Goal: Task Accomplishment & Management: Use online tool/utility

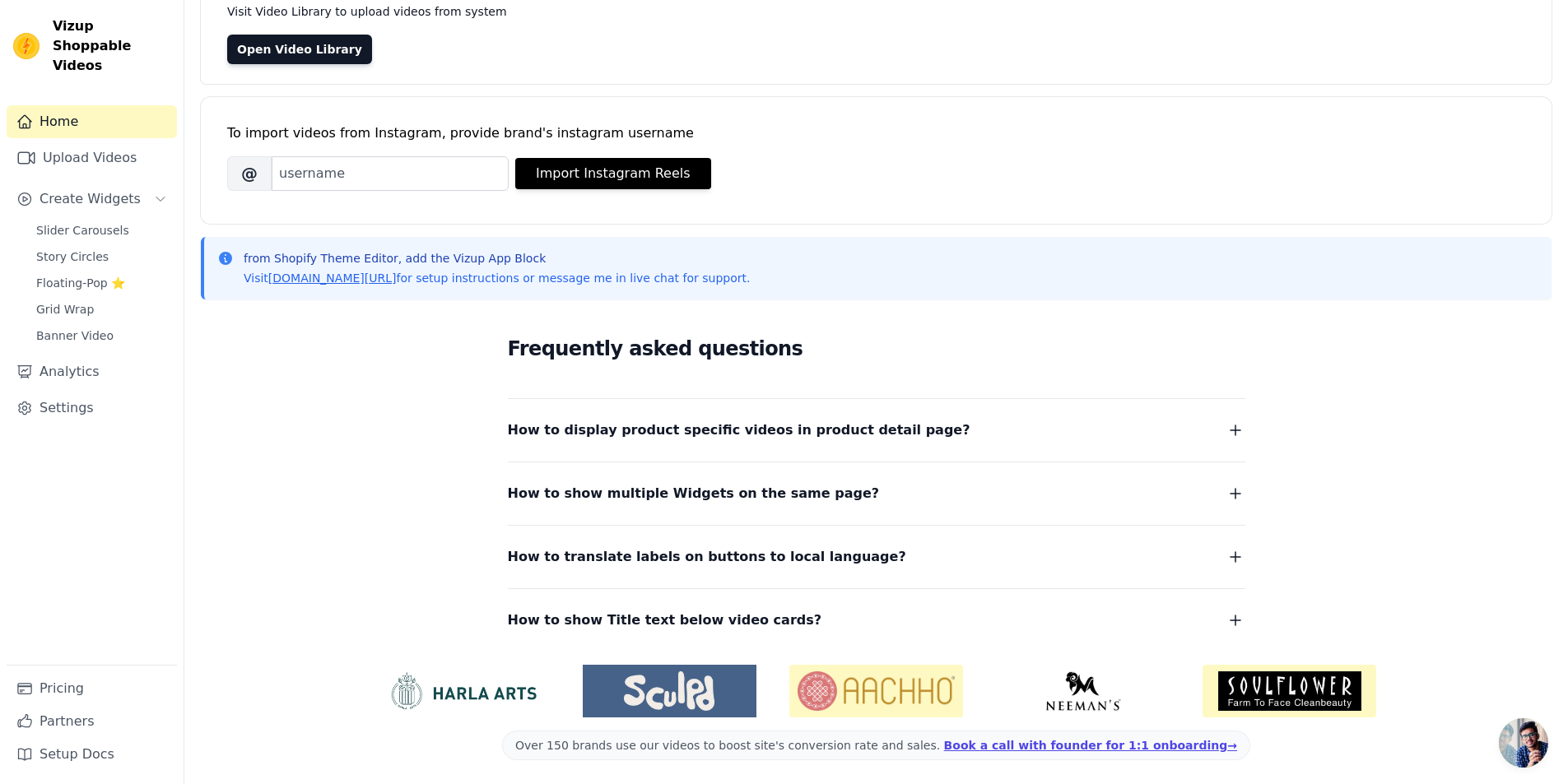
scroll to position [139, 0]
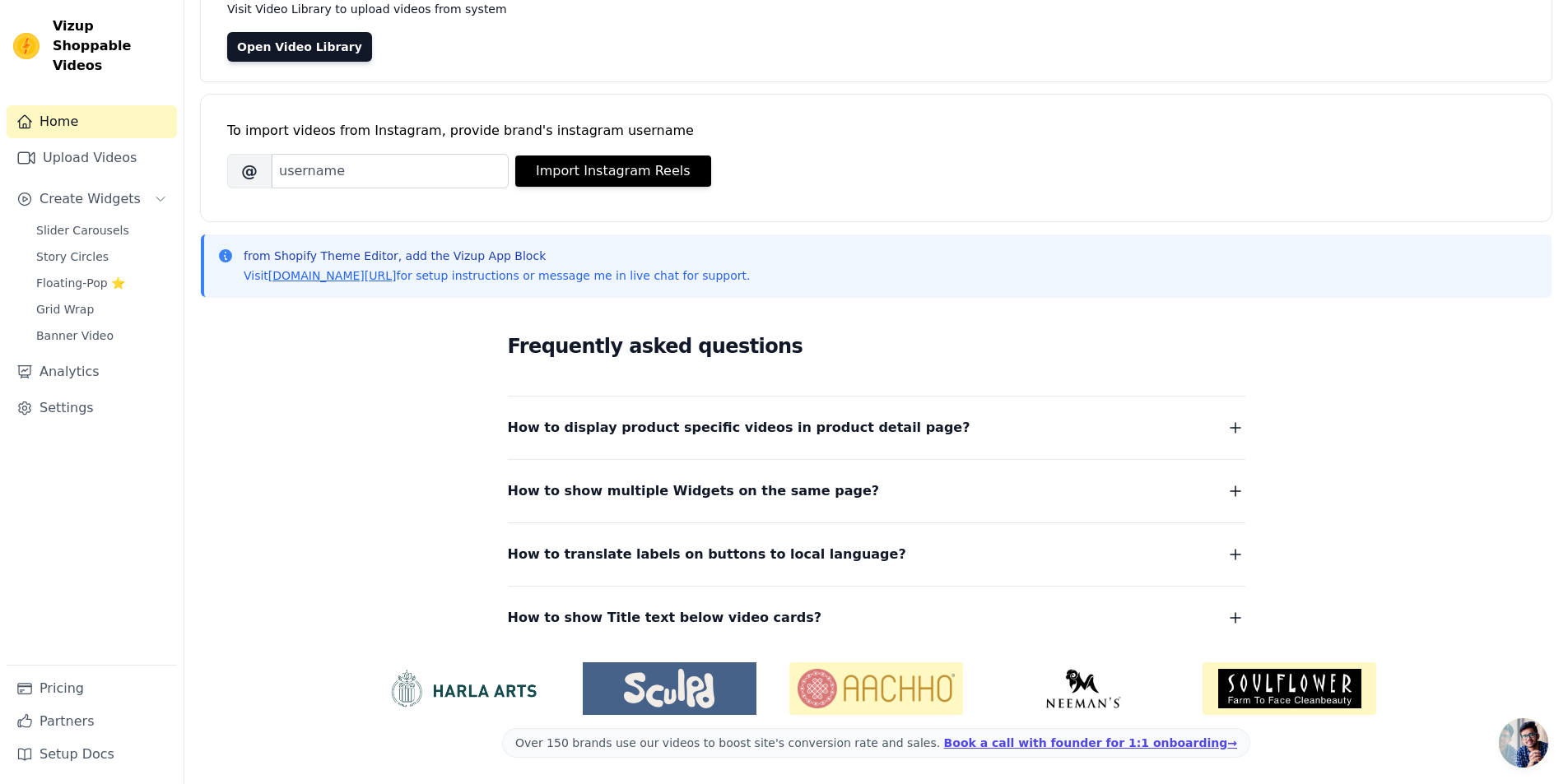
click at [65, 156] on div "Home Upload Videos Create Widgets Slider Carousels Story Circles Floating-Pop ⭐…" at bounding box center [92, 384] width 171 height 559
click at [72, 153] on link "Upload Videos" at bounding box center [92, 158] width 171 height 33
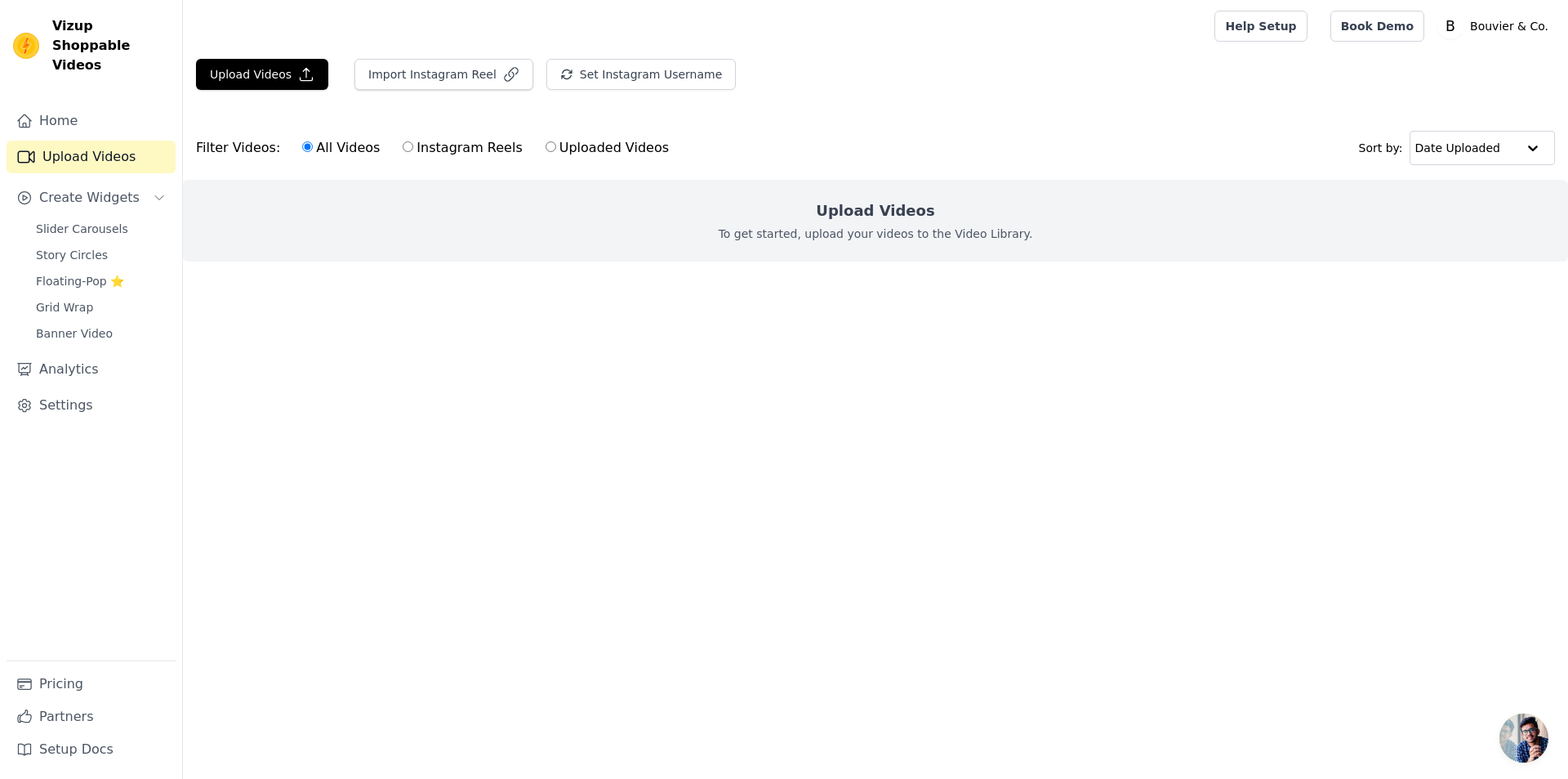
click at [407, 152] on label "Instagram Reels" at bounding box center [462, 148] width 121 height 21
click at [407, 152] on input "Instagram Reels" at bounding box center [408, 146] width 11 height 11
radio input "true"
click at [545, 148] on label "Uploaded Videos" at bounding box center [607, 148] width 125 height 21
click at [545, 148] on input "Uploaded Videos" at bounding box center [550, 146] width 11 height 11
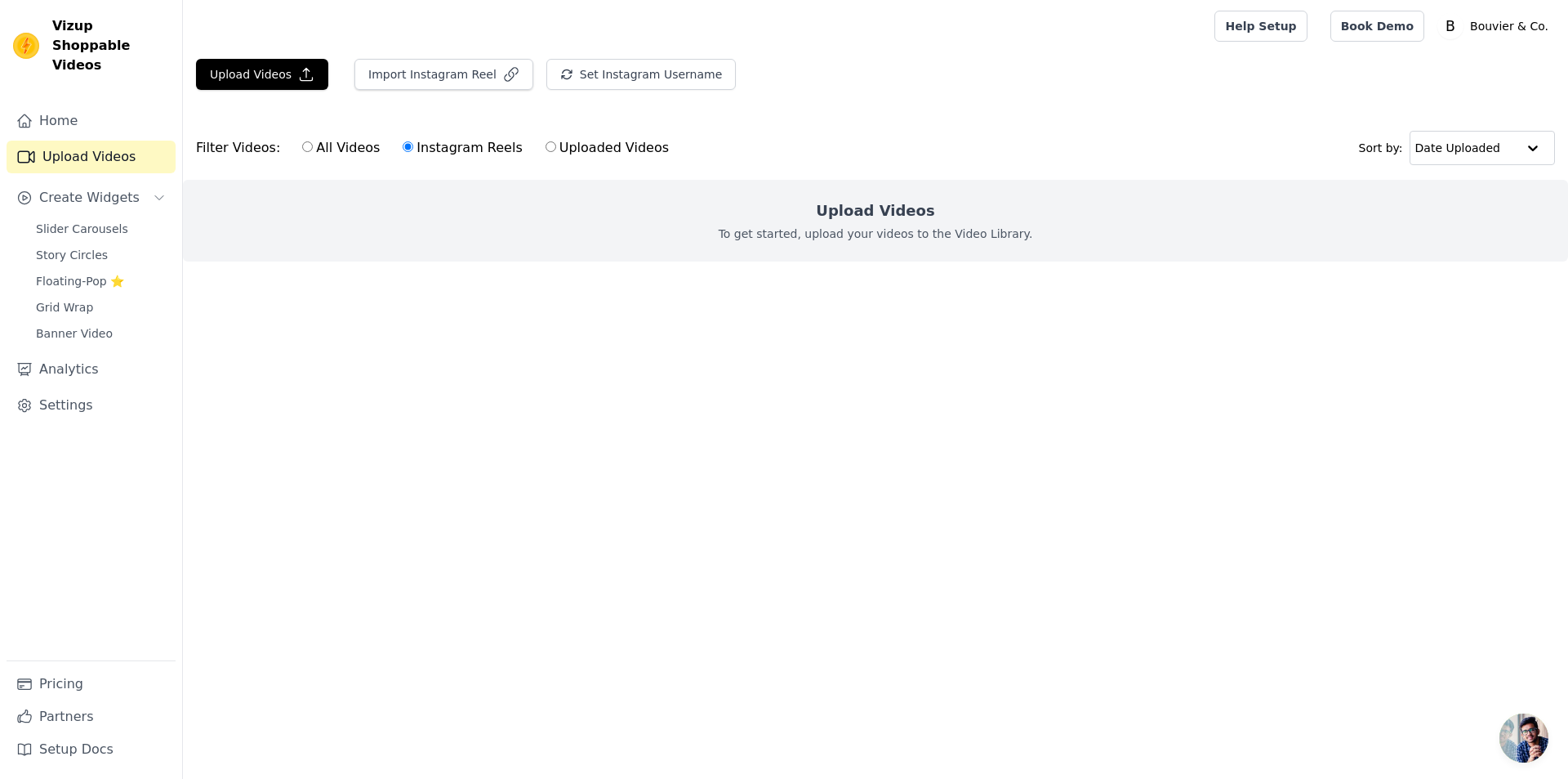
radio input "true"
click at [207, 152] on div "Filter Videos: All Videos Instagram Reels Uploaded Videos" at bounding box center [437, 147] width 482 height 38
click at [237, 104] on div "Upload Videos Import Instagram Reel Set Instagram Username Import Latest IG Ree…" at bounding box center [876, 173] width 1385 height 229
click at [258, 69] on button "Upload Videos" at bounding box center [261, 75] width 133 height 31
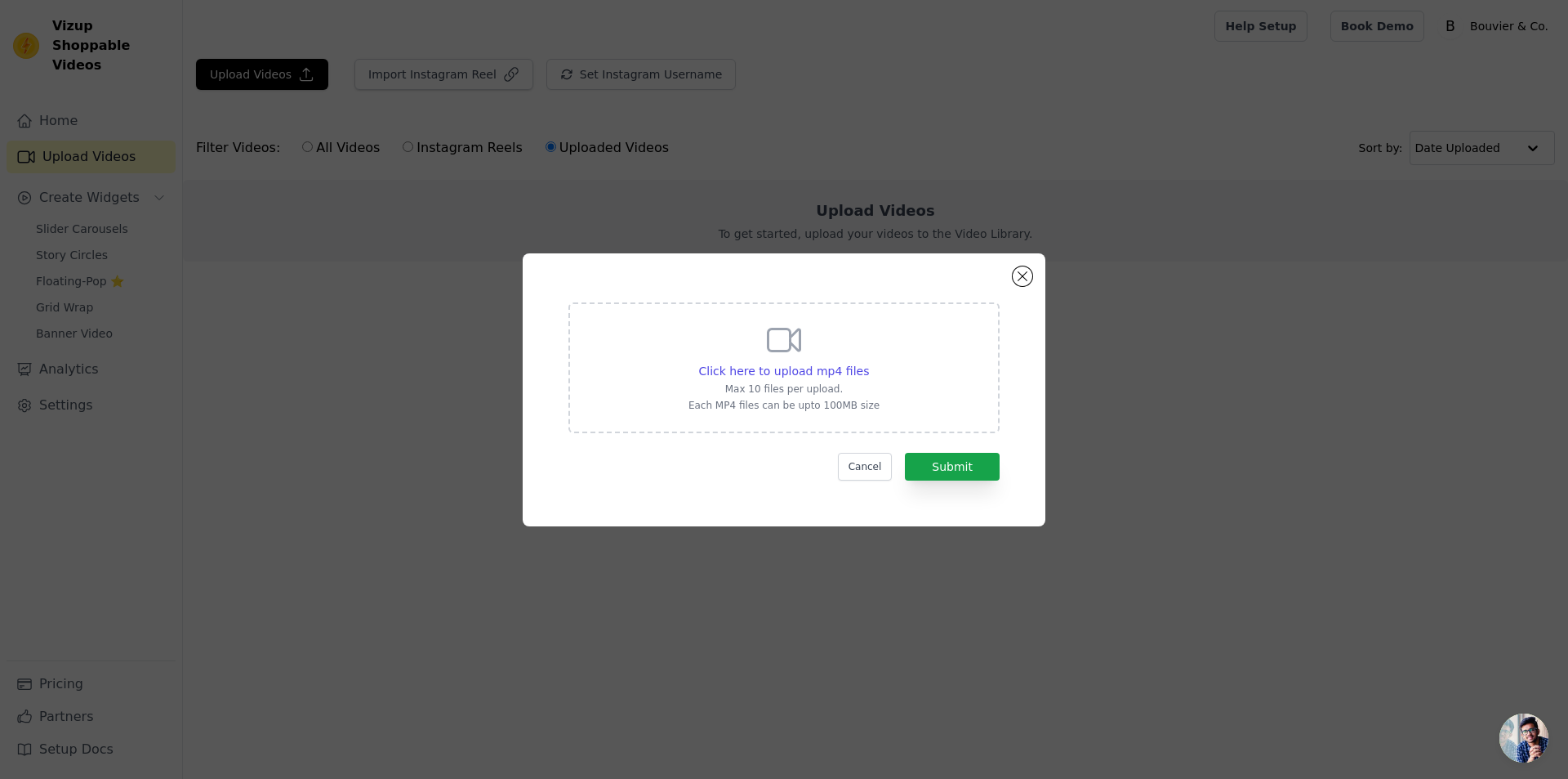
drag, startPoint x: 1013, startPoint y: 269, endPoint x: 1035, endPoint y: 269, distance: 22.0
click at [1014, 269] on div "Click here to upload mp4 files Max 10 files per upload. Each MP4 files can be u…" at bounding box center [784, 390] width 523 height 273
click at [1039, 271] on div "Click here to upload mp4 files Max 10 files per upload. Each MP4 files can be u…" at bounding box center [784, 390] width 523 height 273
click at [1037, 292] on div "Click here to upload mp4 files Max 10 files per upload. Each MP4 files can be u…" at bounding box center [784, 390] width 523 height 273
click at [1019, 274] on button "Close modal" at bounding box center [1023, 276] width 19 height 19
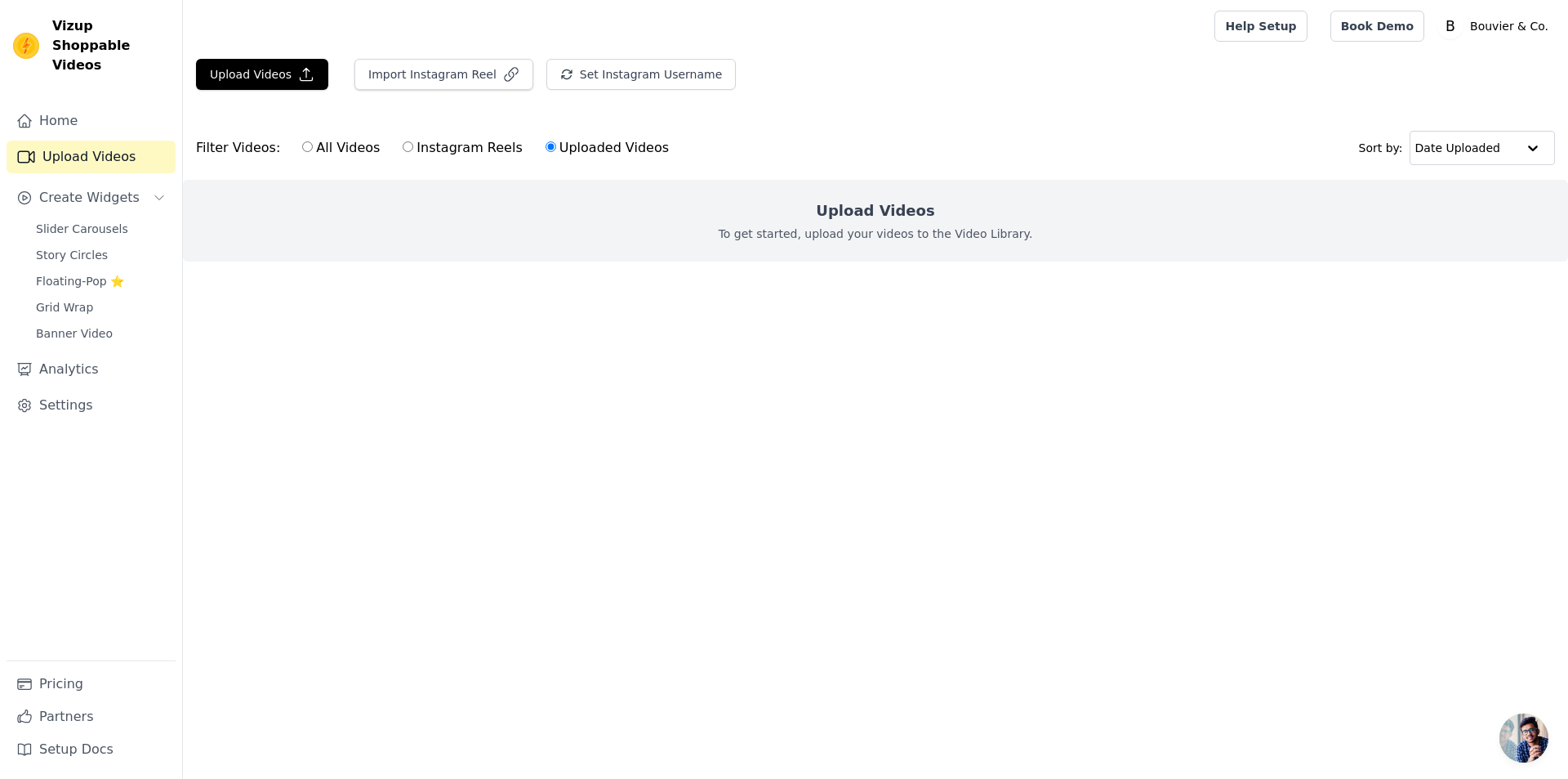
click at [101, 222] on div "Slider Carousels Story Circles Floating-Pop ⭐ Grid Wrap Banner Video" at bounding box center [101, 281] width 149 height 128
click at [281, 76] on button "Upload Videos" at bounding box center [261, 75] width 133 height 31
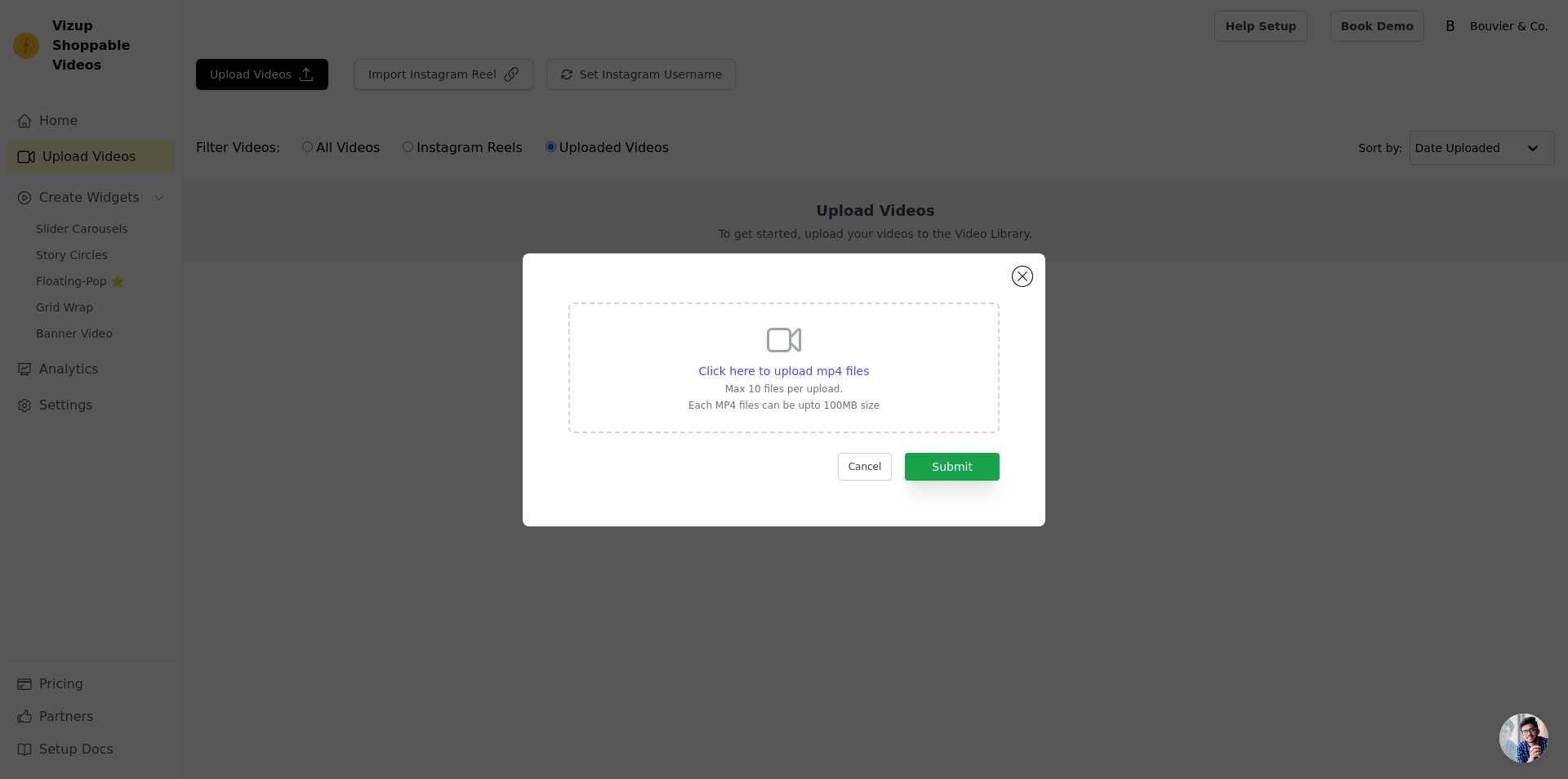
click at [1047, 270] on div "Click here to upload mp4 files Max 10 files per upload. Each MP4 files can be u…" at bounding box center [784, 390] width 1516 height 326
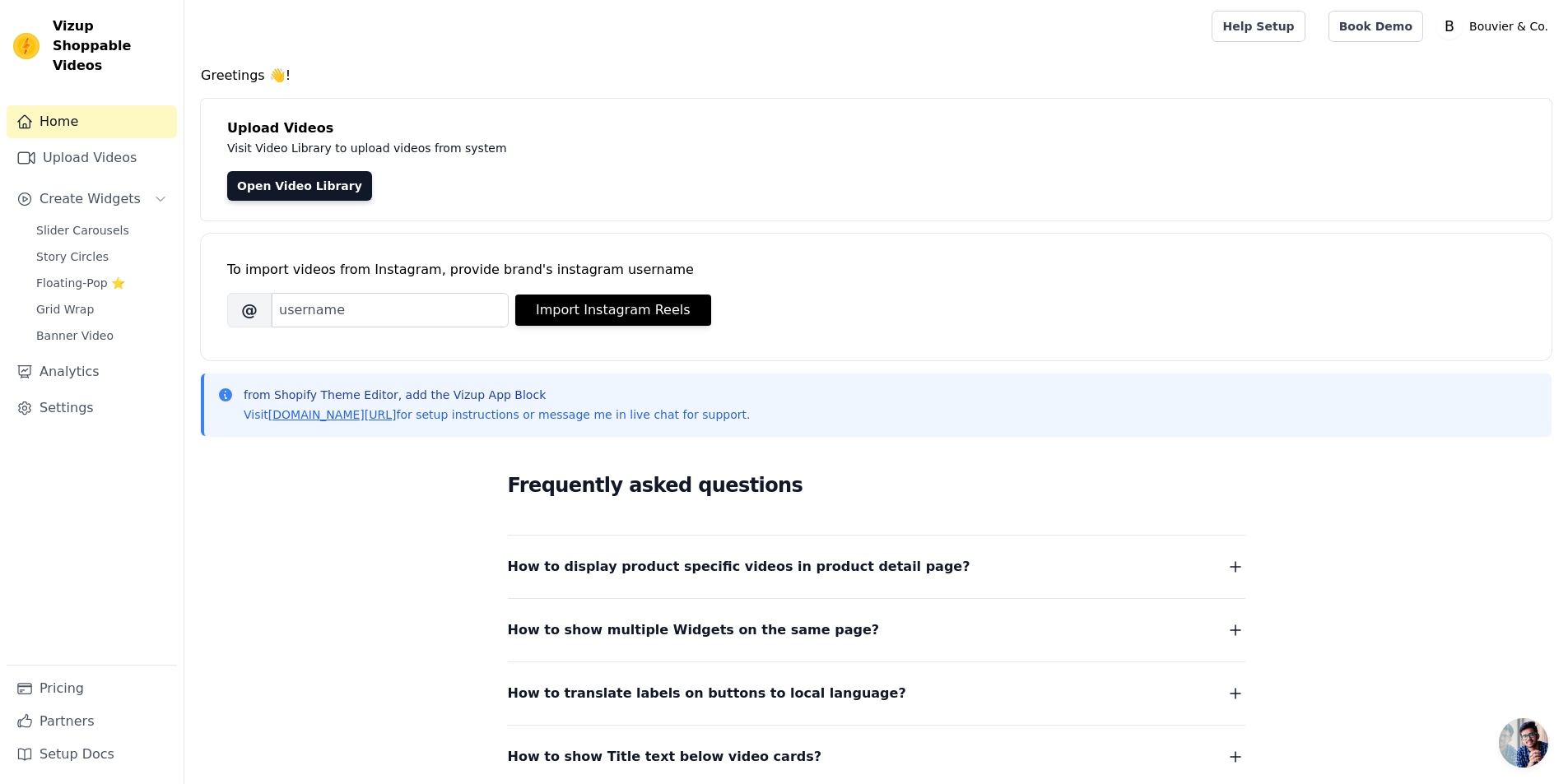
click at [71, 141] on link "Upload Videos" at bounding box center [92, 158] width 171 height 33
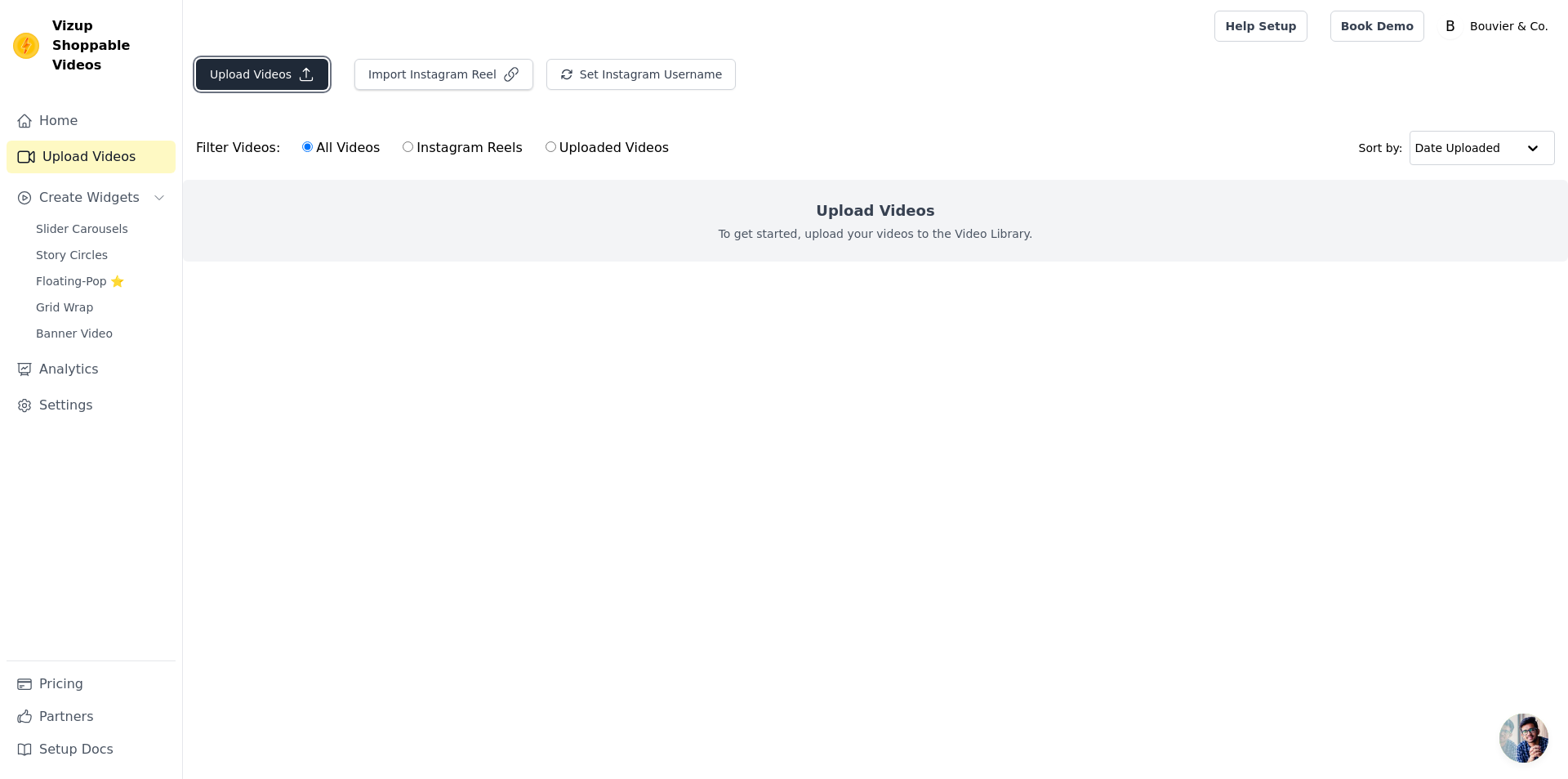
click at [228, 66] on button "Upload Videos" at bounding box center [261, 75] width 133 height 31
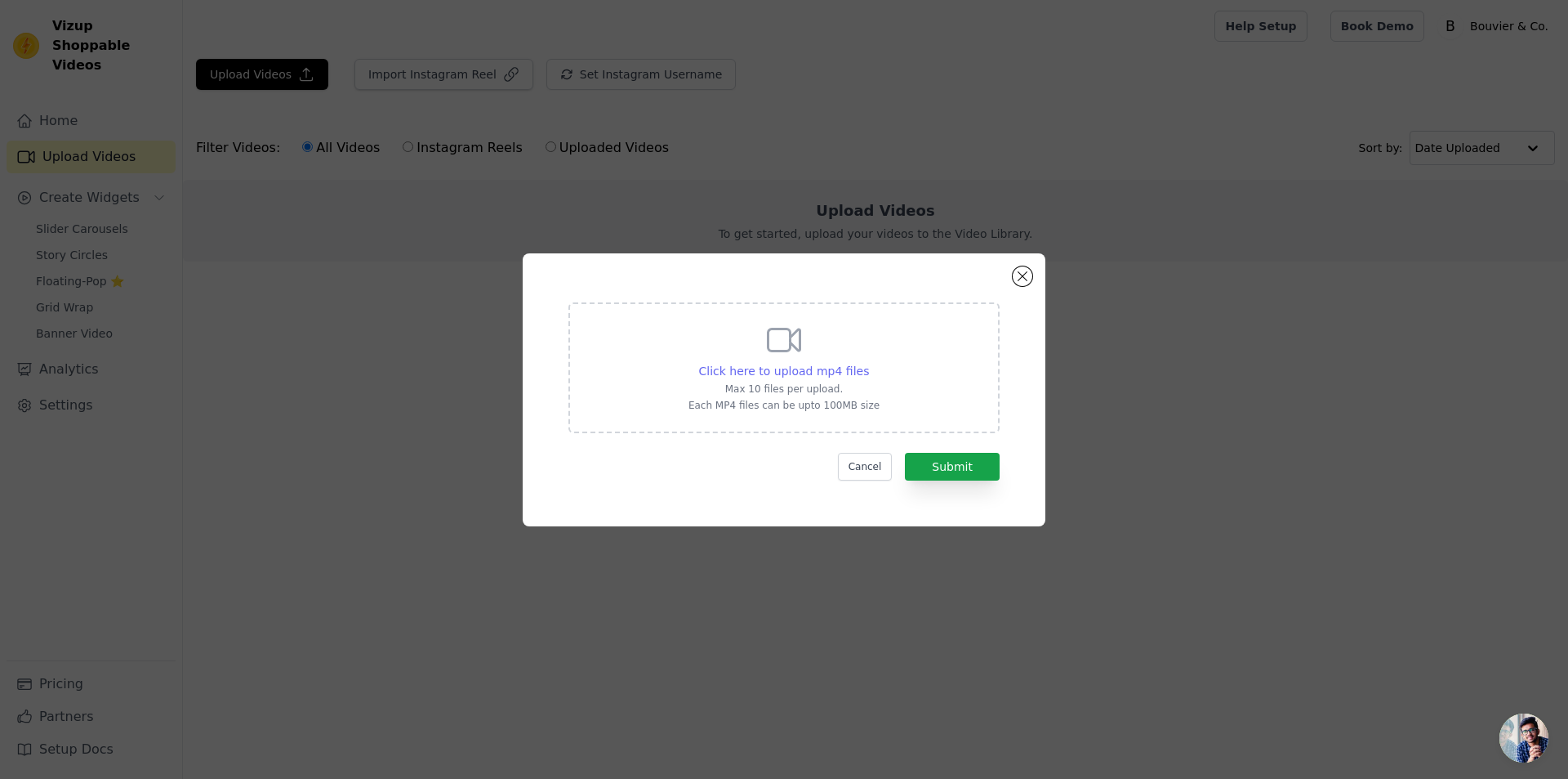
click at [807, 370] on span "Click here to upload mp4 files" at bounding box center [784, 370] width 170 height 13
click at [868, 362] on input "Click here to upload mp4 files Max 10 files per upload. Each MP4 files can be u…" at bounding box center [868, 362] width 1 height 1
click at [1023, 278] on button "Close modal" at bounding box center [1023, 276] width 19 height 19
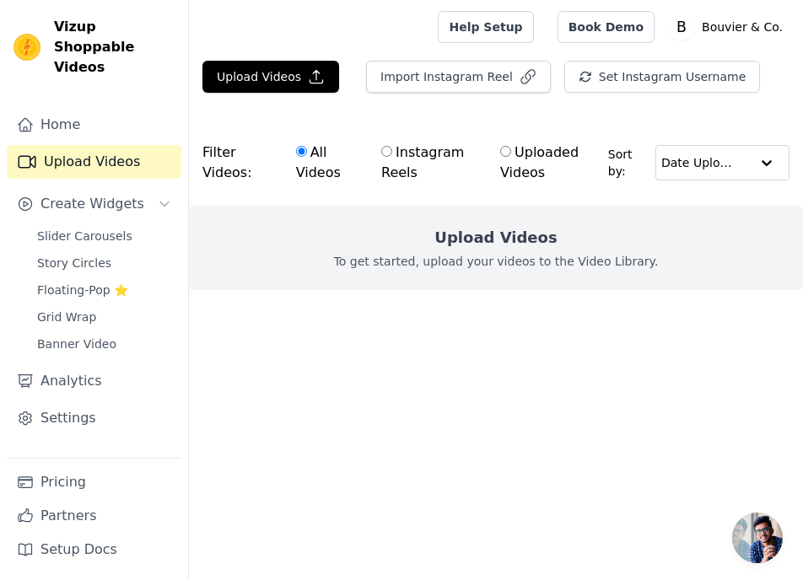
click at [470, 358] on html "Vizup Shoppable Videos Home Upload Videos Create Widgets Slider Carousels Story…" at bounding box center [401, 179] width 803 height 358
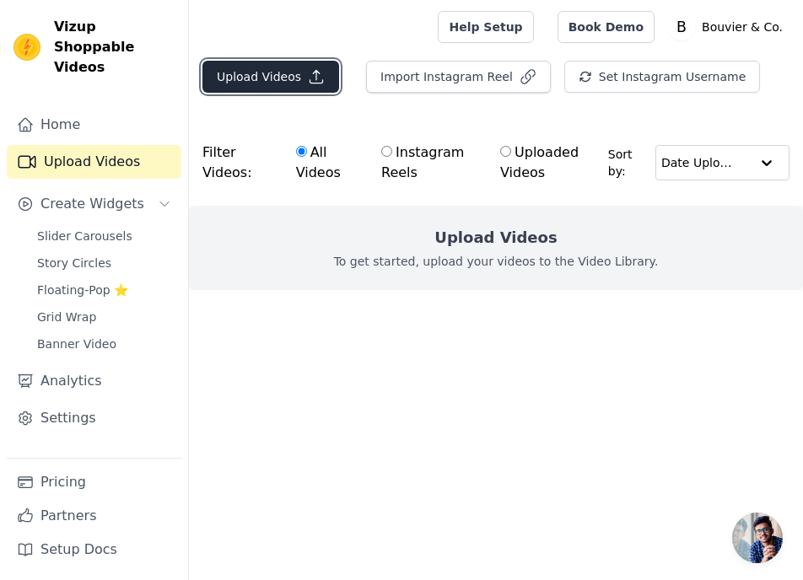
click at [274, 92] on button "Upload Videos" at bounding box center [270, 77] width 137 height 32
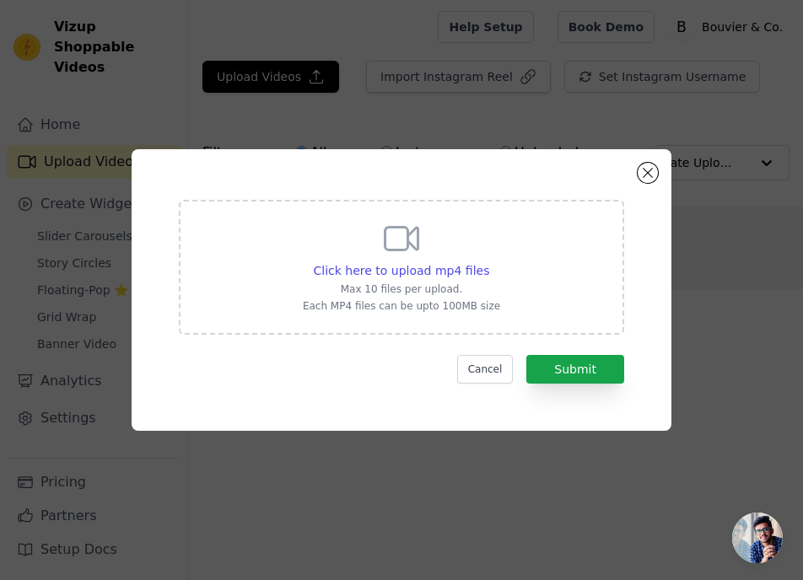
click at [374, 229] on div "Click here to upload mp4 files Max 10 files per upload. Each MP4 files can be u…" at bounding box center [401, 265] width 197 height 94
click at [488, 261] on input "Click here to upload mp4 files Max 10 files per upload. Each MP4 files can be u…" at bounding box center [488, 261] width 1 height 1
type input "C:\fakepath\Interactive Cat Chase Ball Kitty Glove (1).mp4"
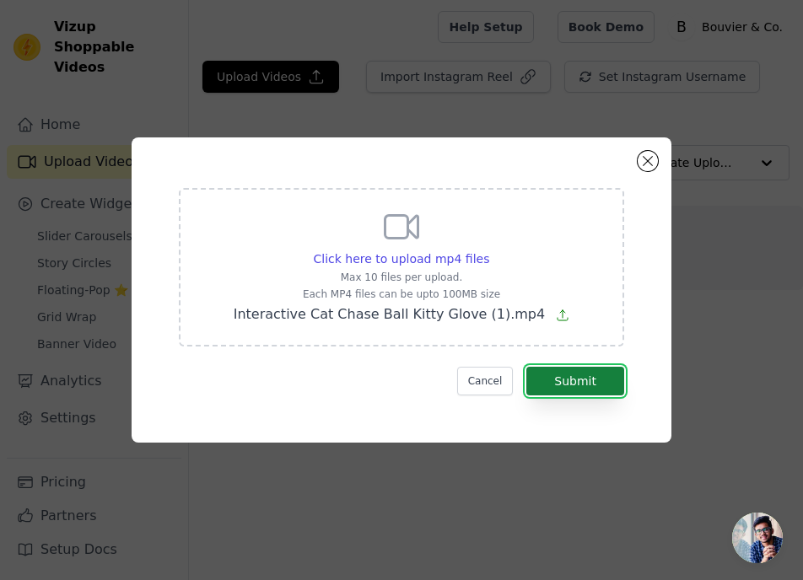
click at [574, 380] on button "Submit" at bounding box center [575, 381] width 98 height 29
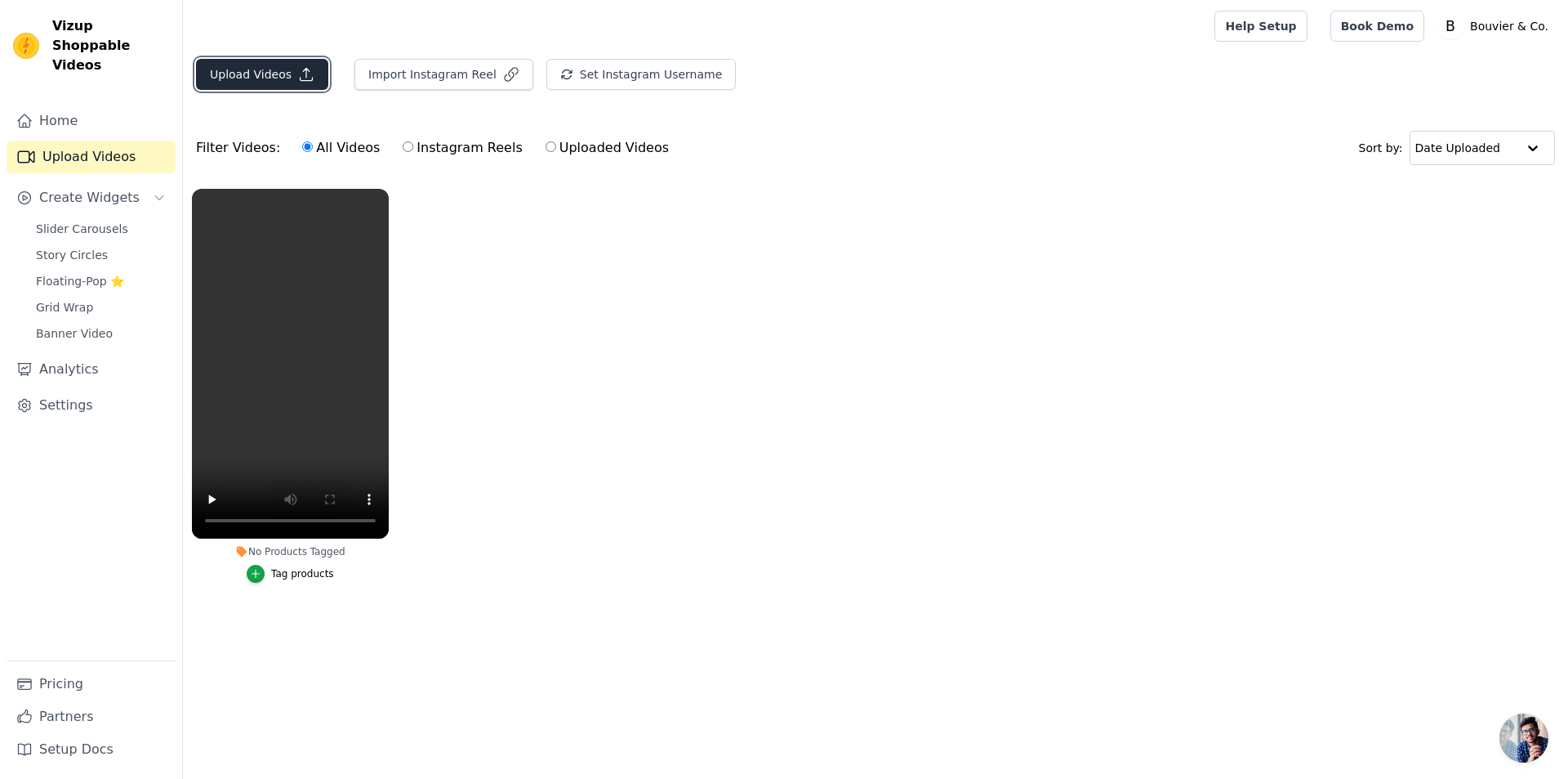
click at [288, 66] on button "Upload Videos" at bounding box center [261, 75] width 133 height 31
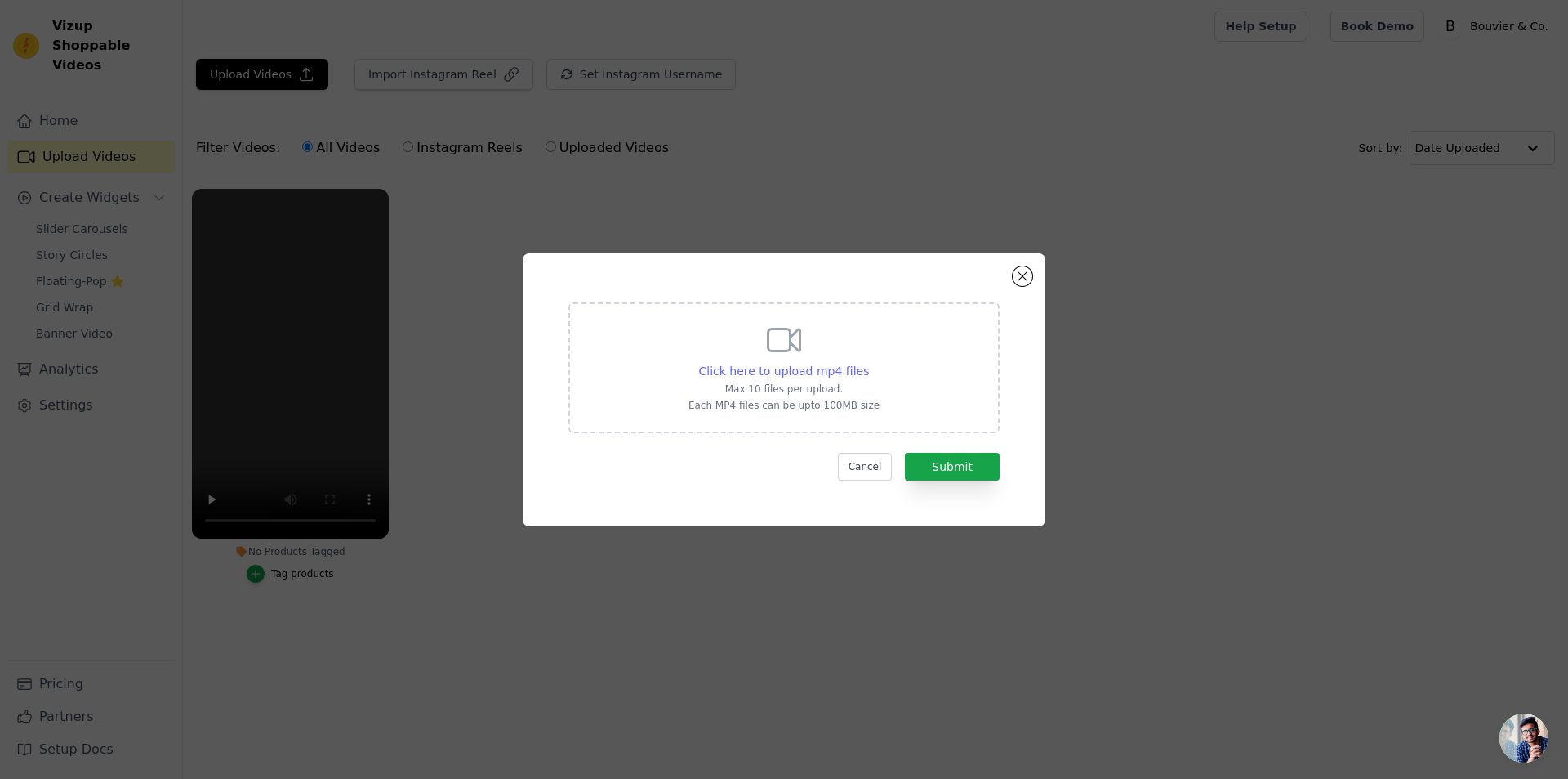
click at [758, 373] on span "Click here to upload mp4 files" at bounding box center [784, 370] width 170 height 13
click at [868, 362] on input "Click here to upload mp4 files Max 10 files per upload. Each MP4 files can be u…" at bounding box center [868, 362] width 1 height 1
type input "C:\fakepath\Interactive Cat Chase Ball Kitty Glove (2).mp4"
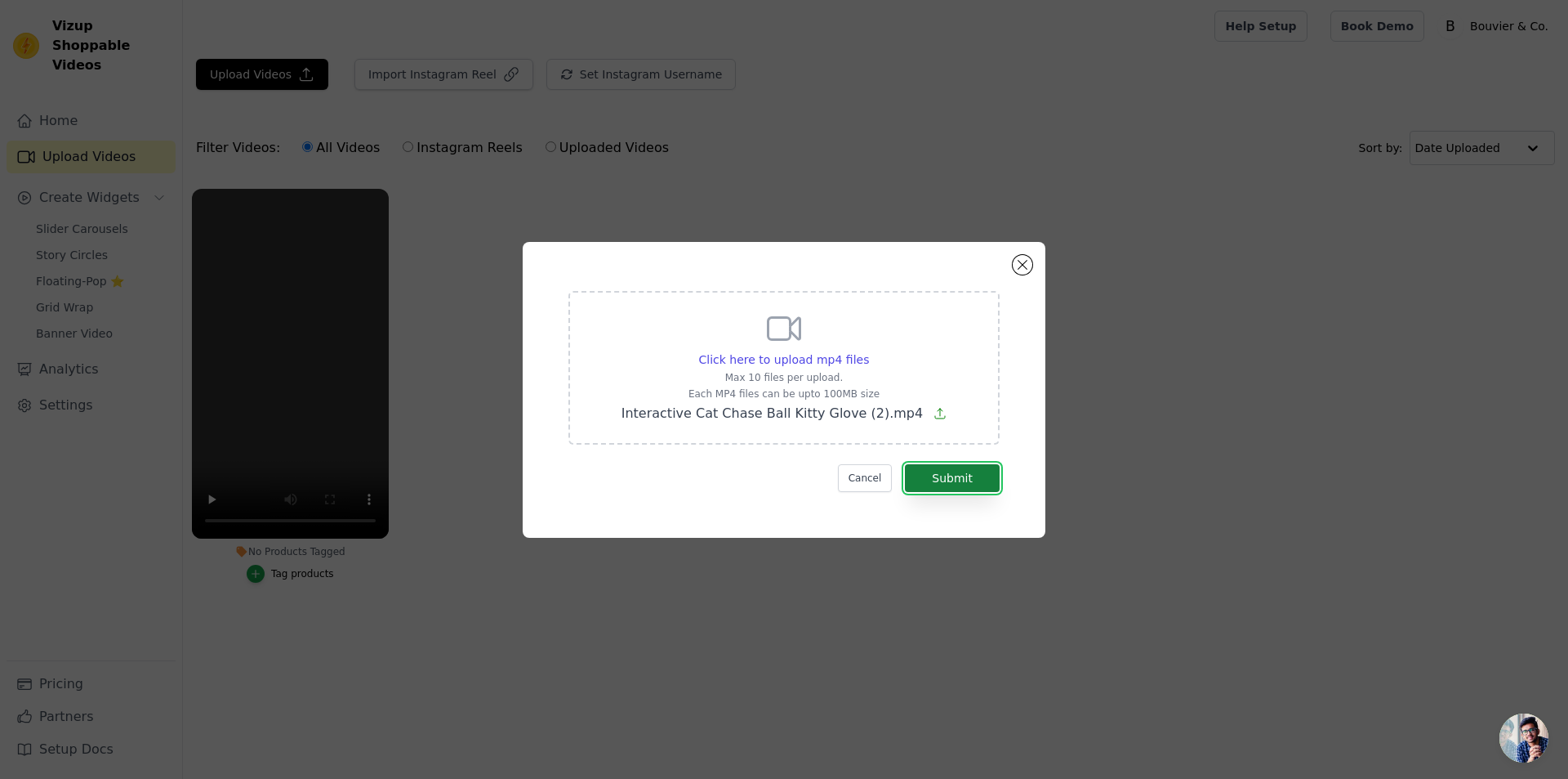
click at [962, 478] on button "Submit" at bounding box center [952, 478] width 95 height 28
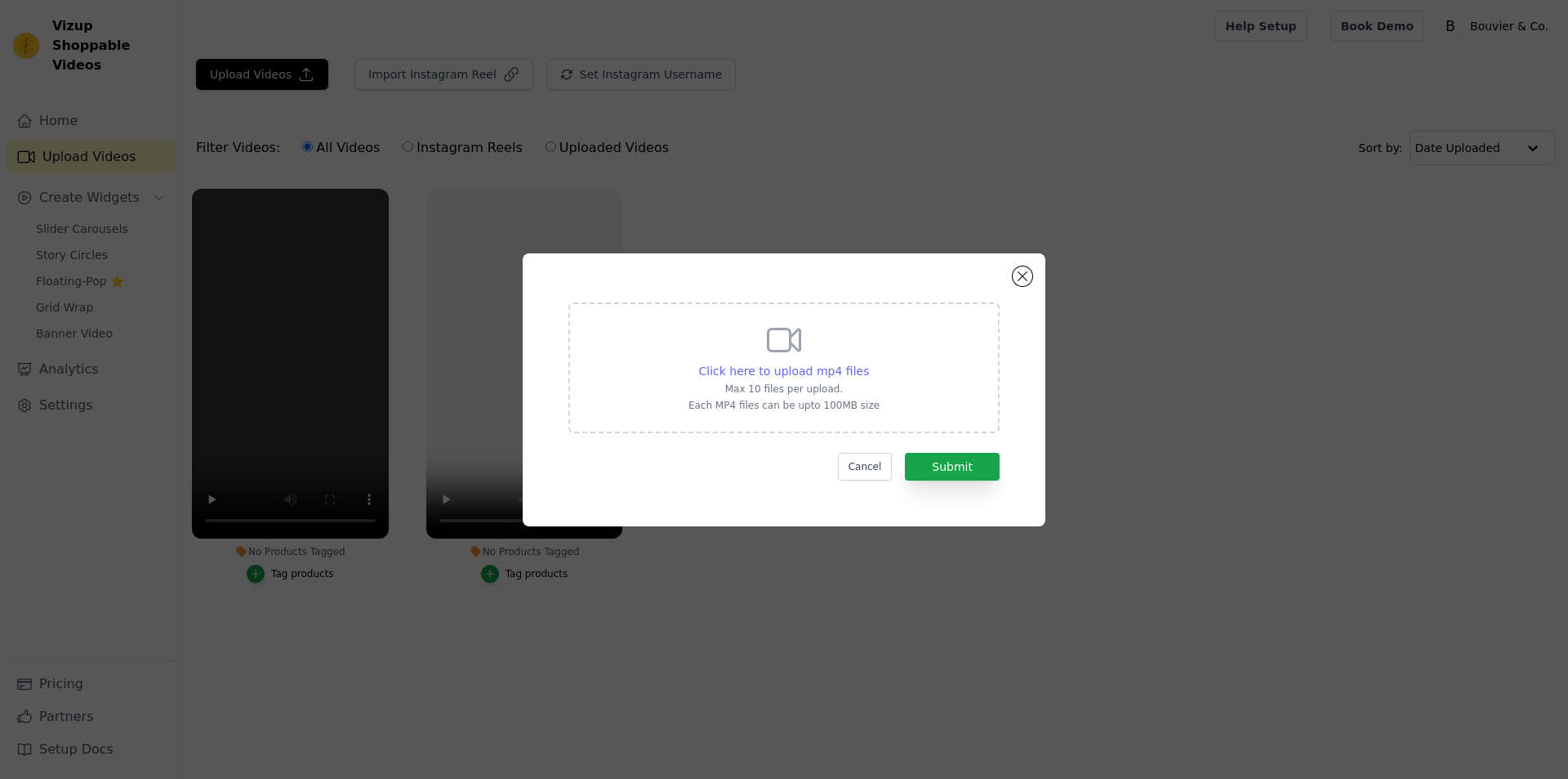
click at [841, 371] on span "Click here to upload mp4 files" at bounding box center [784, 370] width 170 height 13
click at [868, 362] on input "Click here to upload mp4 files Max 10 files per upload. Each MP4 files can be u…" at bounding box center [868, 362] width 1 height 1
type input "C:\fakepath\Interactive Cat Chase Ball Kitty Glove.mp4"
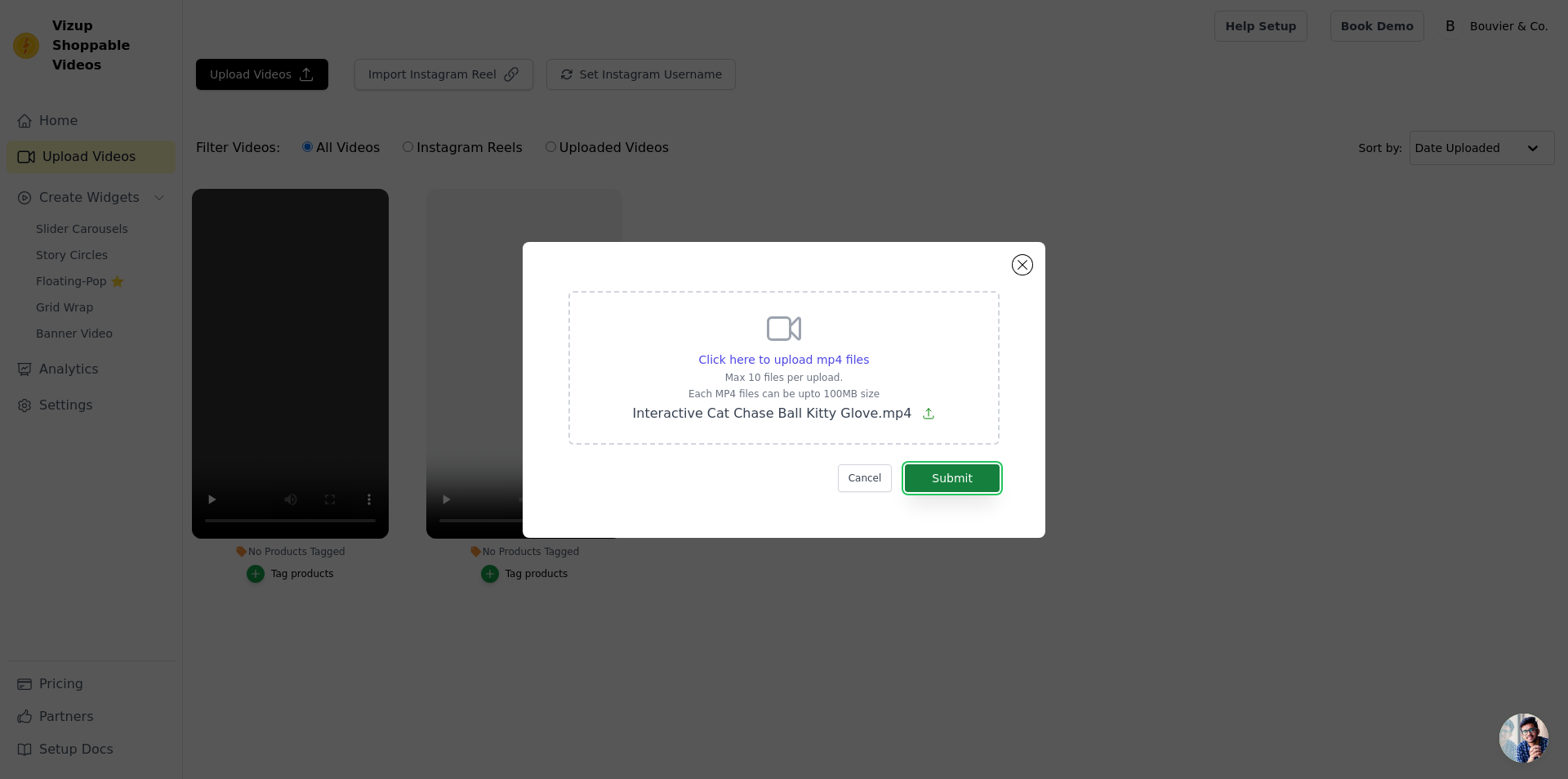
click at [975, 474] on button "Submit" at bounding box center [952, 478] width 95 height 28
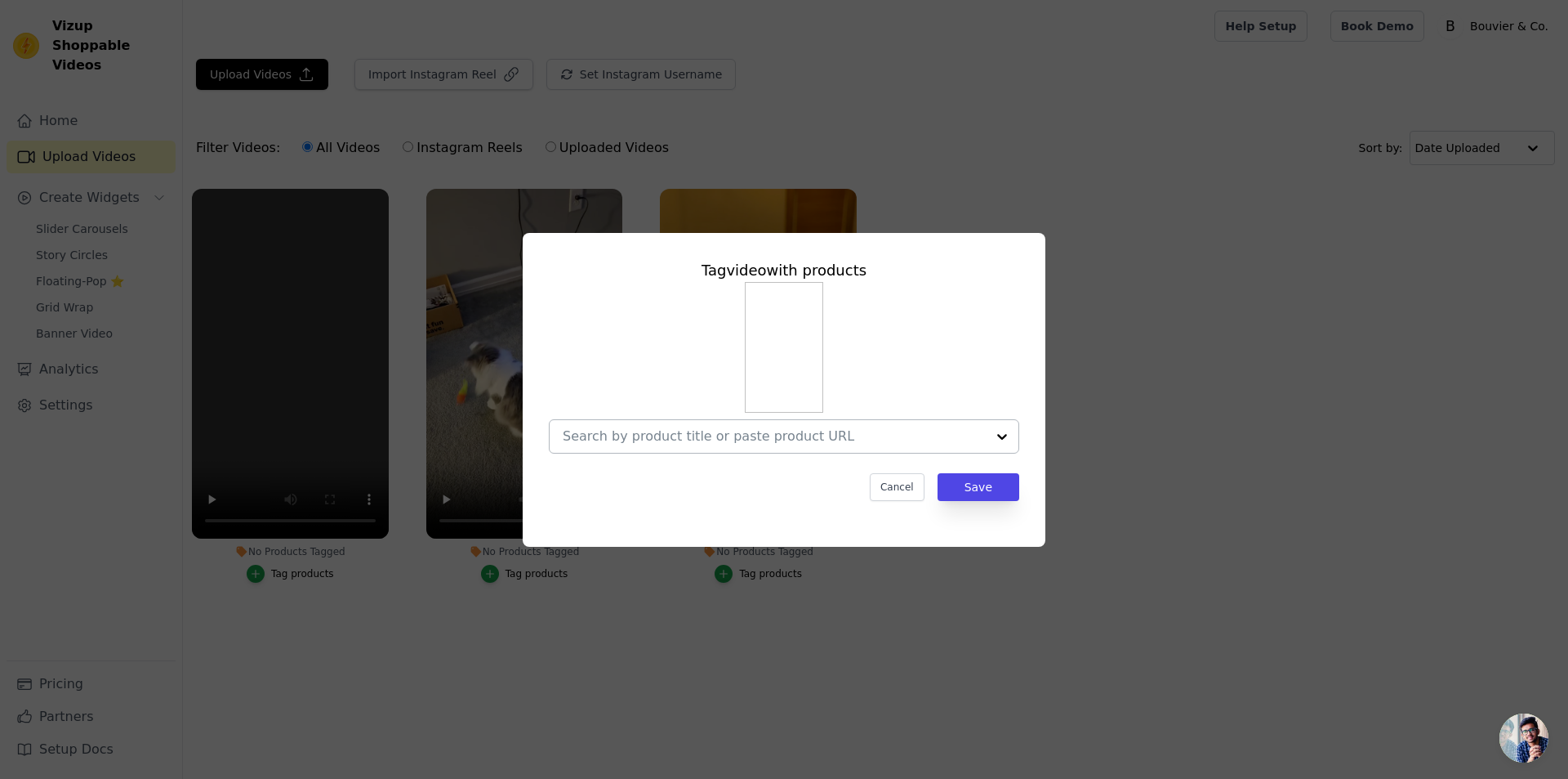
click at [733, 435] on input "No Products Tagged Tag video with products Cancel Save Tag products" at bounding box center [774, 436] width 423 height 16
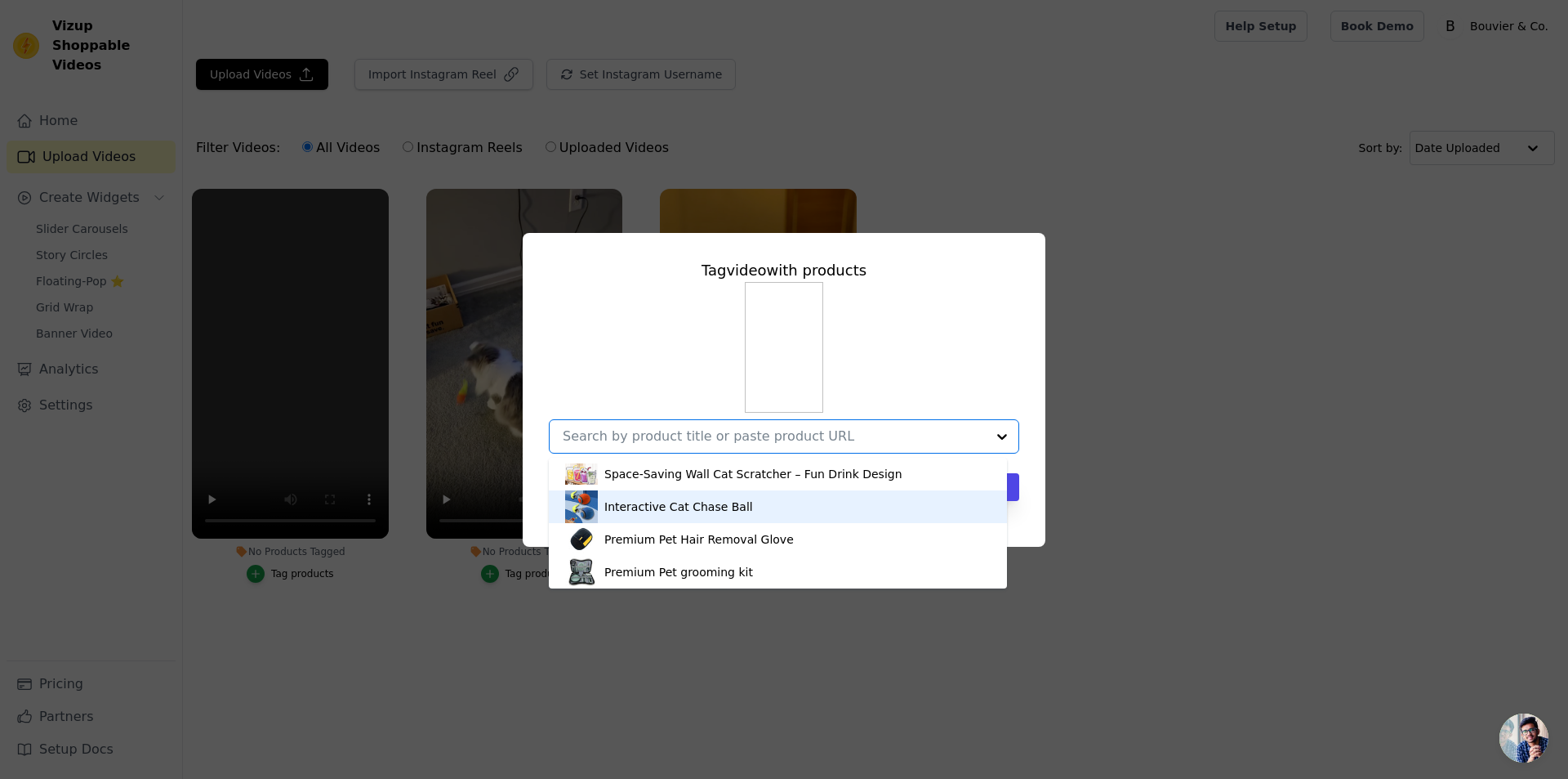
click at [733, 507] on div "Interactive Cat Chase Ball" at bounding box center [778, 507] width 425 height 33
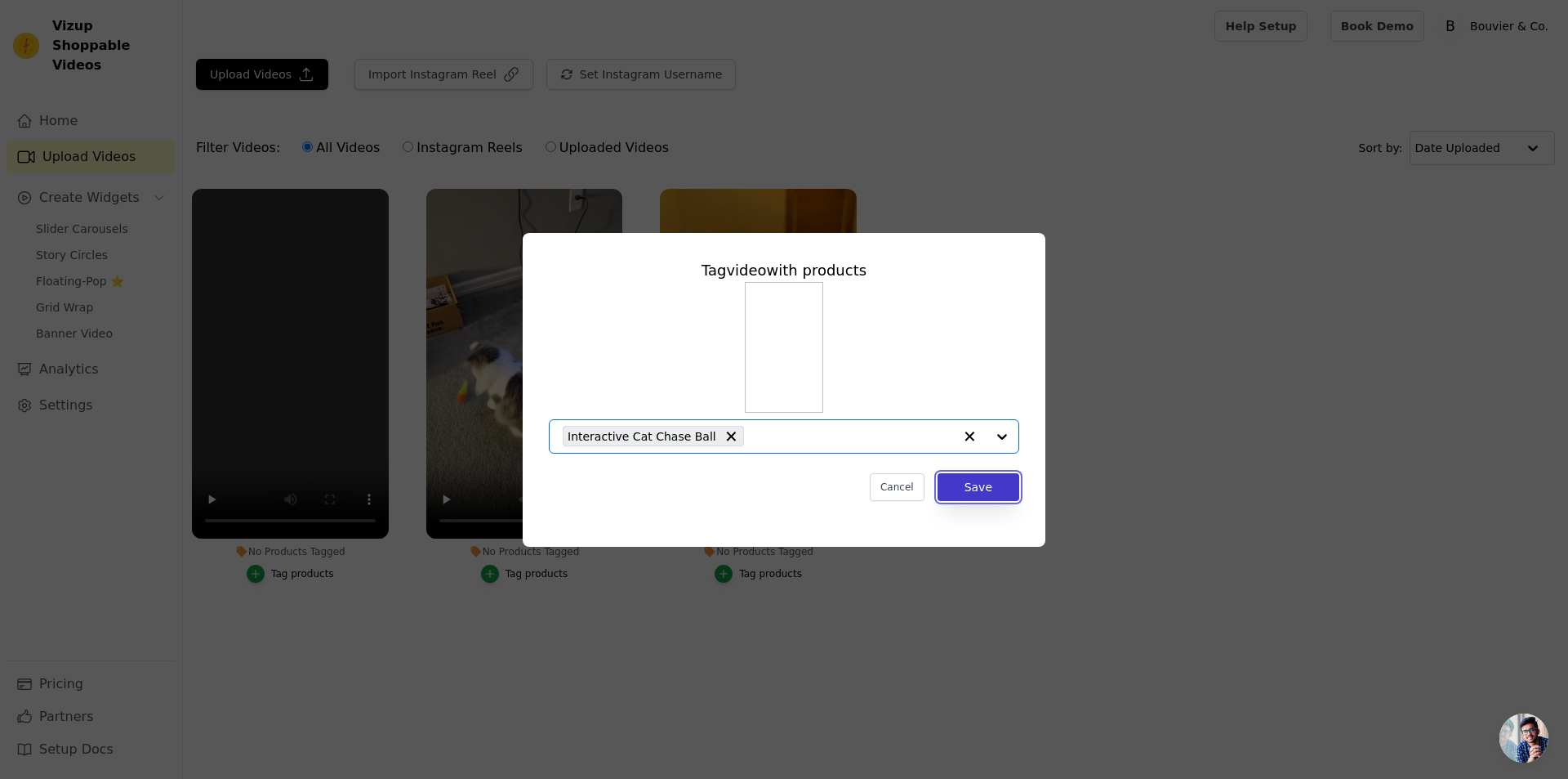
click at [949, 487] on button "Save" at bounding box center [978, 486] width 81 height 28
click at [981, 493] on button "Save" at bounding box center [978, 486] width 81 height 28
click at [982, 492] on button "Save" at bounding box center [978, 486] width 81 height 28
click at [982, 489] on button "Save" at bounding box center [978, 486] width 81 height 28
click at [894, 443] on input "No Products Tagged Tag video with products Interactive Cat Chase Ball Cancel Sa…" at bounding box center [852, 436] width 200 height 16
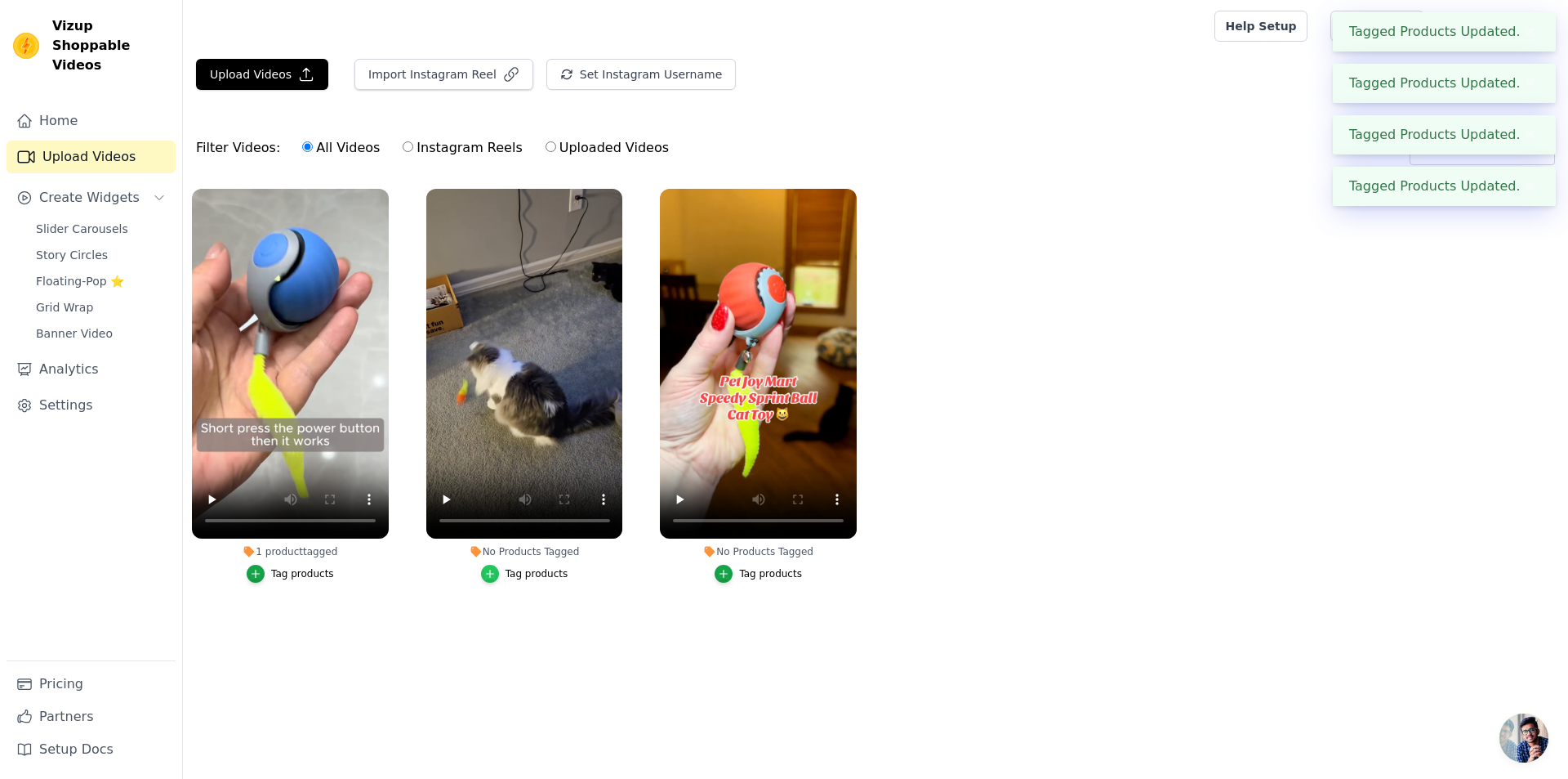
click at [487, 576] on icon "button" at bounding box center [490, 574] width 12 height 12
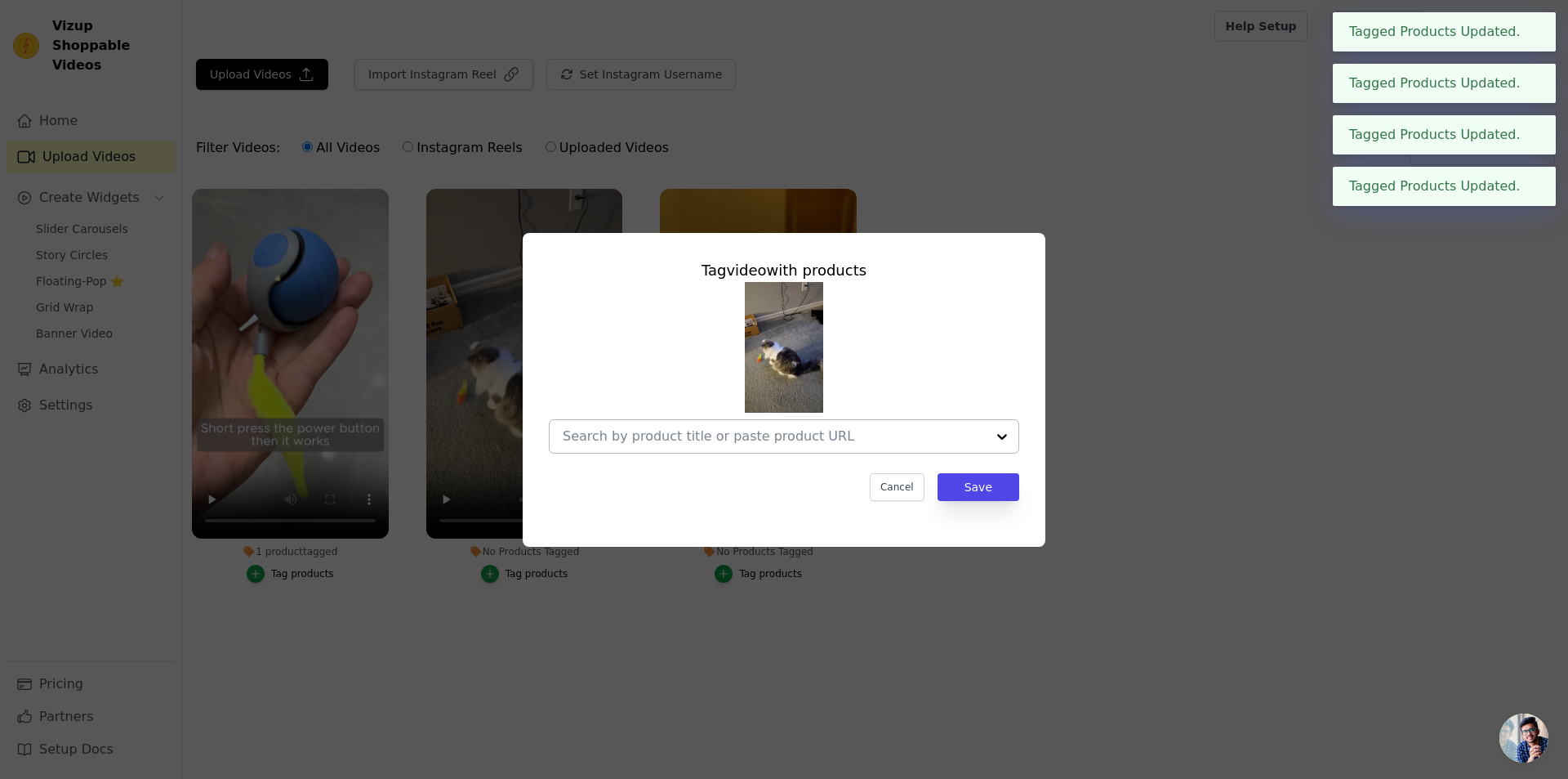
click at [732, 435] on input "No Products Tagged Tag video with products Cancel Save Tag products" at bounding box center [774, 436] width 423 height 16
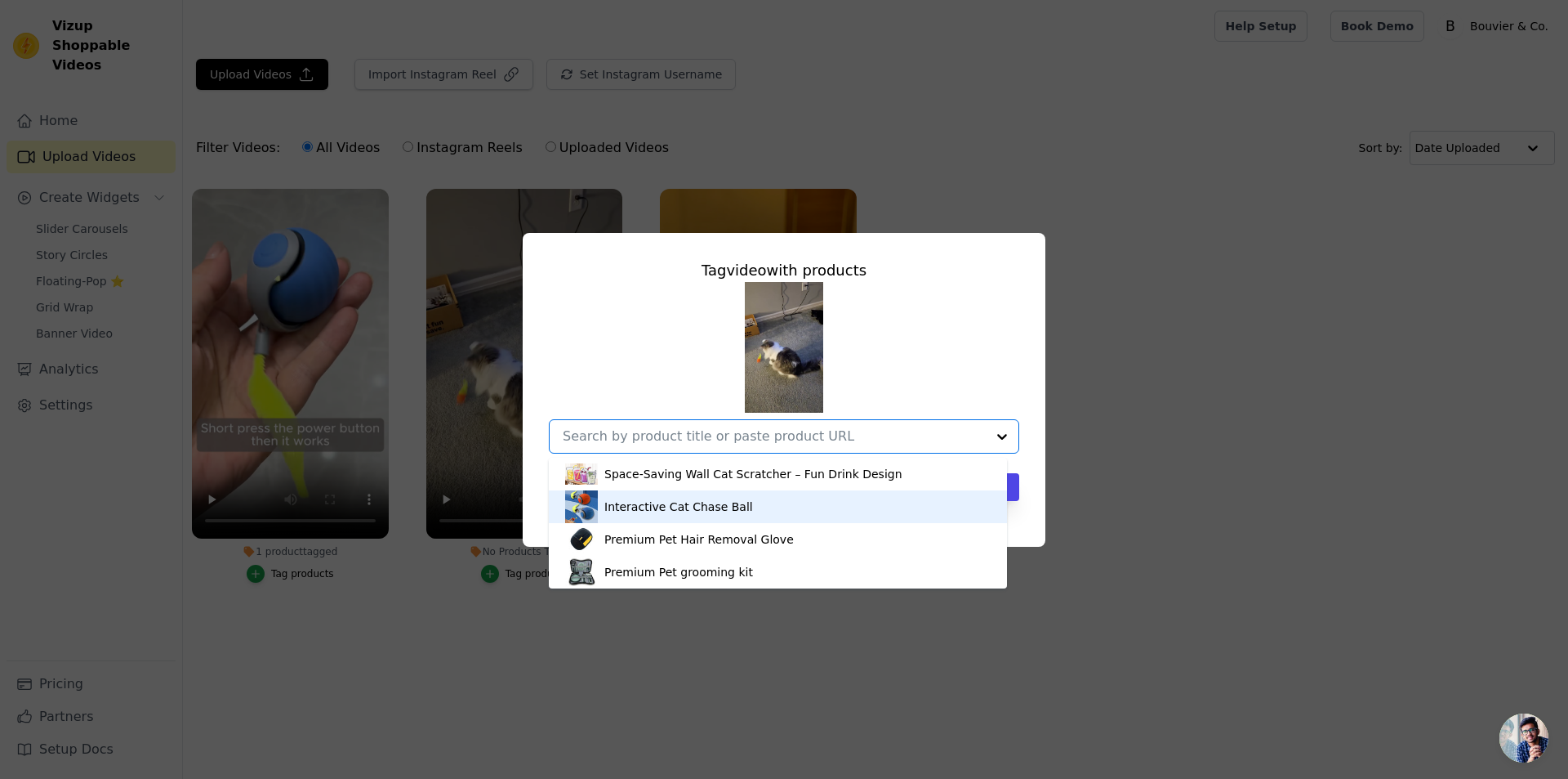
click at [680, 514] on div "Interactive Cat Chase Ball" at bounding box center [678, 506] width 148 height 16
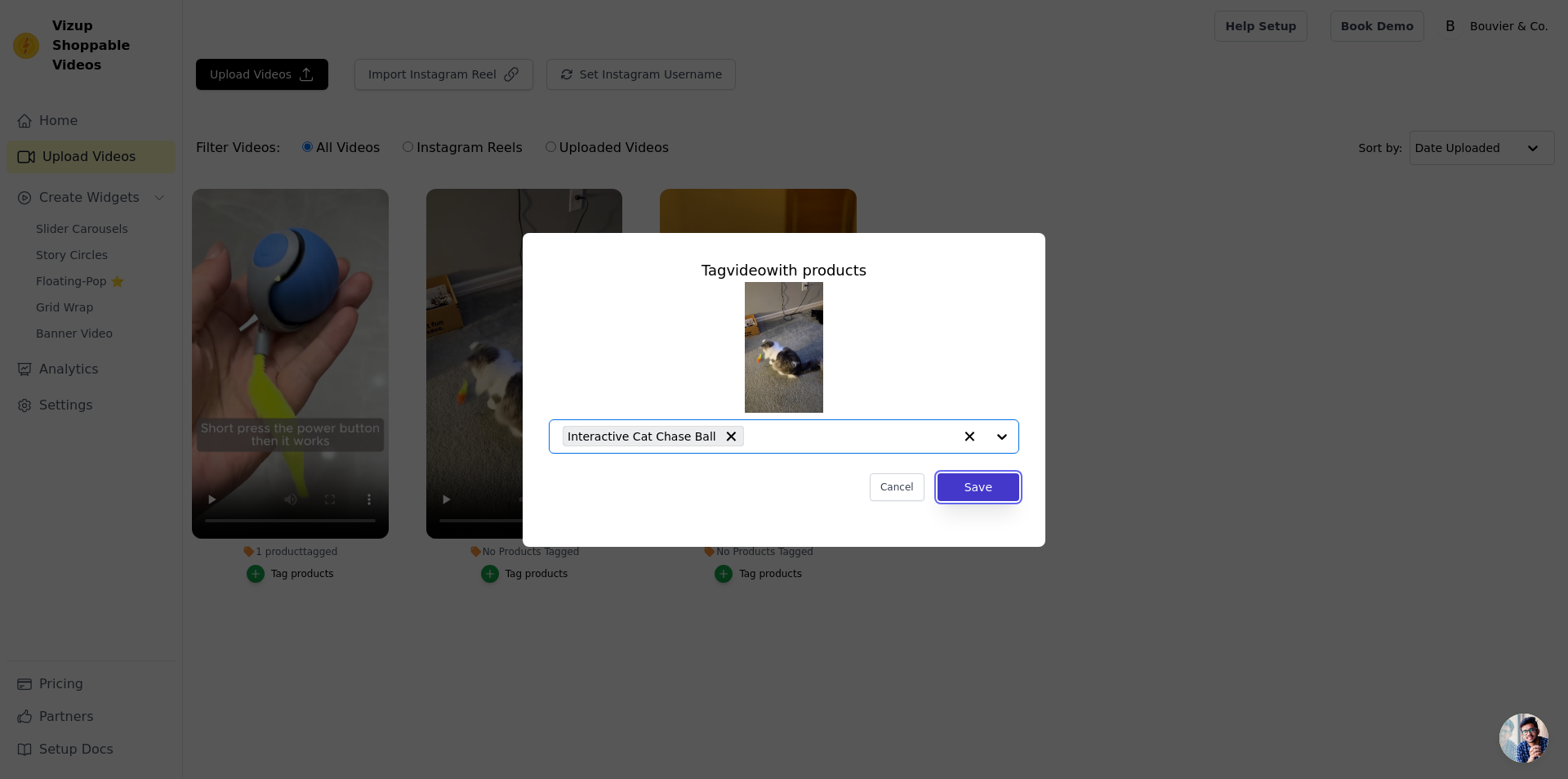
click at [1002, 478] on button "Save" at bounding box center [978, 486] width 81 height 28
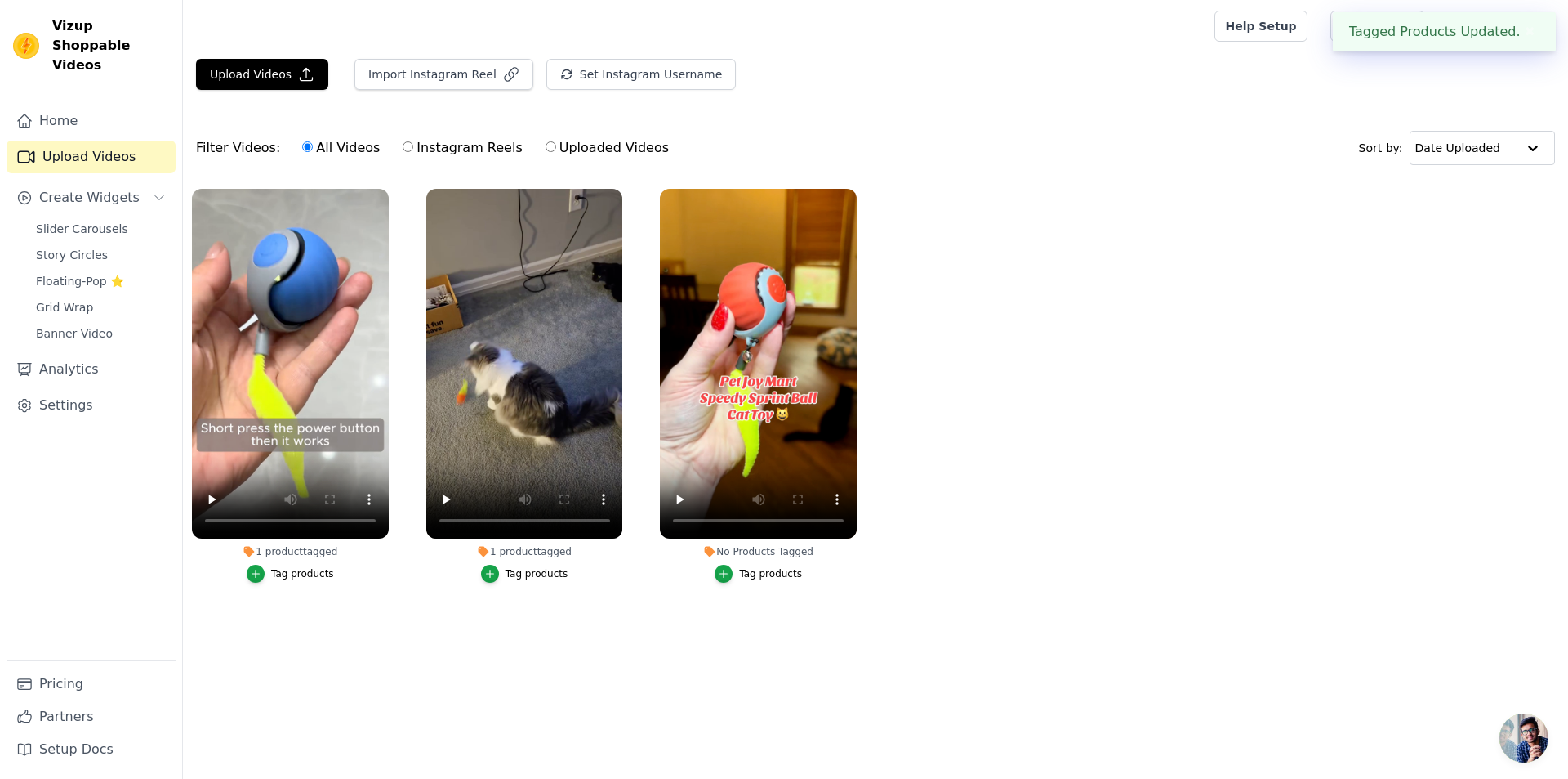
click at [734, 565] on button "Tag products" at bounding box center [758, 574] width 87 height 18
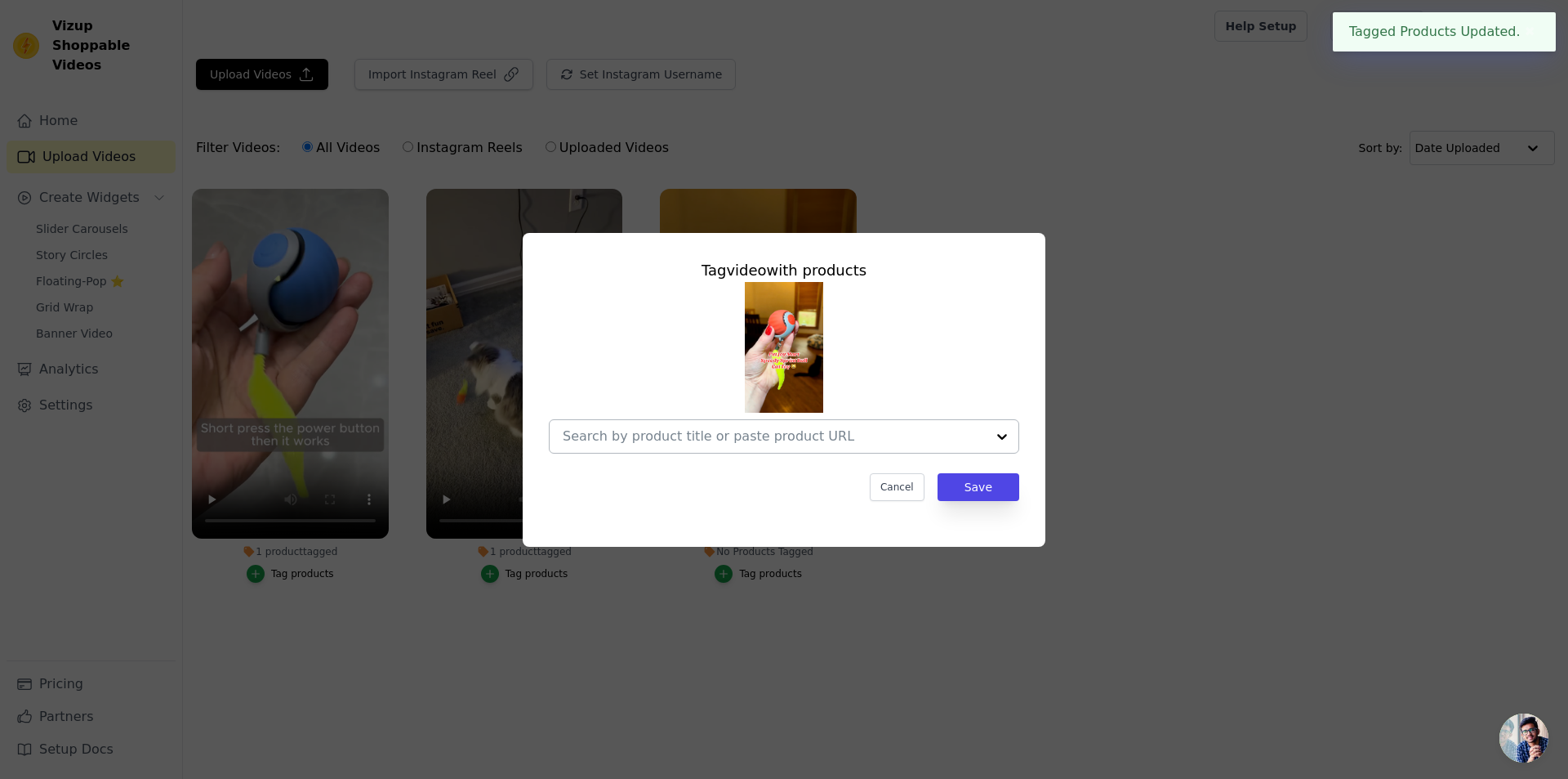
click at [849, 436] on input "No Products Tagged Tag video with products Cancel Save Tag products" at bounding box center [774, 436] width 423 height 16
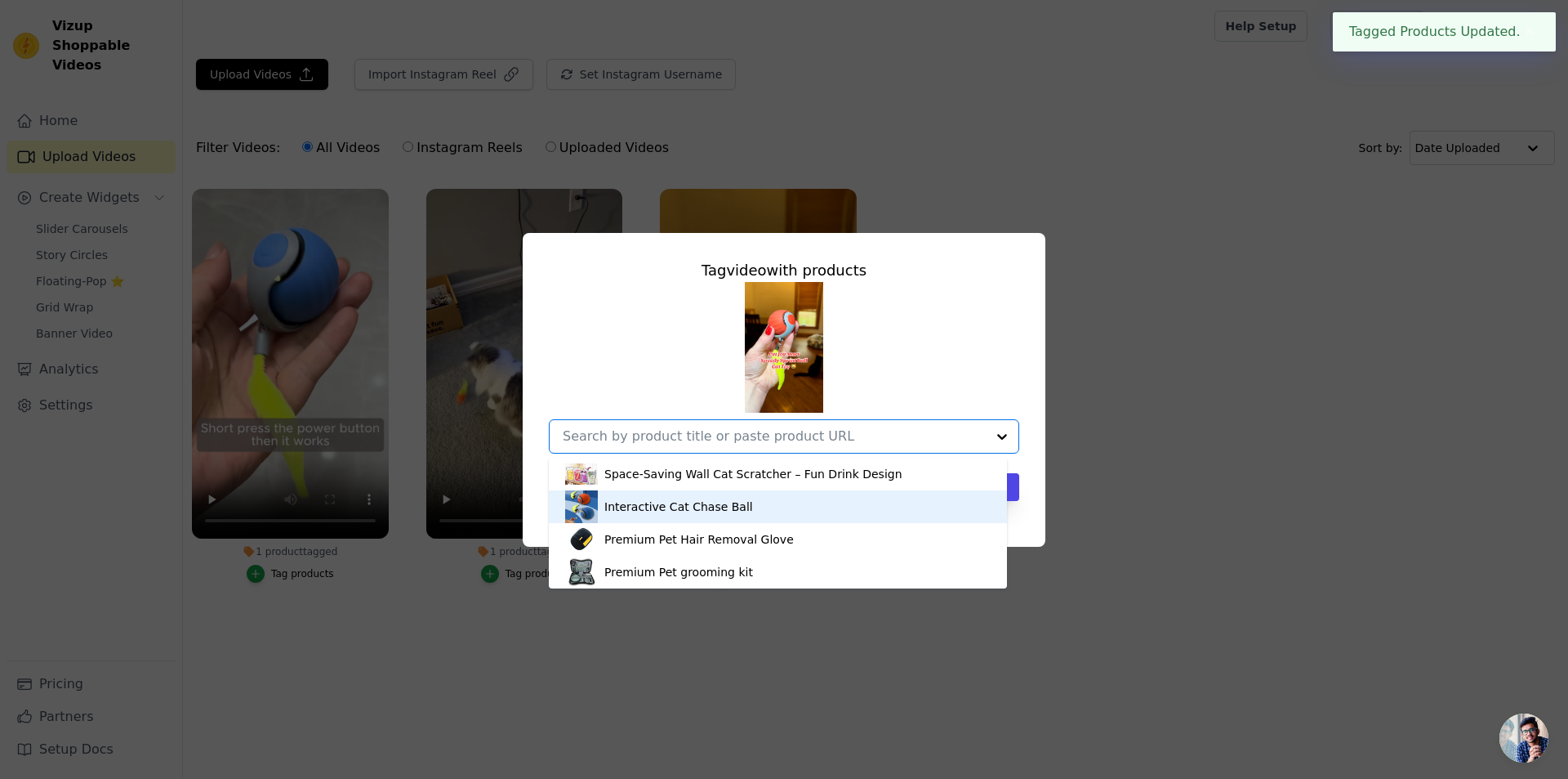
click at [718, 506] on div "Interactive Cat Chase Ball" at bounding box center [678, 506] width 148 height 16
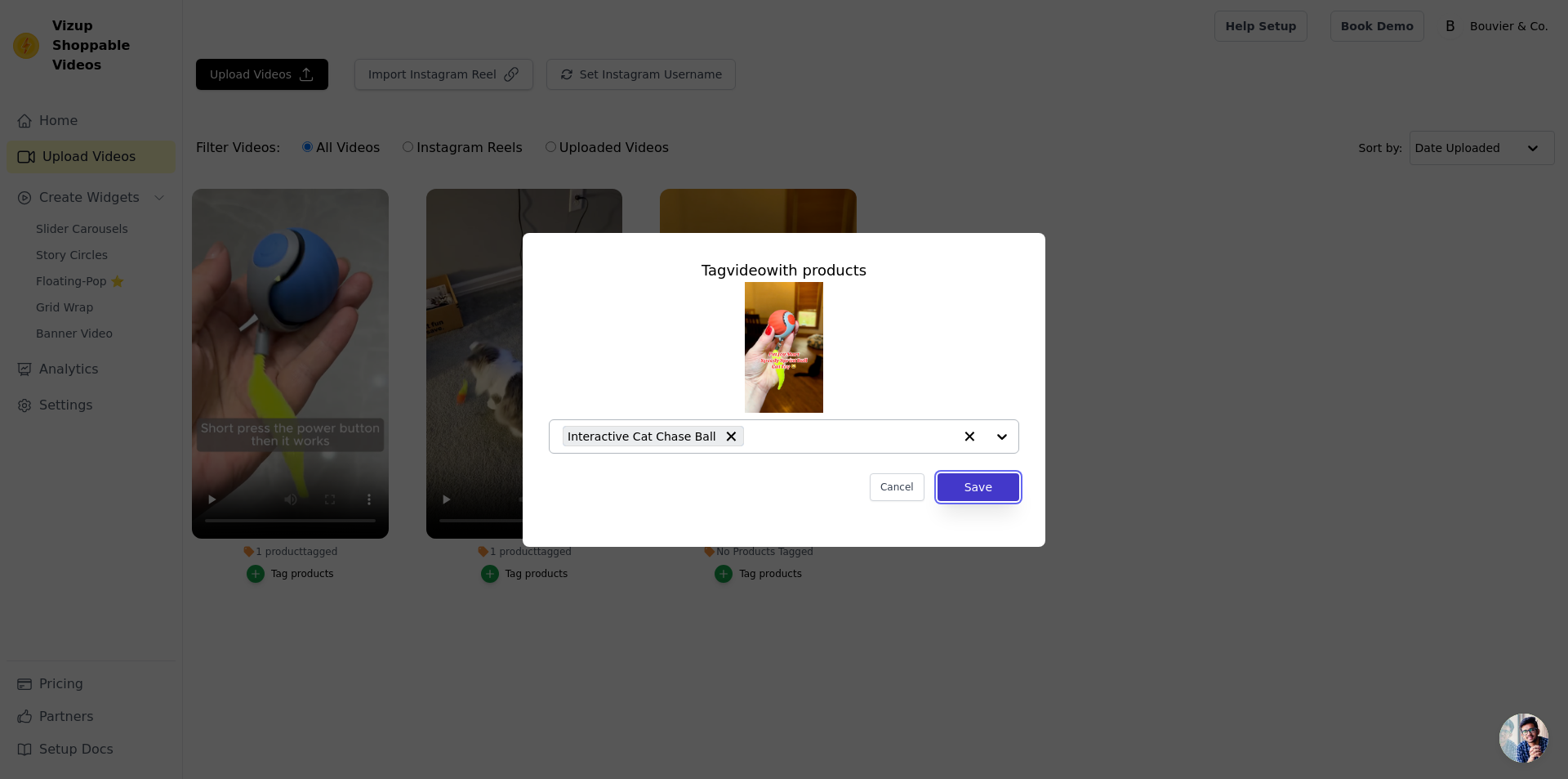
click at [981, 490] on button "Save" at bounding box center [978, 486] width 81 height 28
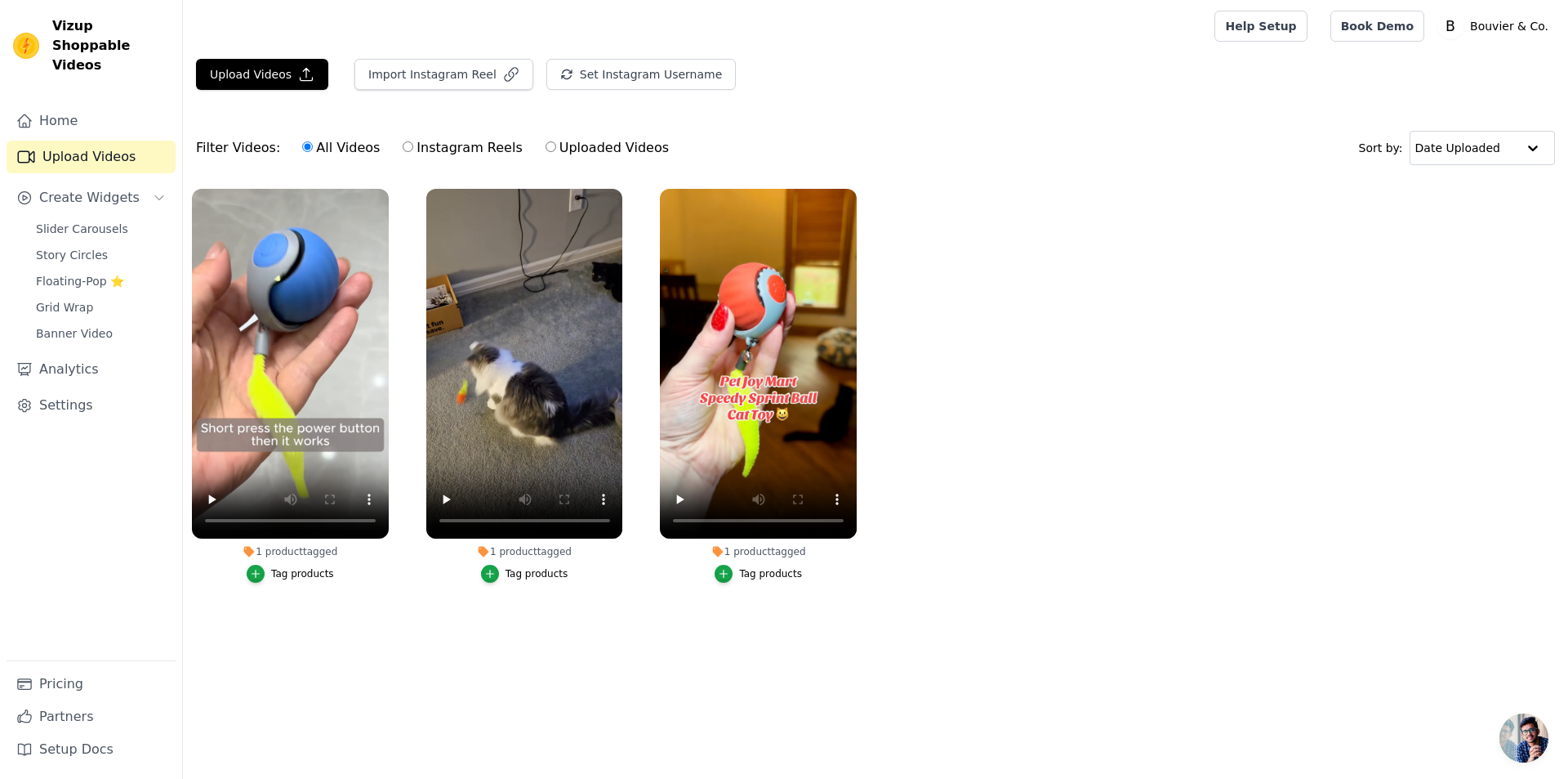
click at [1100, 268] on ul "1 product tagged Tag products 1 product tagged Tag products 1 product tagged Ta…" at bounding box center [876, 402] width 1385 height 445
click at [55, 188] on span "Create Widgets" at bounding box center [89, 198] width 101 height 19
click at [88, 115] on link "Home" at bounding box center [91, 121] width 169 height 33
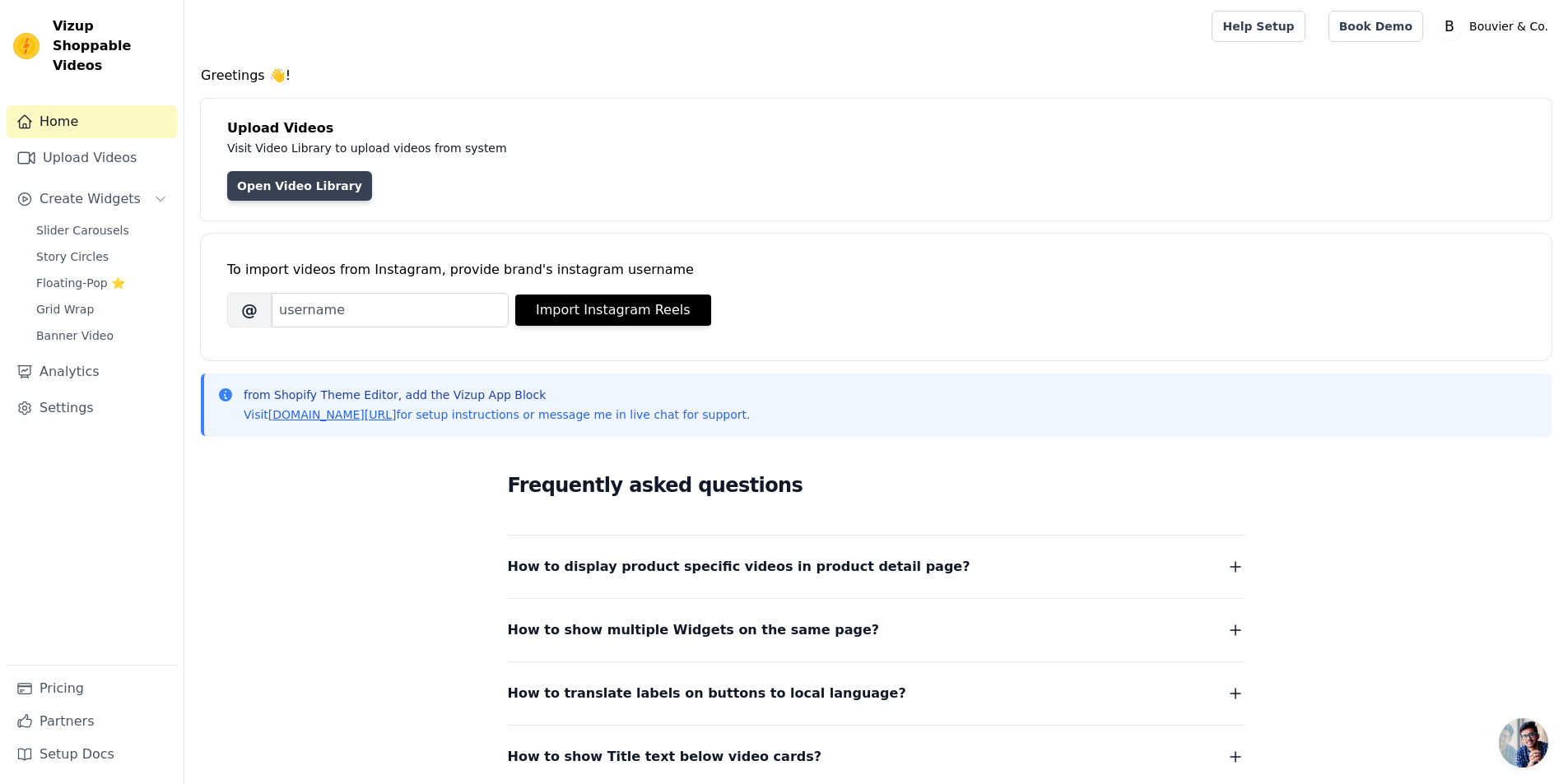
click at [250, 187] on link "Open Video Library" at bounding box center [300, 185] width 144 height 29
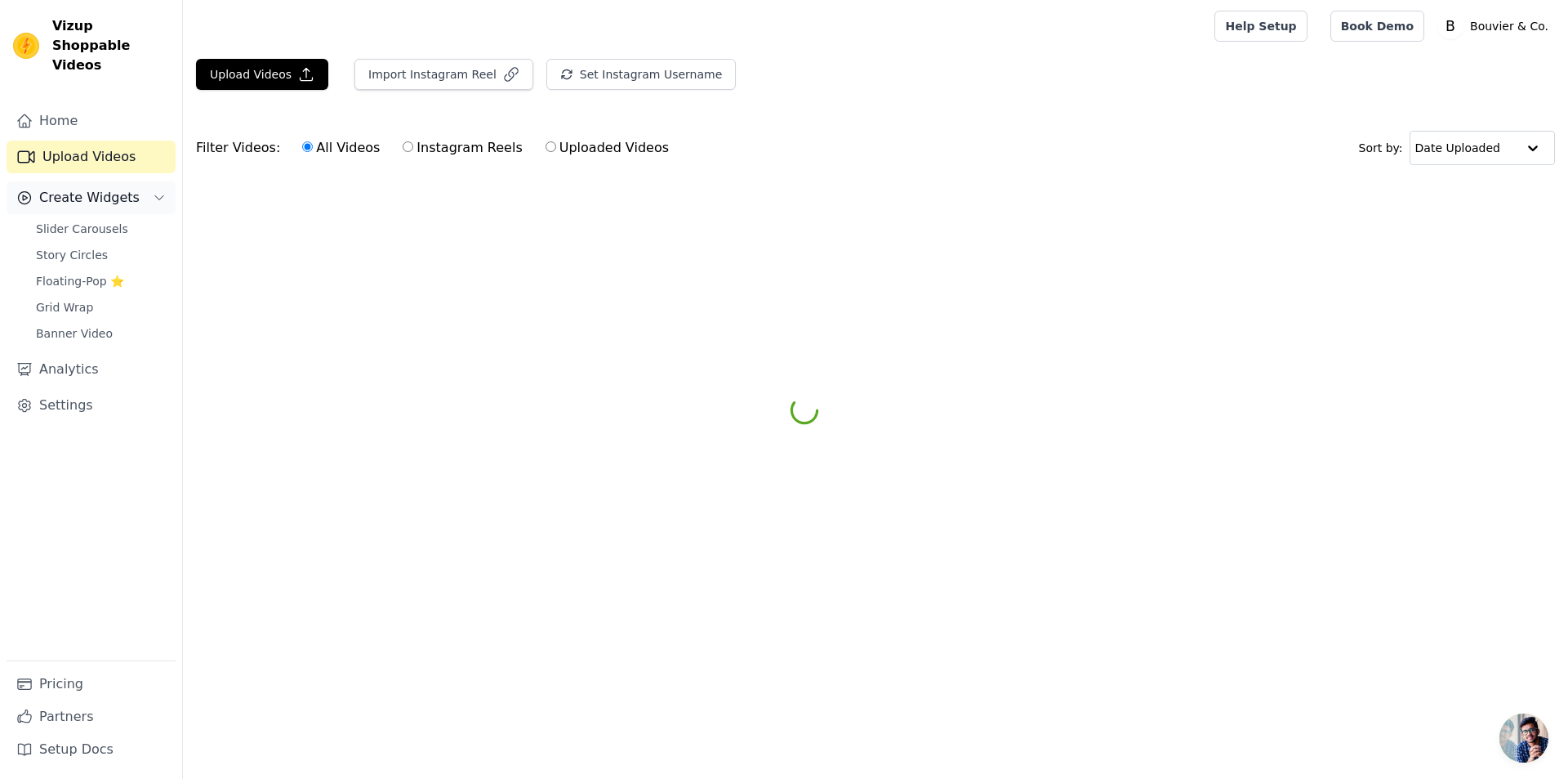
click at [77, 188] on span "Create Widgets" at bounding box center [89, 198] width 101 height 19
click at [90, 221] on span "Slider Carousels" at bounding box center [81, 229] width 92 height 16
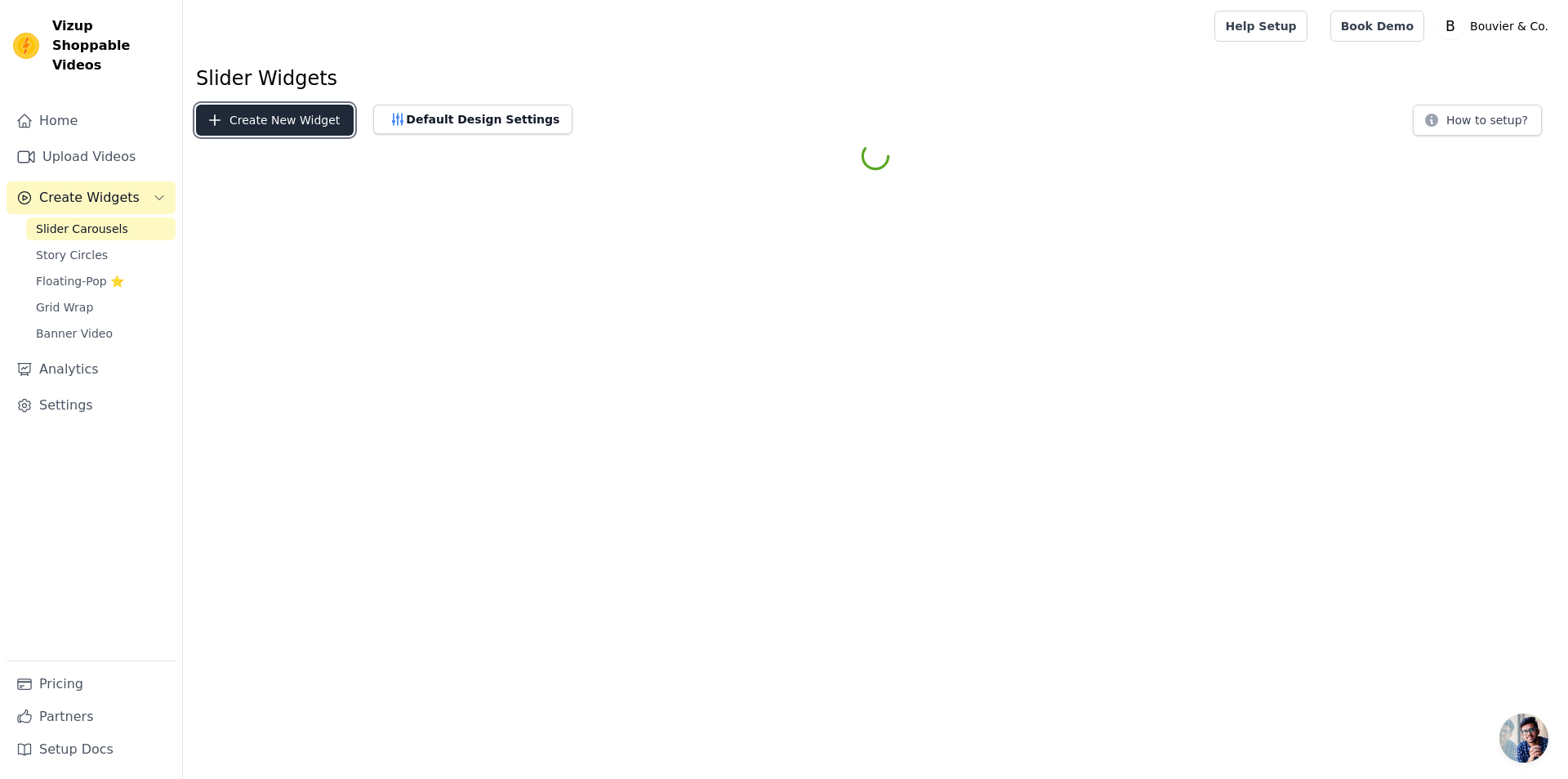
click at [263, 133] on button "Create New Widget" at bounding box center [274, 120] width 158 height 31
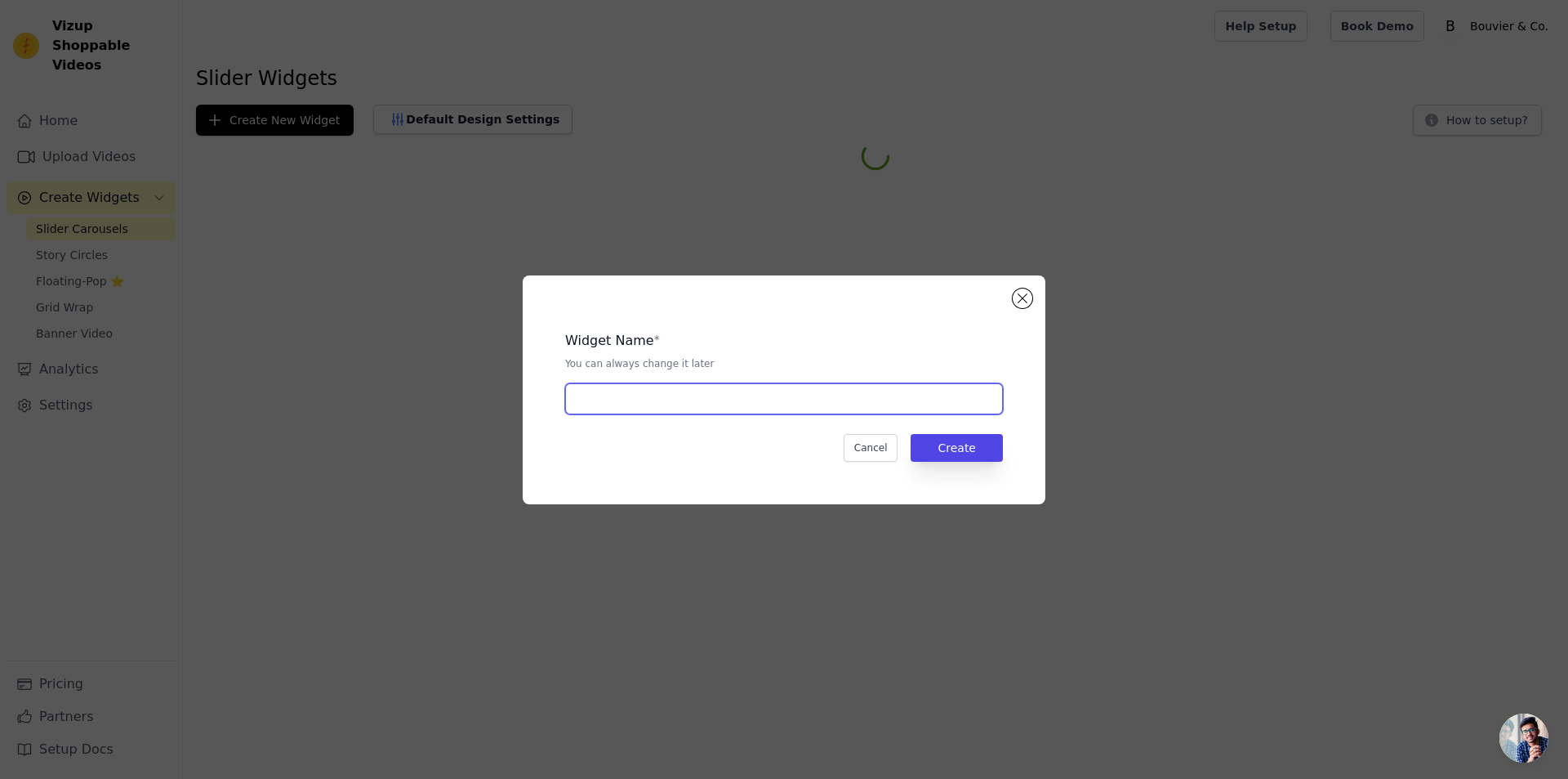
click at [606, 399] on input "text" at bounding box center [784, 399] width 438 height 31
type input "cat ball"
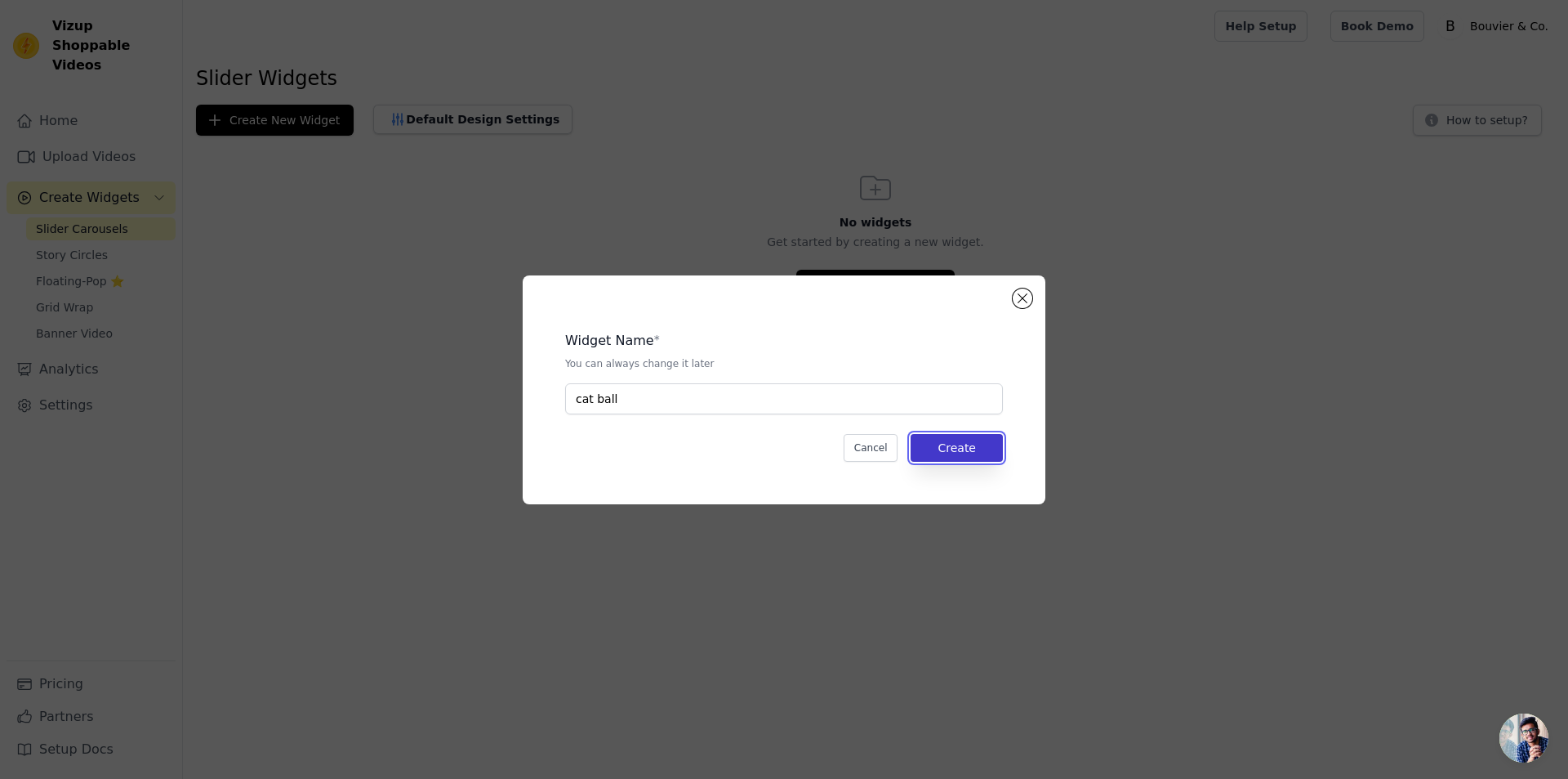
click at [978, 441] on button "Create" at bounding box center [956, 448] width 92 height 28
click at [977, 446] on button "Create" at bounding box center [956, 448] width 92 height 28
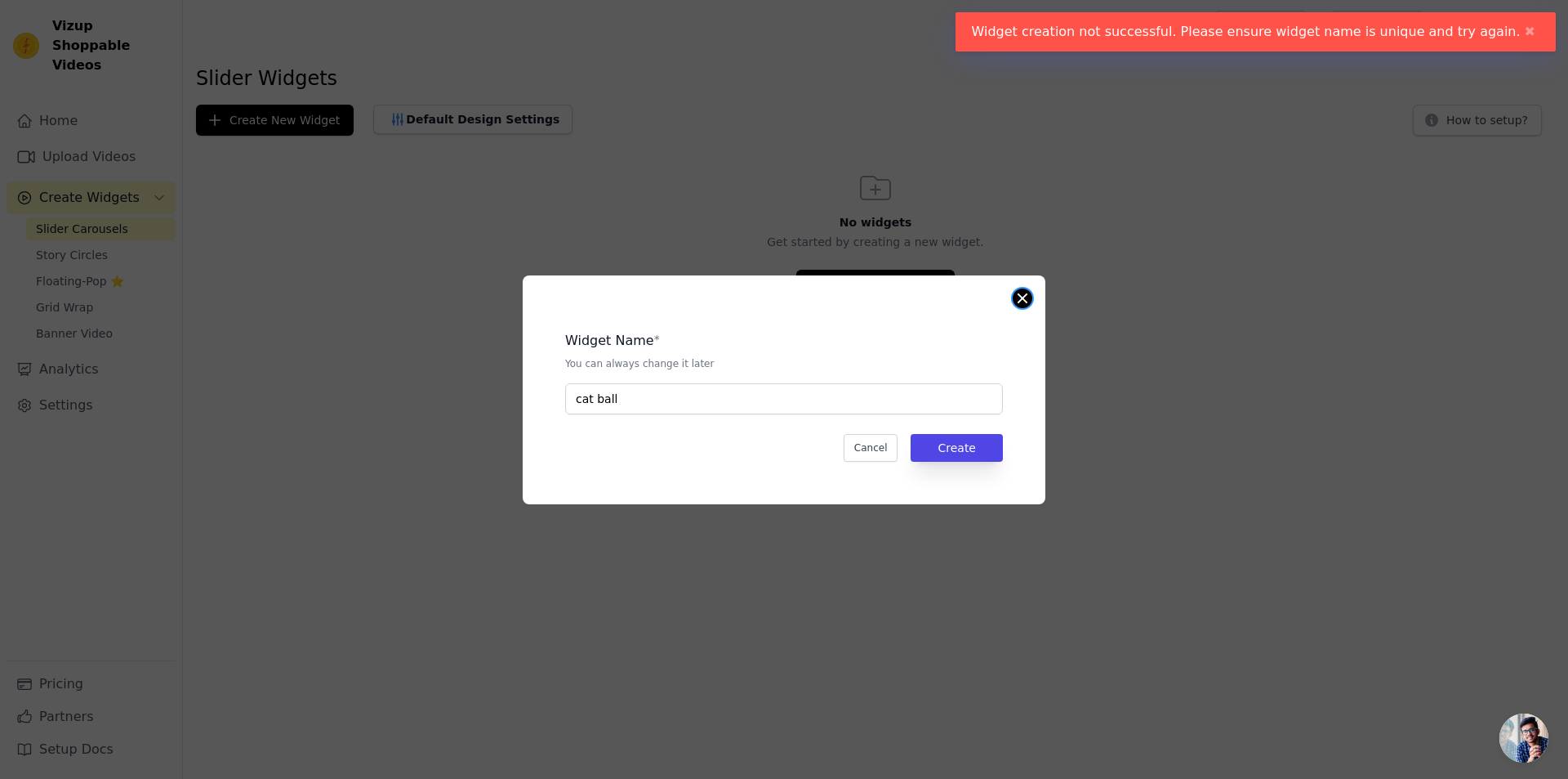
click at [1018, 299] on button "Close modal" at bounding box center [1023, 298] width 19 height 19
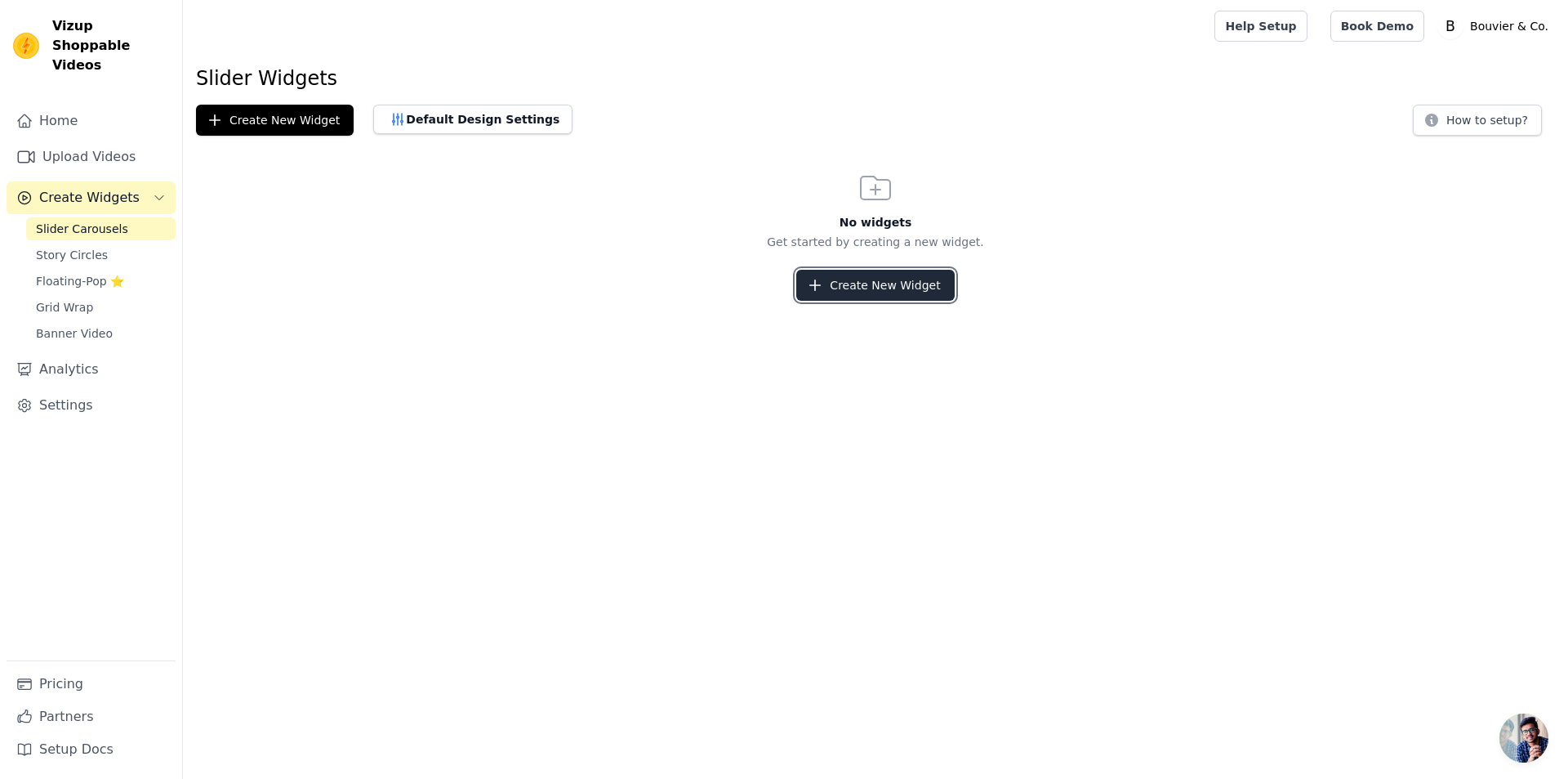
click at [889, 291] on button "Create New Widget" at bounding box center [875, 285] width 158 height 31
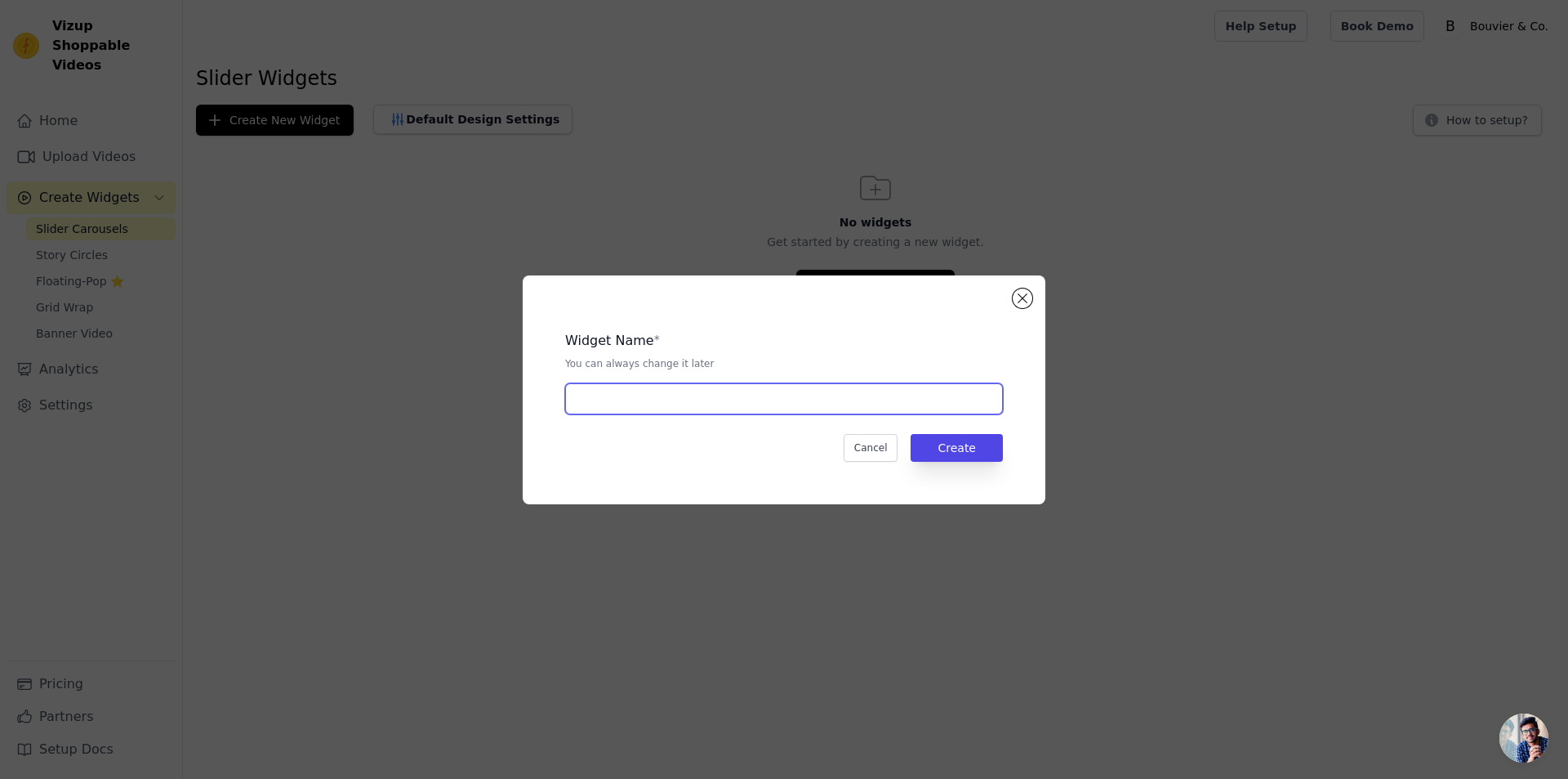
click at [806, 411] on input "text" at bounding box center [784, 399] width 438 height 31
type input "cat baller"
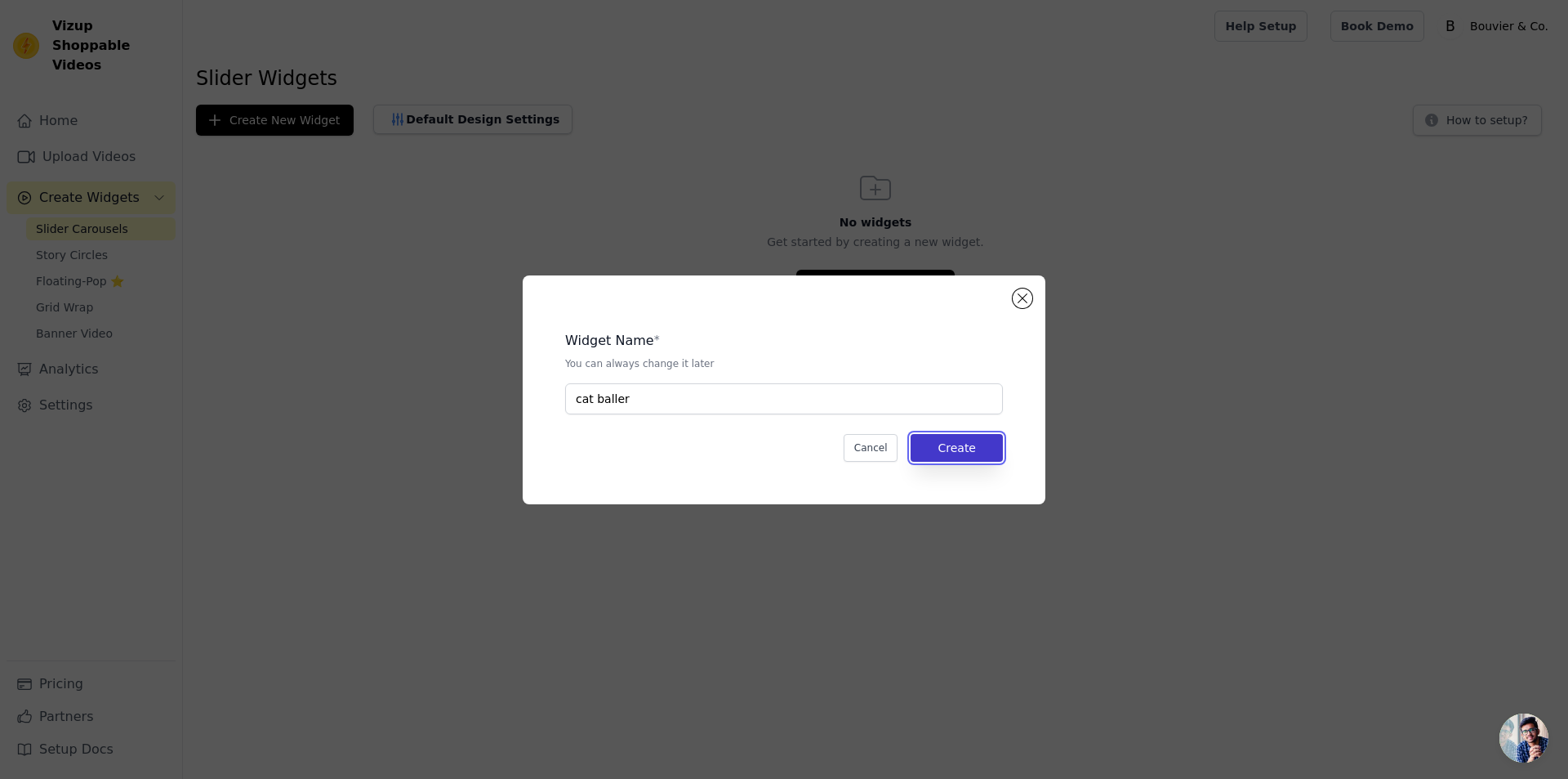
click at [998, 445] on button "Create" at bounding box center [956, 448] width 92 height 28
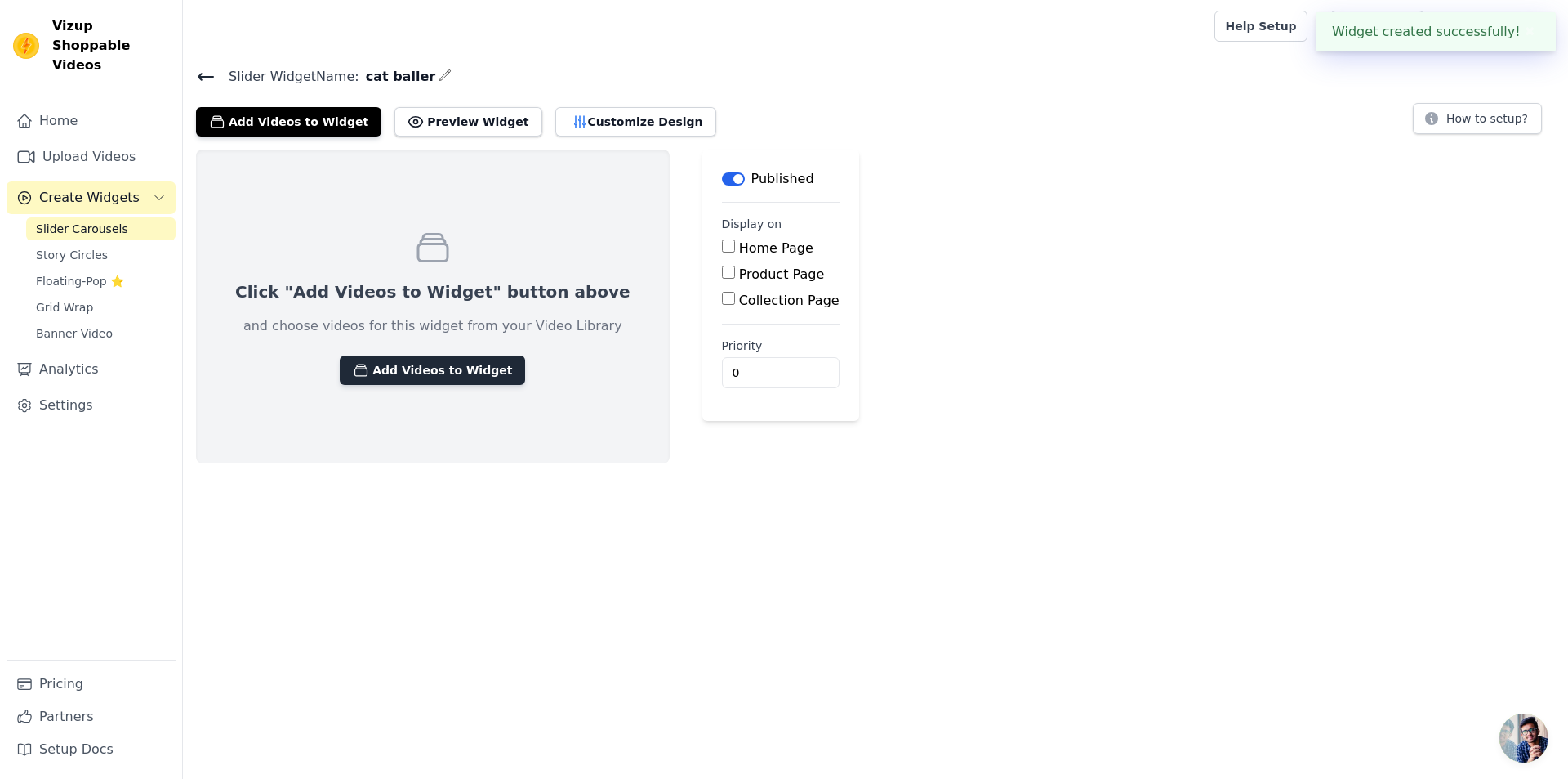
click at [340, 360] on button "Add Videos to Widget" at bounding box center [432, 370] width 185 height 29
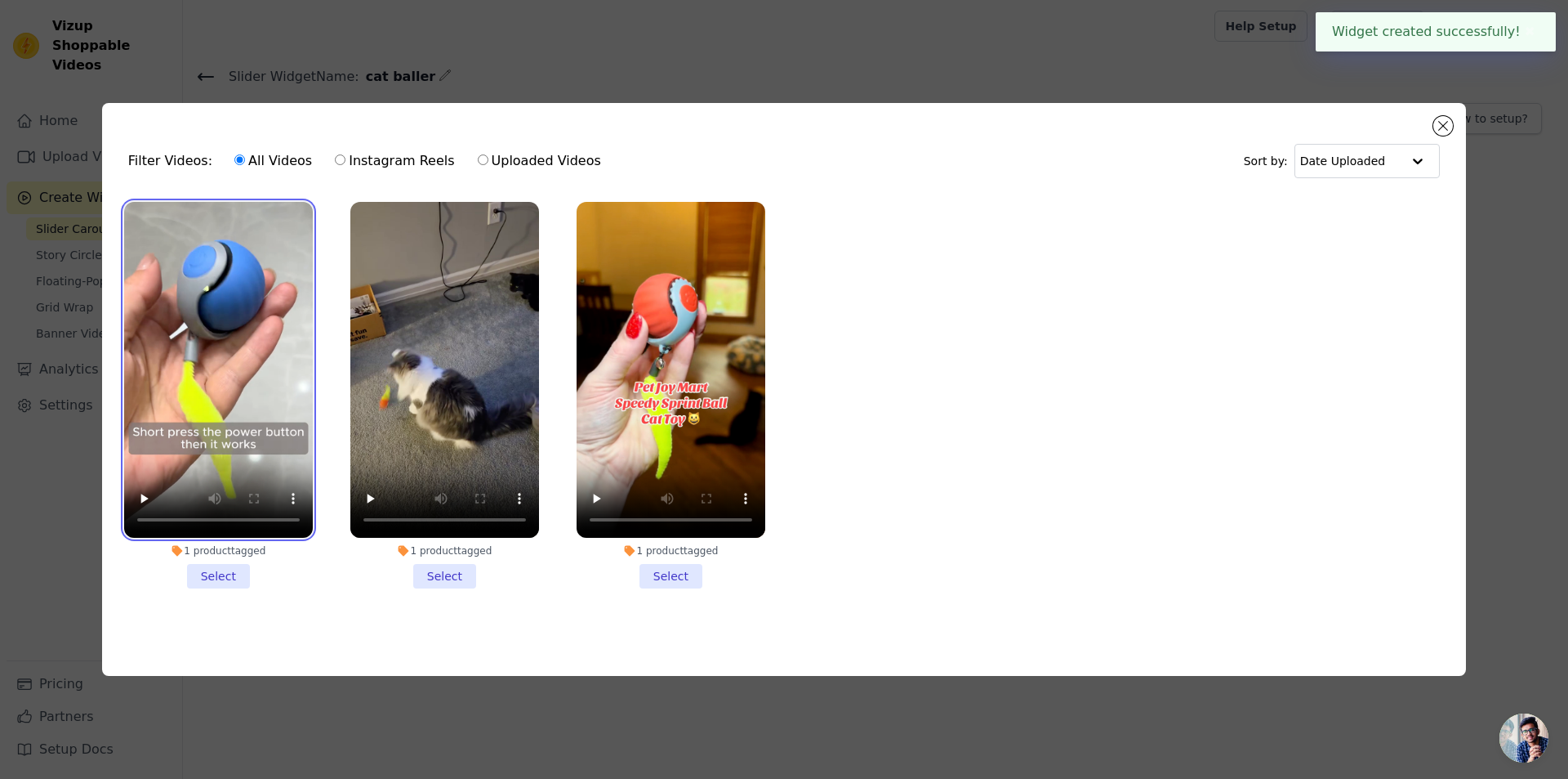
click at [254, 397] on video at bounding box center [218, 369] width 189 height 336
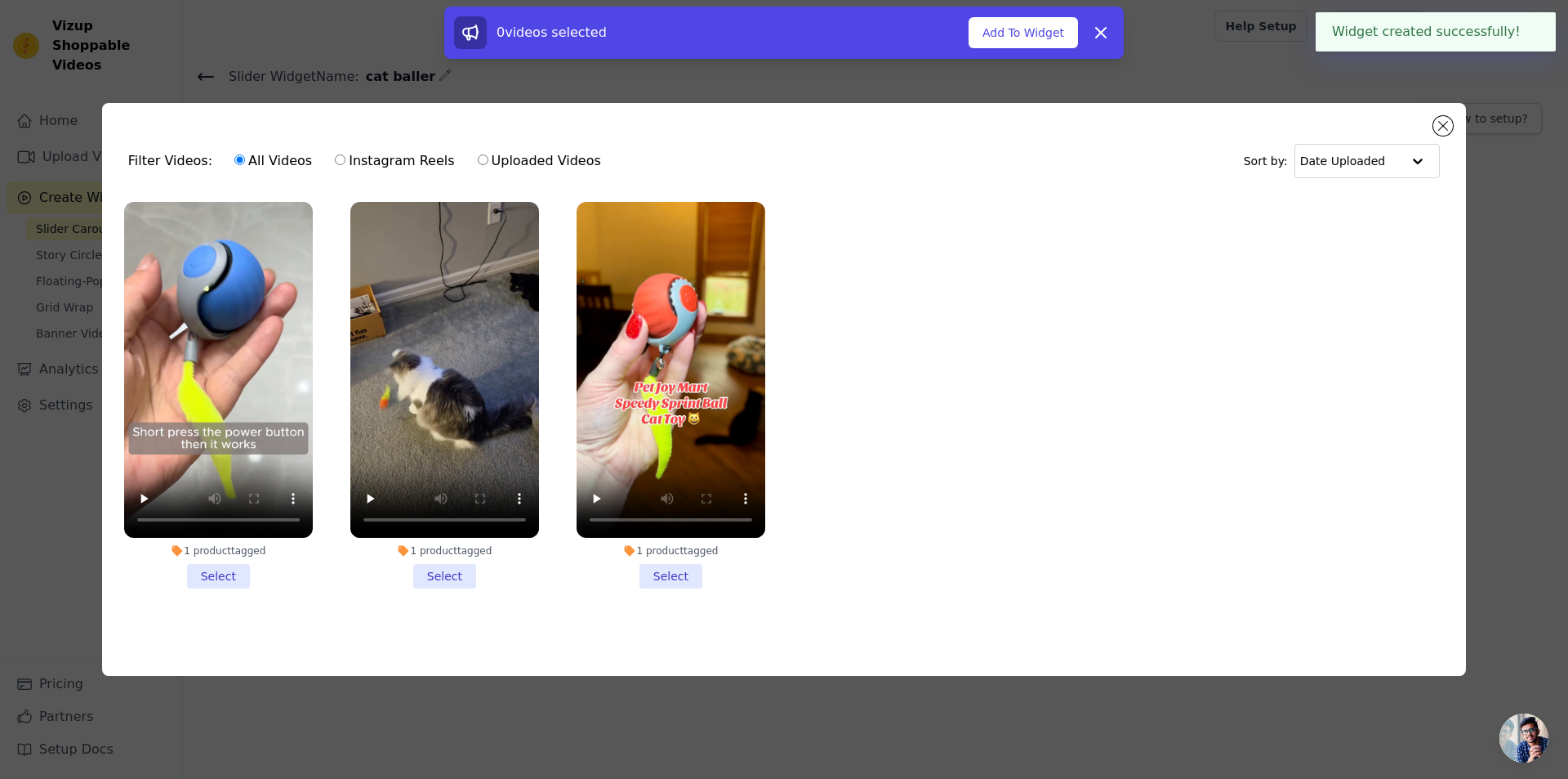
click at [238, 576] on li "1 product tagged Select" at bounding box center [218, 394] width 189 height 387
click at [0, 0] on input "1 product tagged Select" at bounding box center [0, 0] width 0 height 0
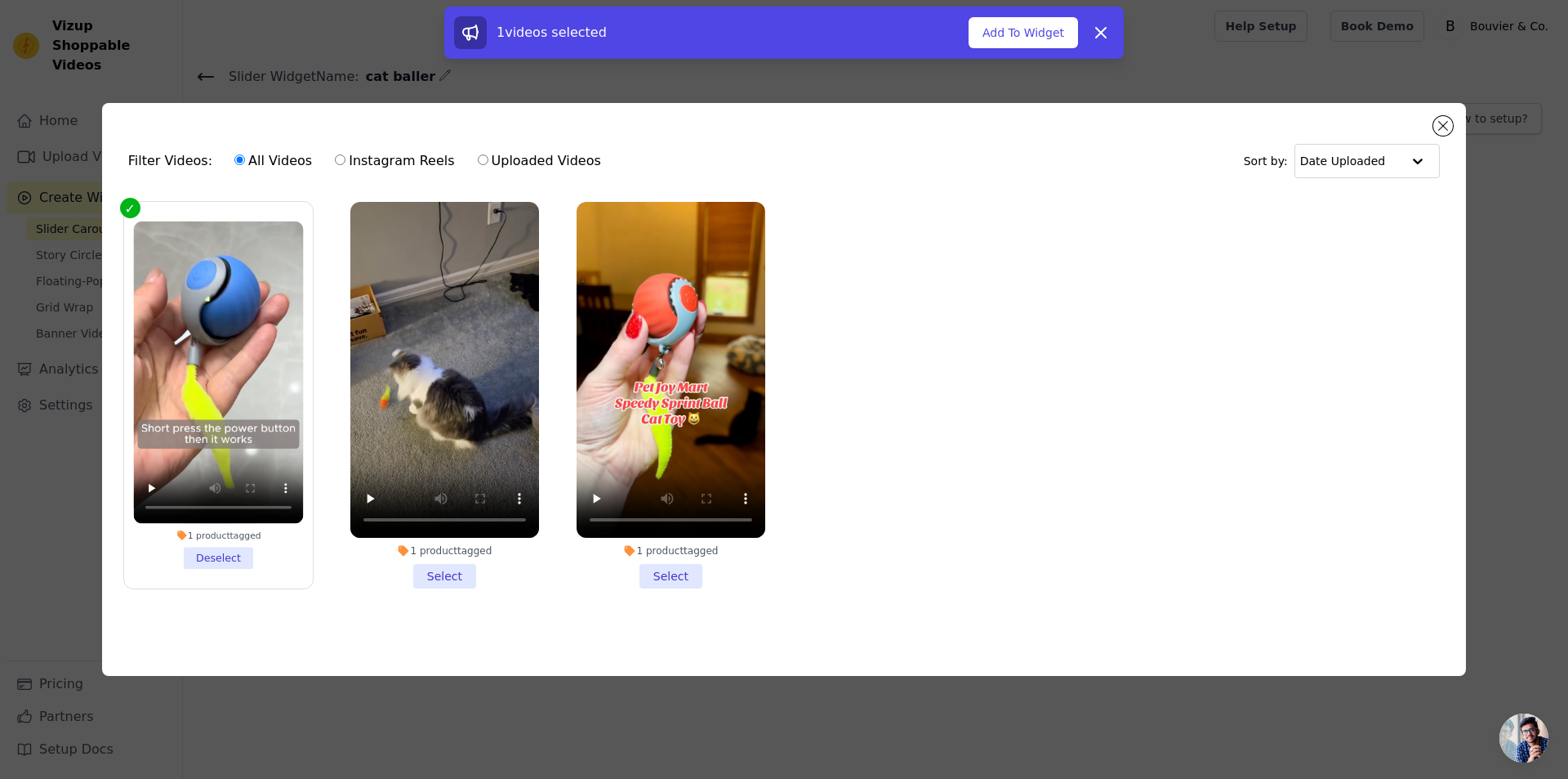
click at [439, 566] on li "1 product tagged Select" at bounding box center [445, 394] width 189 height 387
click at [0, 0] on input "1 product tagged Select" at bounding box center [0, 0] width 0 height 0
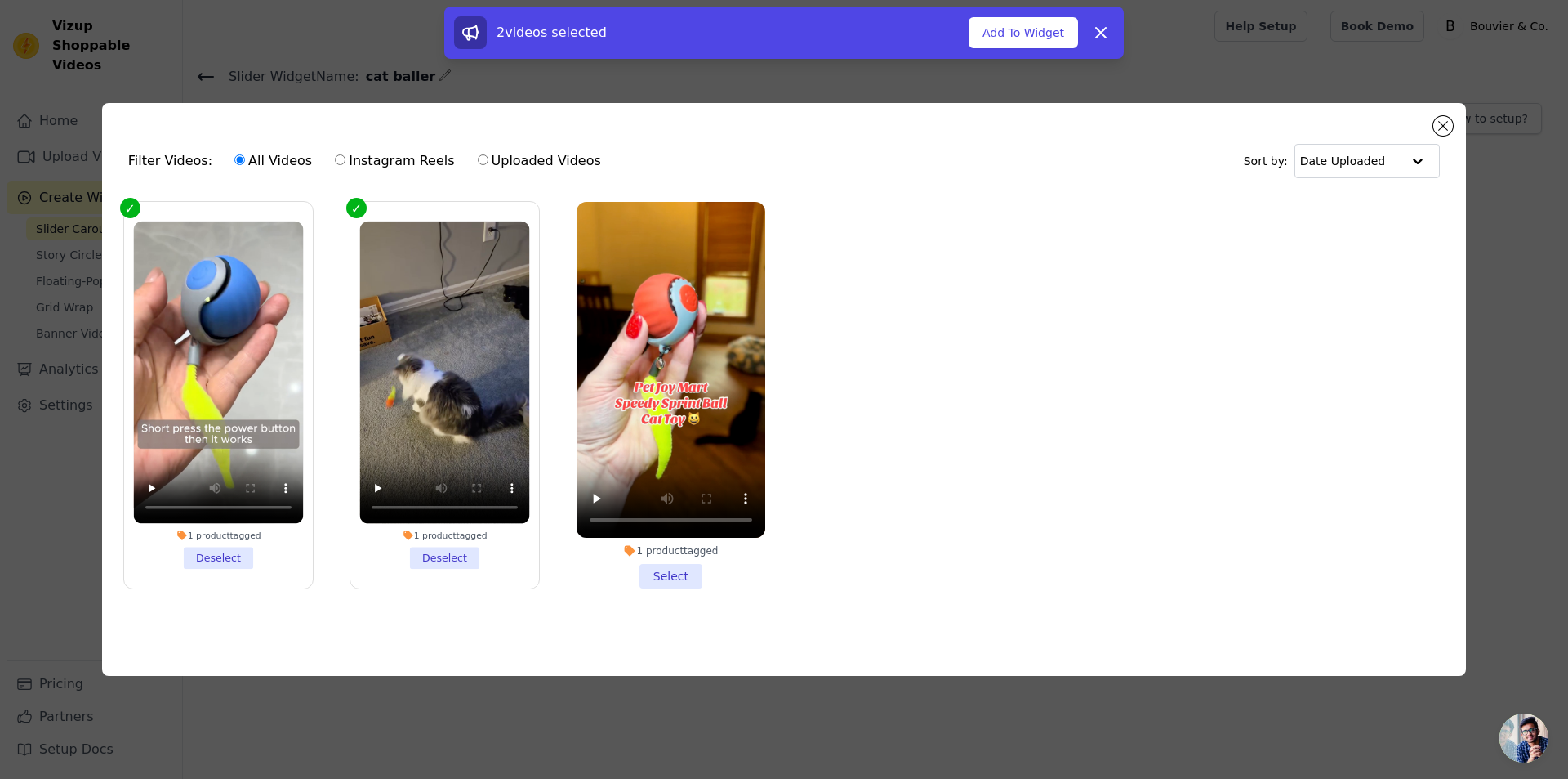
click at [676, 576] on li "1 product tagged Select" at bounding box center [670, 394] width 189 height 387
click at [0, 0] on input "1 product tagged Select" at bounding box center [0, 0] width 0 height 0
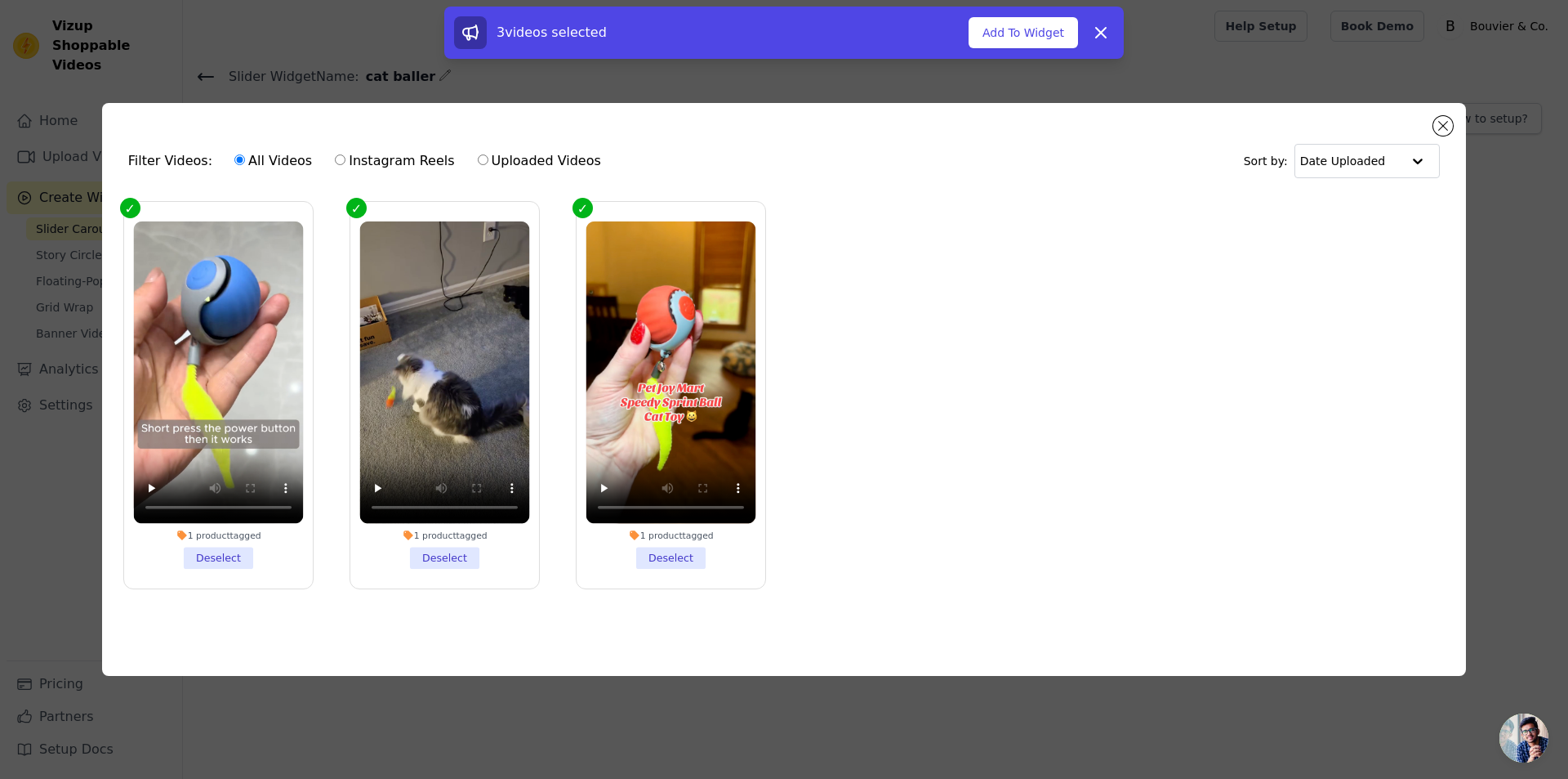
click at [966, 19] on div "3 videos selected" at bounding box center [711, 33] width 514 height 33
click at [1004, 40] on button "Add To Widget" at bounding box center [1023, 33] width 109 height 31
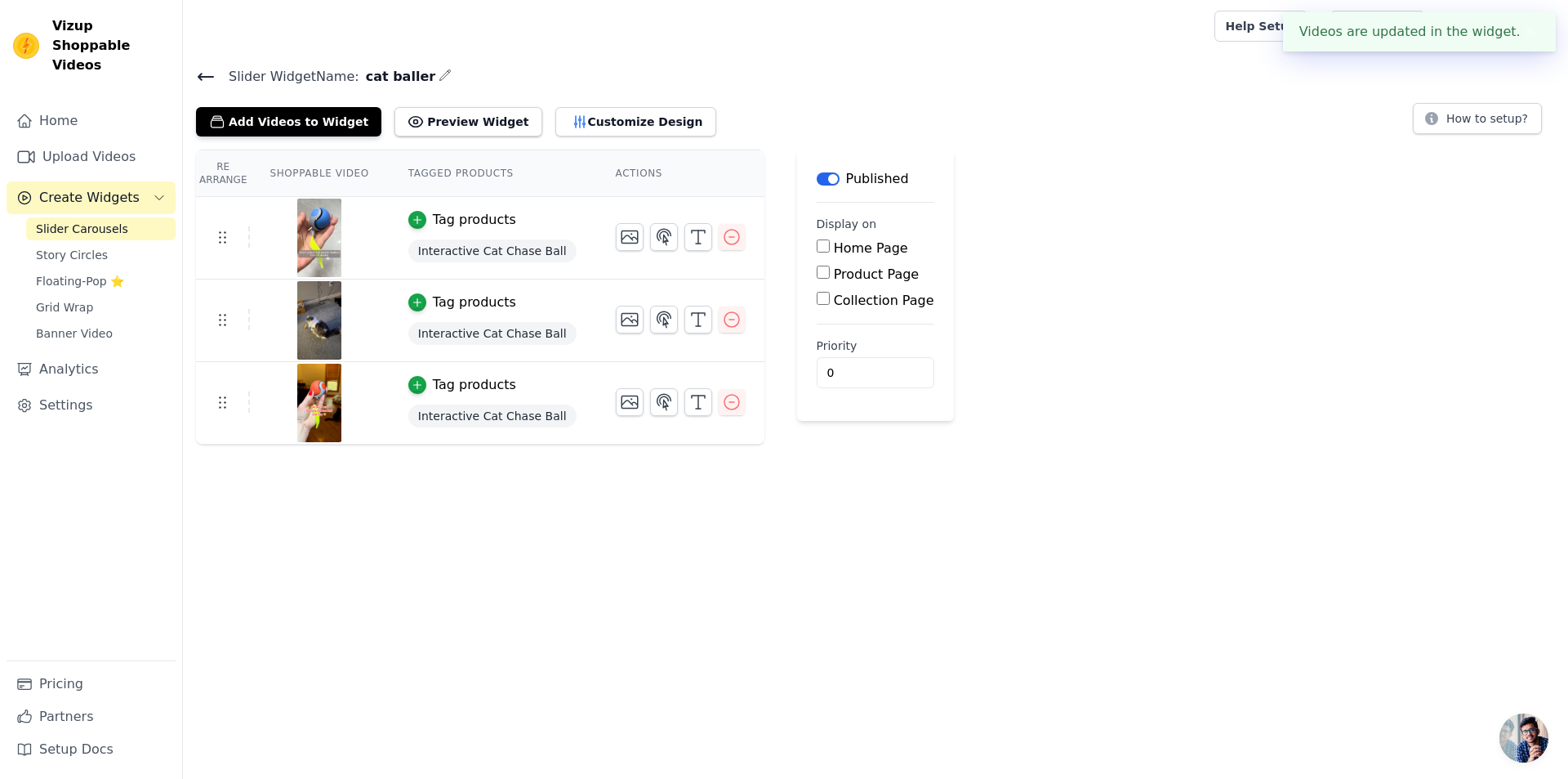
click at [834, 272] on label "Product Page" at bounding box center [876, 274] width 86 height 16
click at [816, 272] on input "Product Page" at bounding box center [822, 271] width 13 height 13
checkbox input "true"
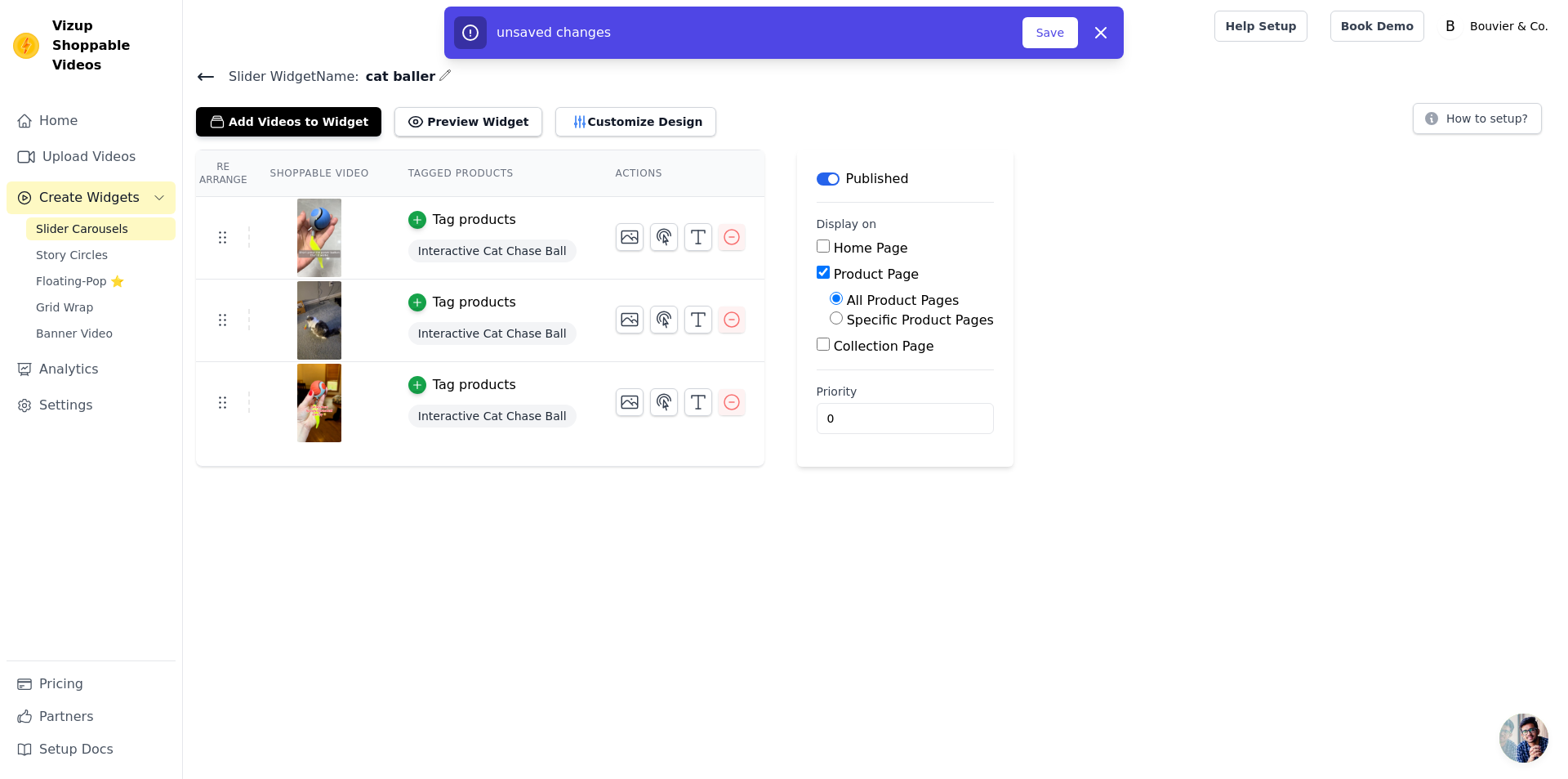
click at [847, 317] on label "Specific Product Pages" at bounding box center [921, 320] width 147 height 16
click at [830, 317] on input "Specific Product Pages" at bounding box center [836, 317] width 13 height 13
radio input "true"
click at [833, 349] on button "Select Products" at bounding box center [884, 357] width 109 height 28
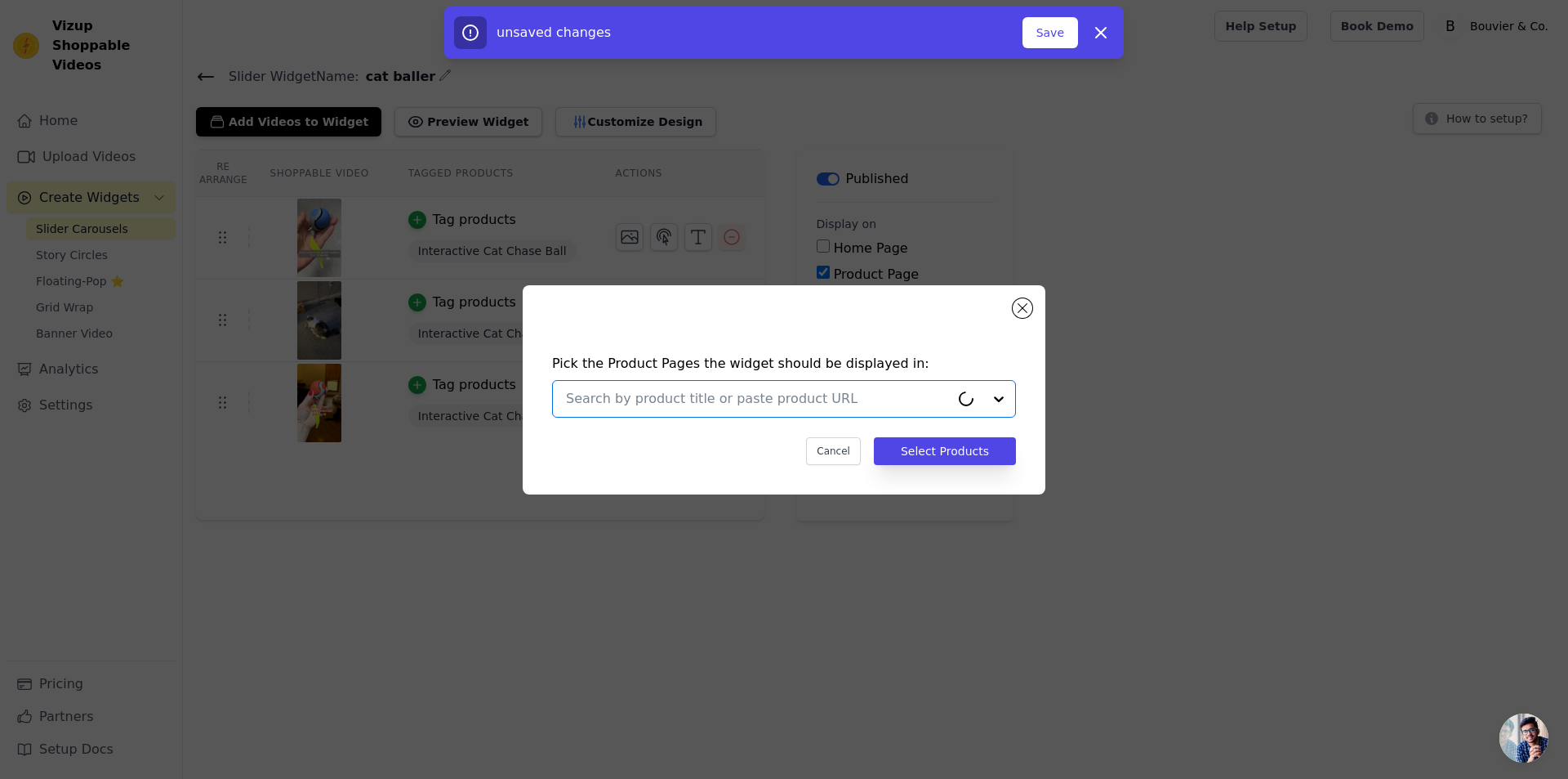
click at [763, 397] on input "text" at bounding box center [757, 398] width 384 height 19
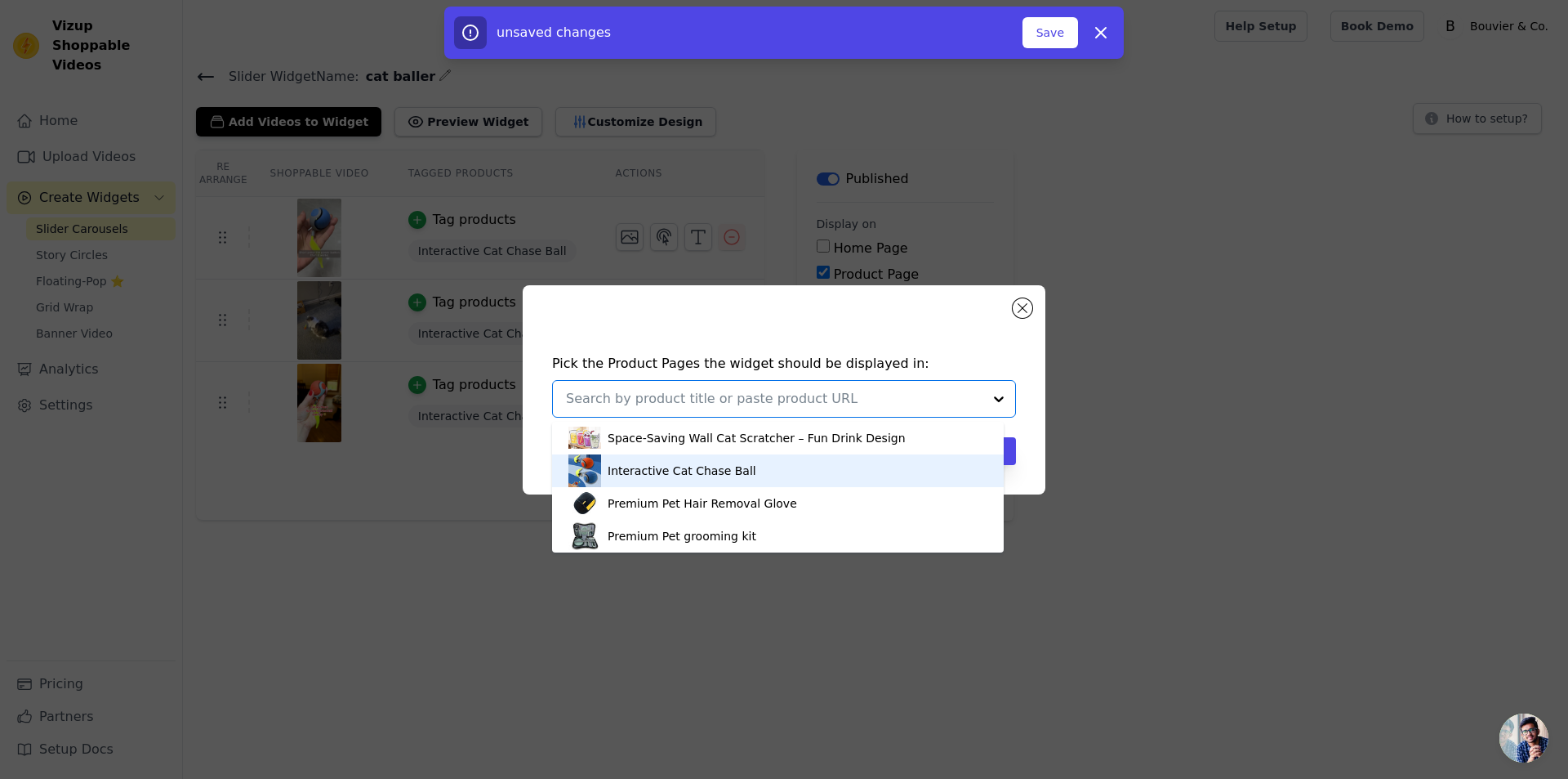
click at [705, 465] on div "Interactive Cat Chase Ball" at bounding box center [681, 470] width 148 height 16
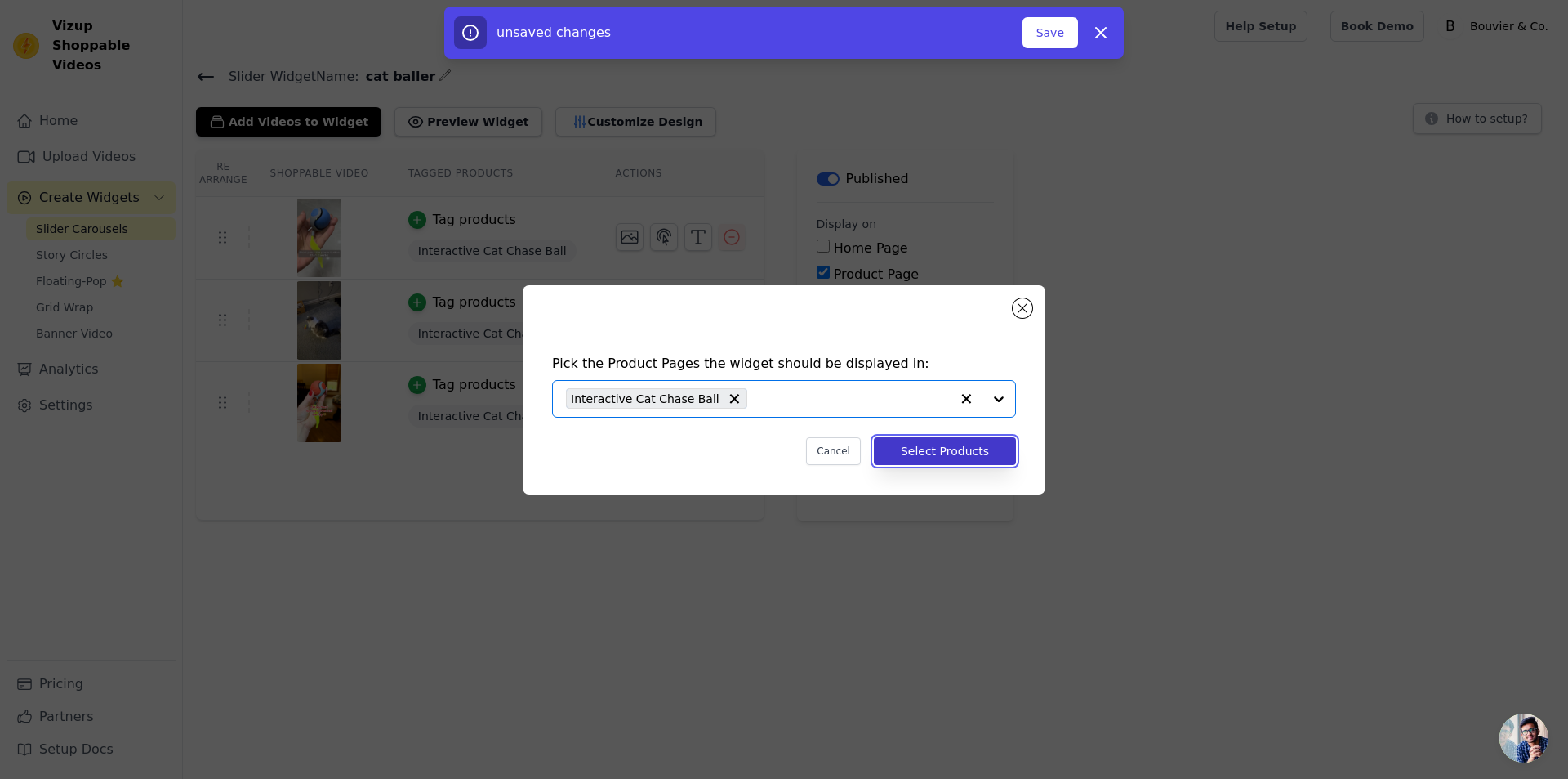
click at [920, 445] on button "Select Products" at bounding box center [944, 451] width 142 height 28
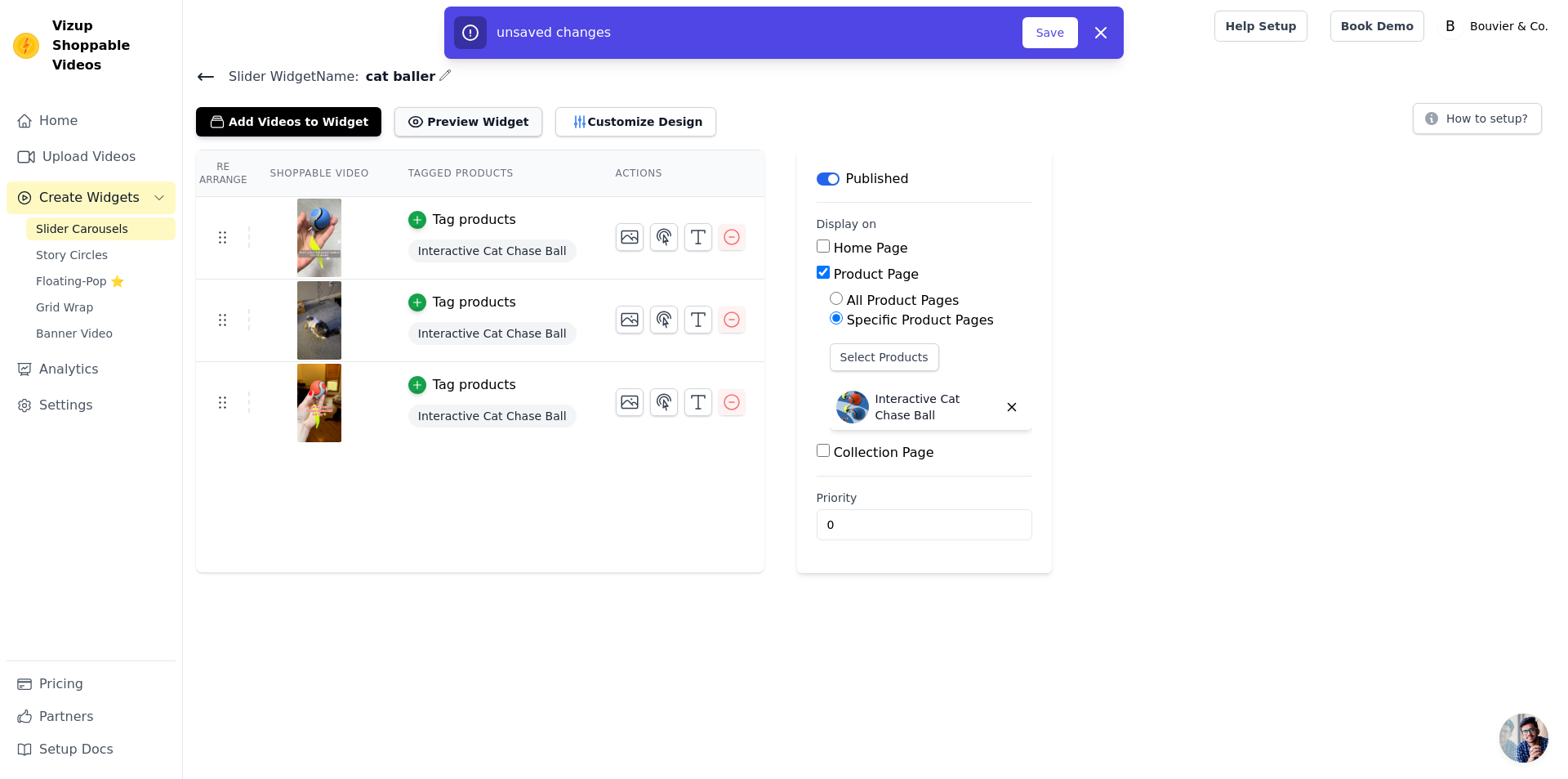
click at [440, 120] on button "Preview Widget" at bounding box center [468, 121] width 147 height 29
click at [555, 118] on button "Customize Design" at bounding box center [635, 121] width 161 height 29
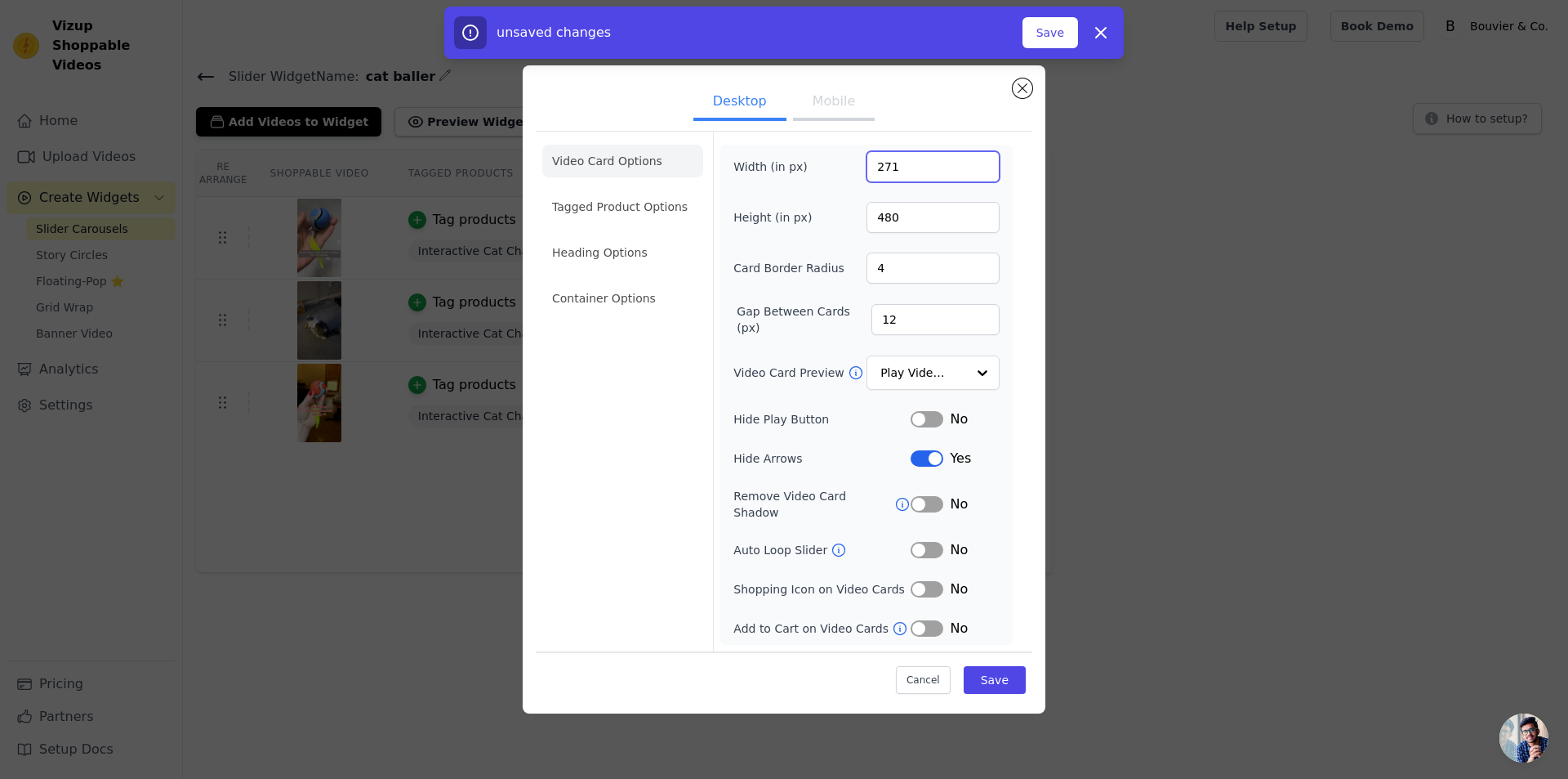
click at [988, 171] on input "271" at bounding box center [933, 167] width 133 height 31
click at [988, 171] on input "272" at bounding box center [933, 167] width 133 height 31
click at [988, 171] on input "273" at bounding box center [933, 167] width 133 height 31
click at [988, 171] on input "274" at bounding box center [933, 167] width 133 height 31
click at [988, 171] on input "275" at bounding box center [933, 167] width 133 height 31
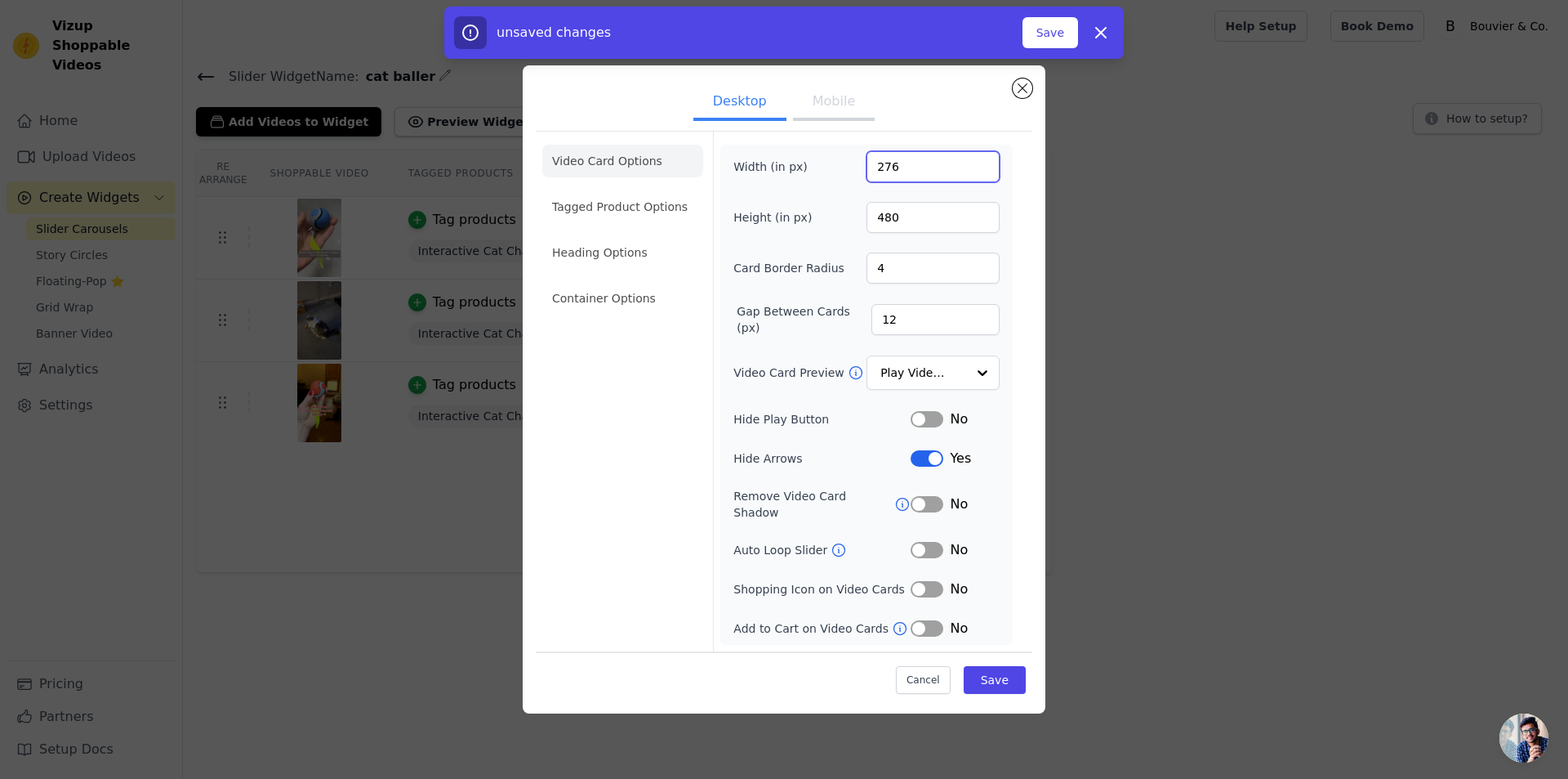
click at [988, 171] on input "276" at bounding box center [933, 167] width 133 height 31
click at [988, 171] on input "277" at bounding box center [933, 167] width 133 height 31
click at [988, 171] on input "278" at bounding box center [933, 167] width 133 height 31
click at [988, 171] on input "279" at bounding box center [933, 167] width 133 height 31
type input "280"
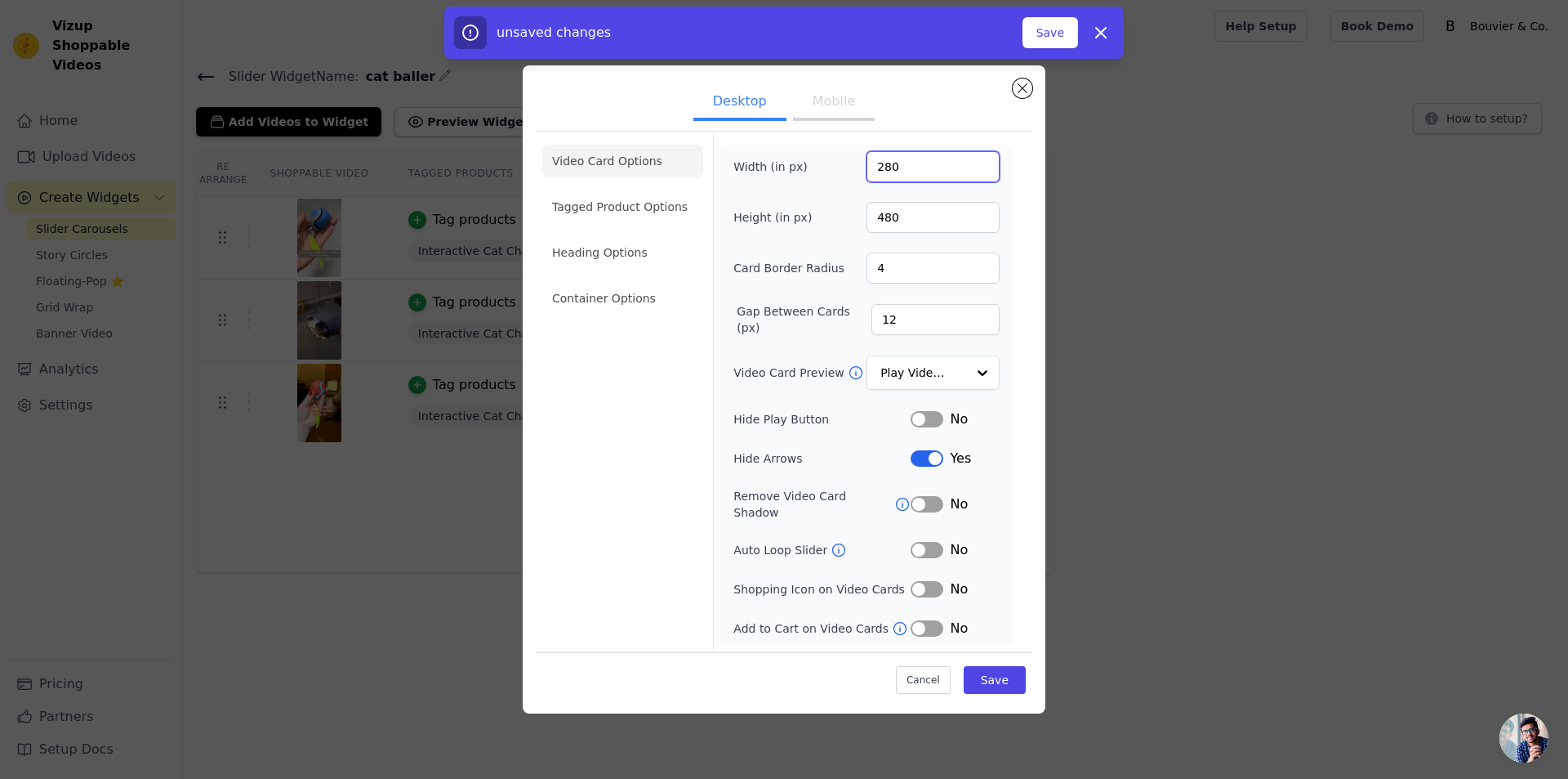
click at [988, 171] on input "280" at bounding box center [933, 167] width 133 height 31
click at [816, 120] on button "Mobile" at bounding box center [834, 103] width 81 height 36
click at [720, 110] on button "Desktop" at bounding box center [740, 102] width 93 height 36
click at [989, 676] on button "Save" at bounding box center [995, 679] width 62 height 28
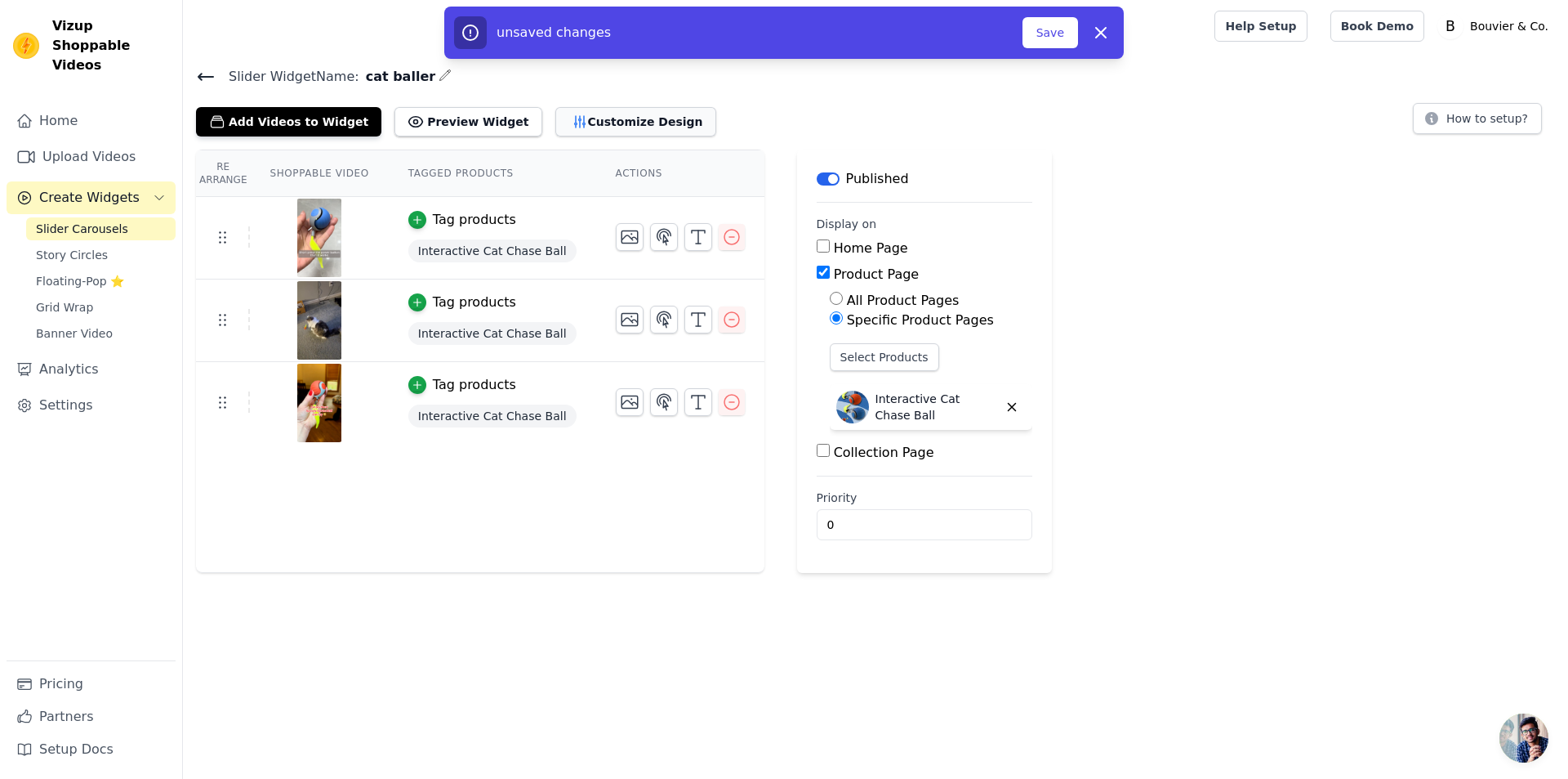
click at [567, 121] on button "Customize Design" at bounding box center [635, 121] width 161 height 29
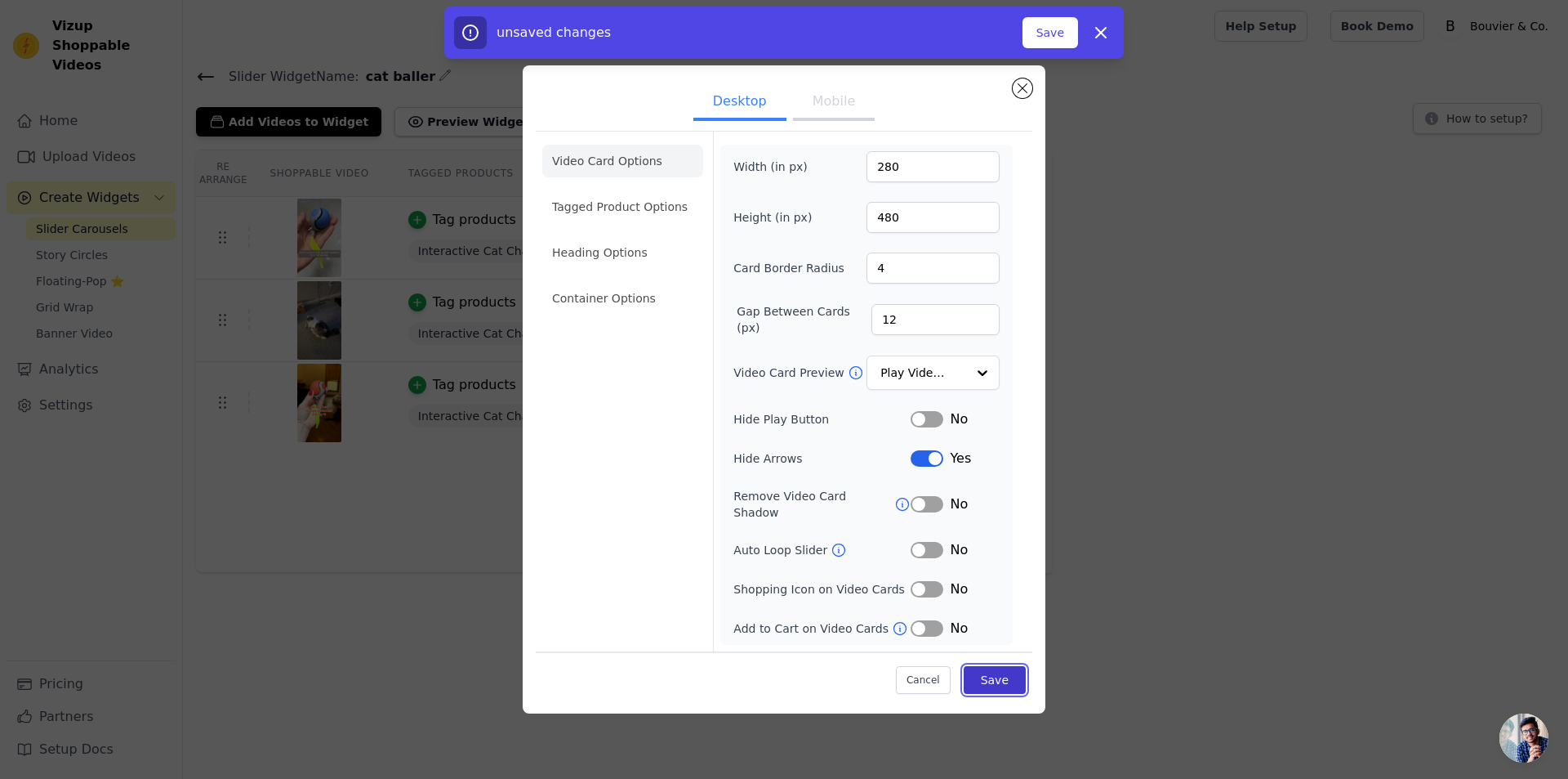
click at [1001, 668] on button "Save" at bounding box center [995, 679] width 62 height 28
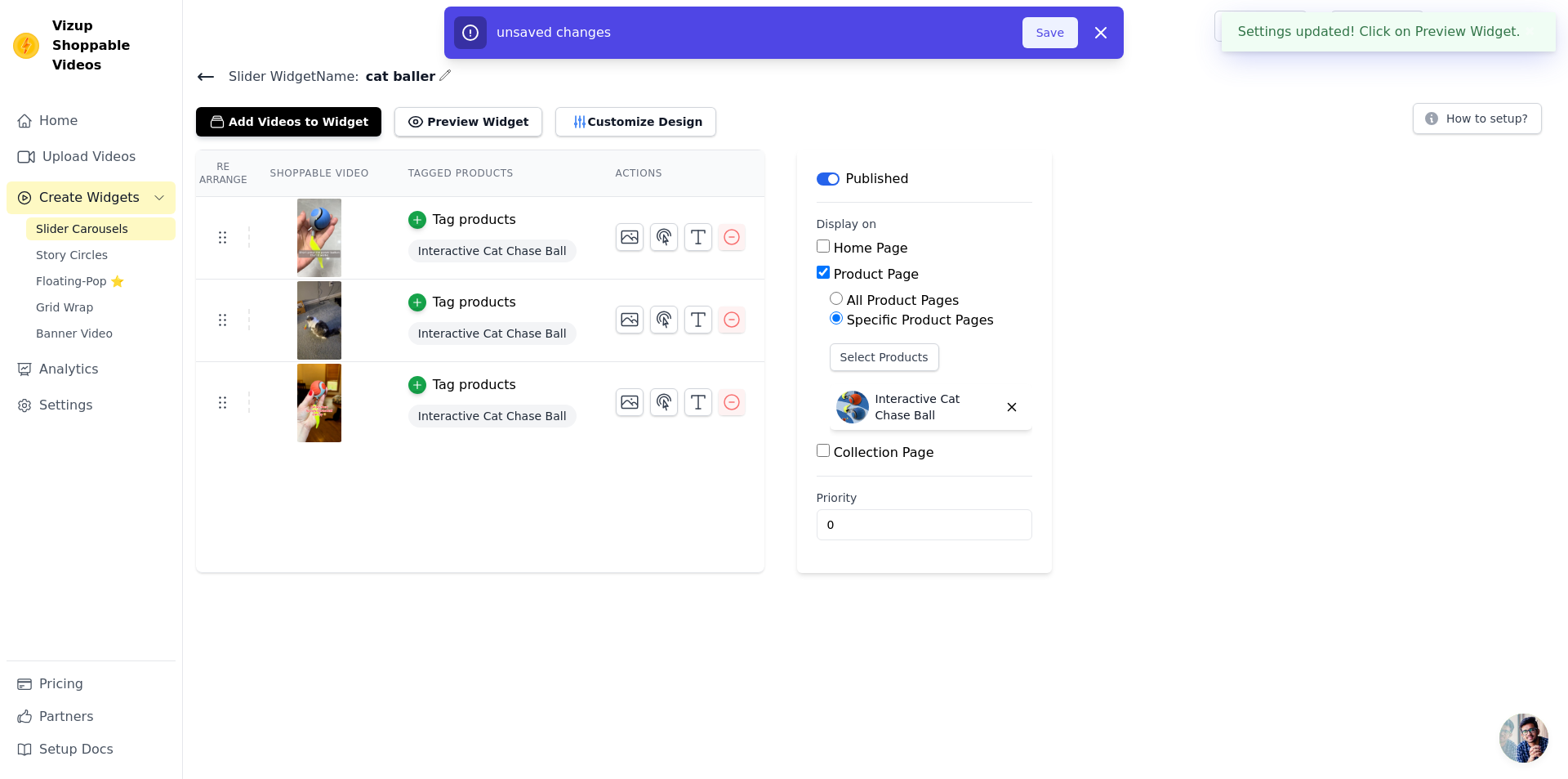
click at [1038, 29] on button "Save" at bounding box center [1050, 33] width 55 height 31
click at [1038, 31] on button "Save" at bounding box center [1050, 33] width 55 height 31
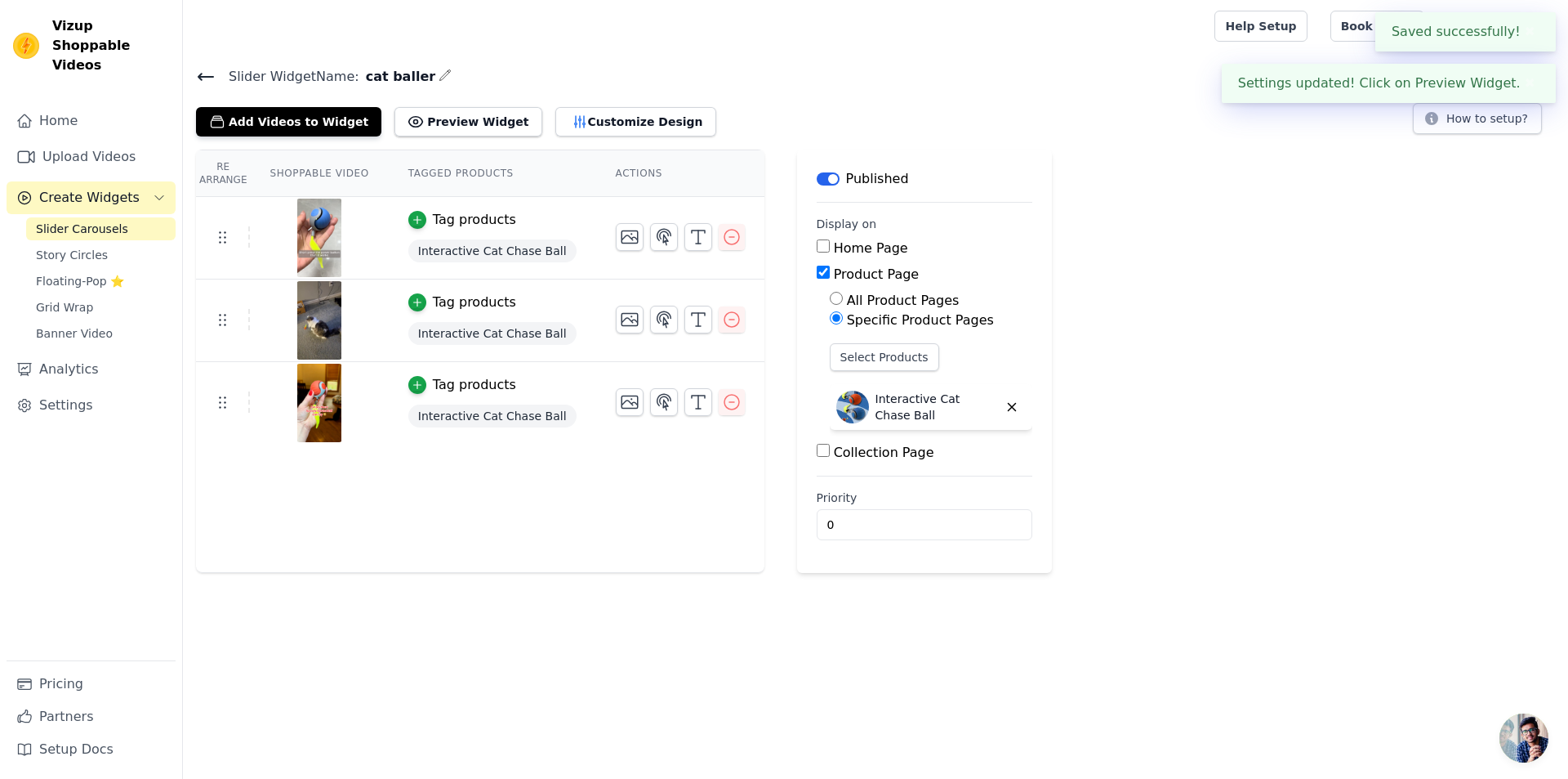
click at [1038, 31] on div at bounding box center [694, 26] width 999 height 52
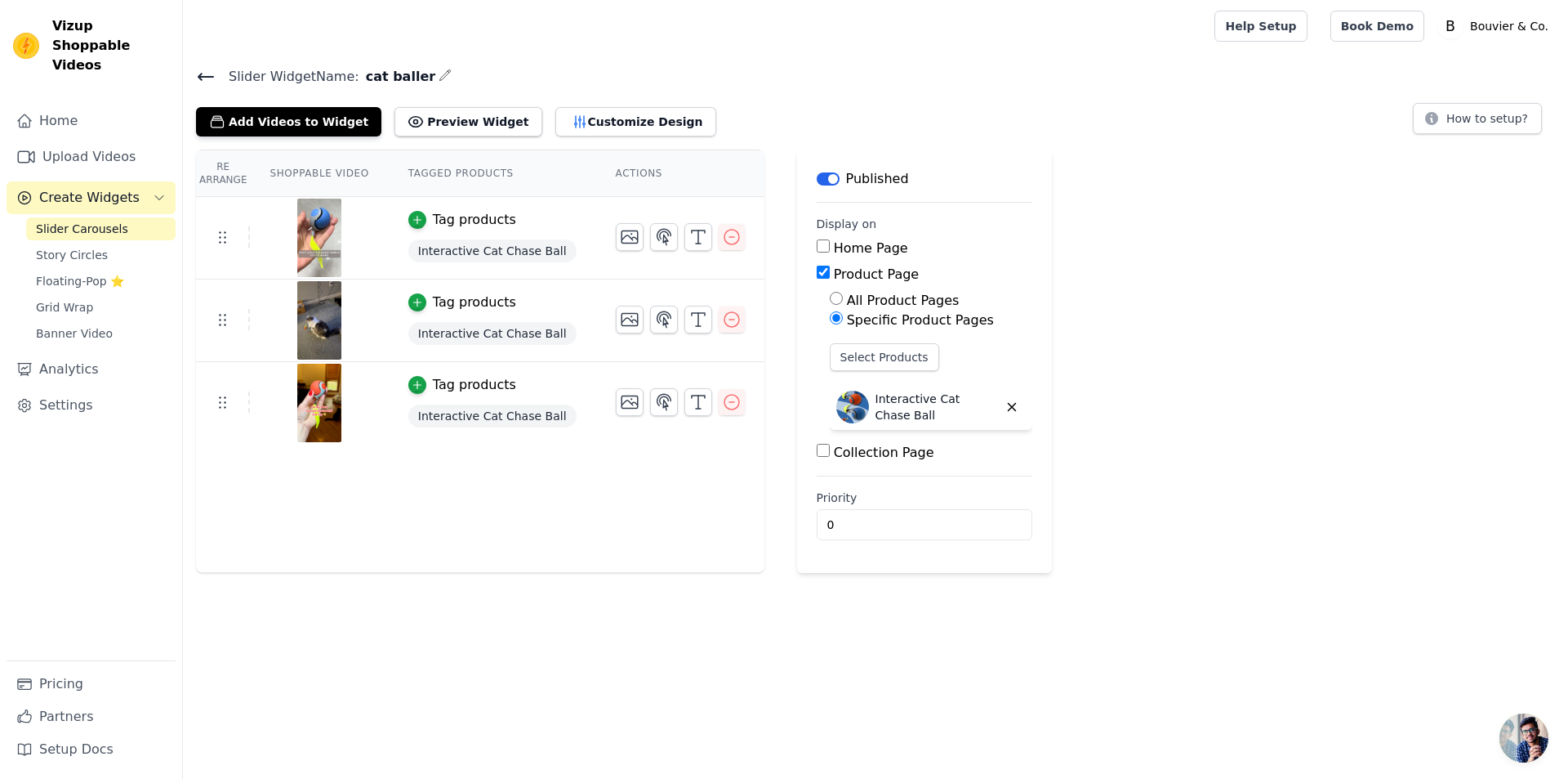
click at [427, 265] on td "Tag products Interactive Cat Chase Ball" at bounding box center [492, 237] width 207 height 82
click at [436, 253] on span "Interactive Cat Chase Ball" at bounding box center [493, 251] width 169 height 23
click at [96, 140] on link "Upload Videos" at bounding box center [91, 157] width 169 height 33
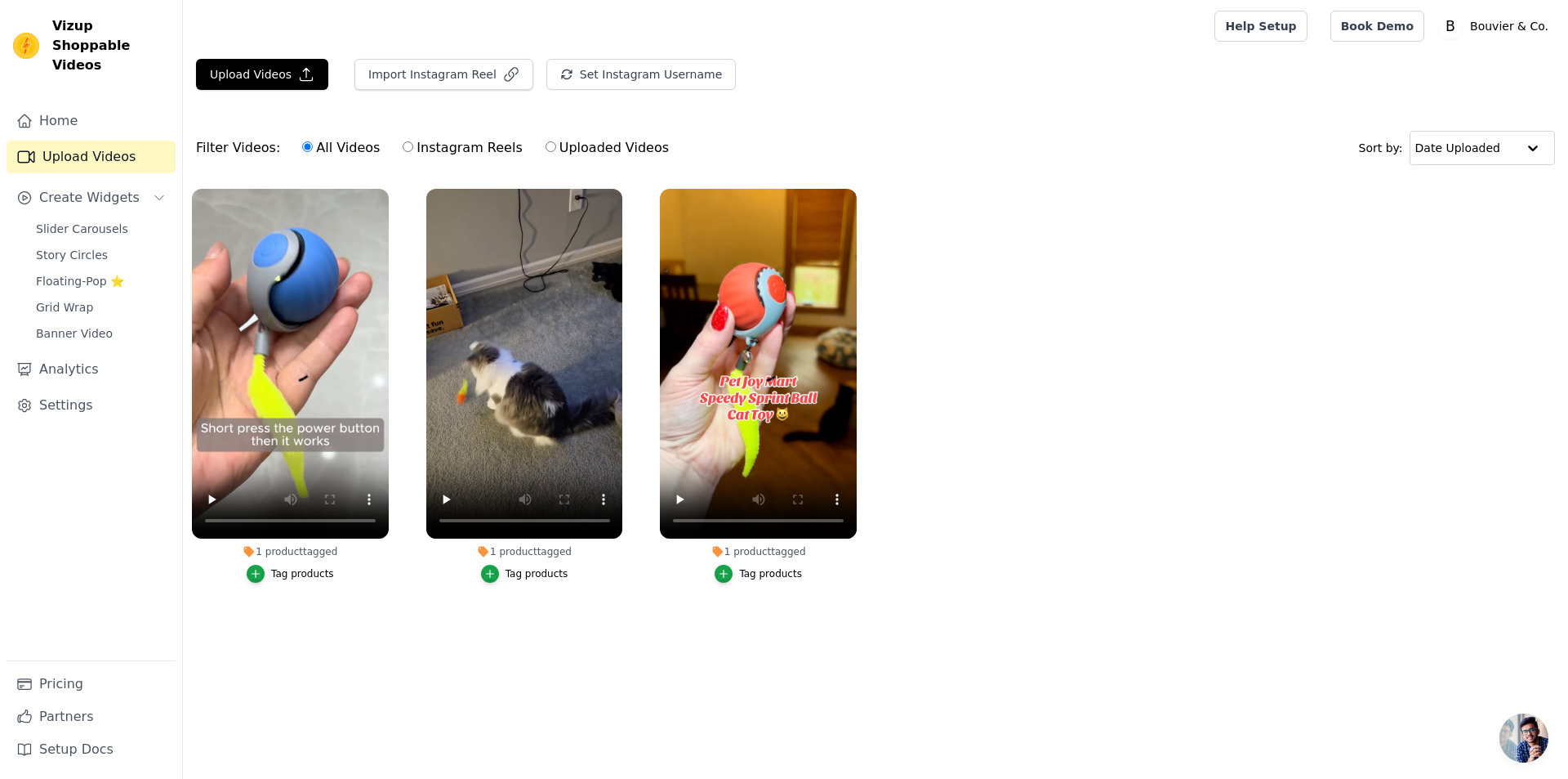
click at [256, 553] on icon at bounding box center [248, 551] width 13 height 13
click at [259, 547] on div "1 product tagged" at bounding box center [290, 551] width 197 height 13
click at [253, 552] on icon at bounding box center [249, 550] width 11 height 11
click at [256, 549] on icon at bounding box center [248, 551] width 13 height 13
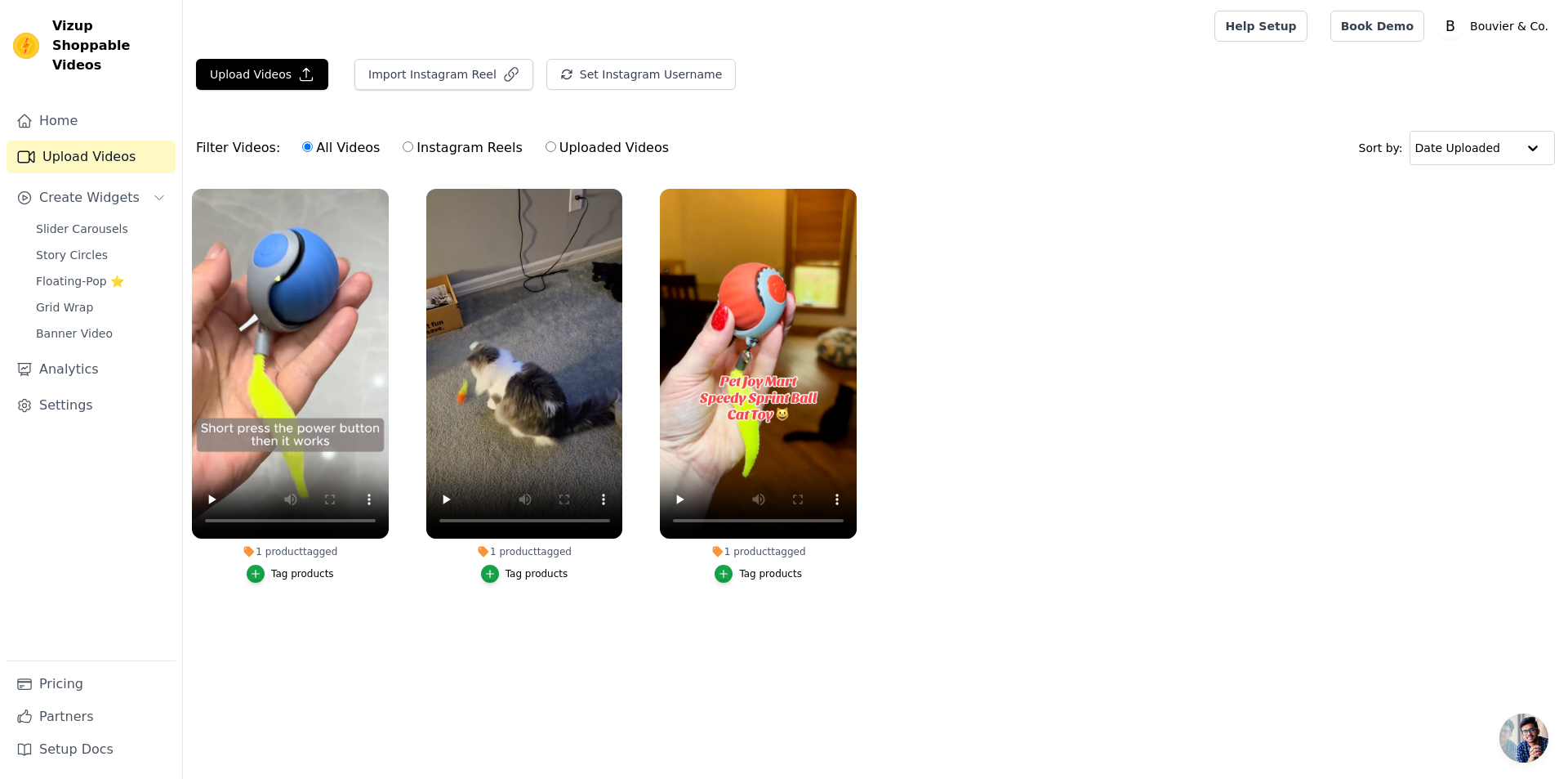
click at [326, 548] on div "1 product tagged" at bounding box center [290, 551] width 197 height 13
click at [107, 188] on span "Create Widgets" at bounding box center [89, 198] width 101 height 19
click at [103, 221] on span "Slider Carousels" at bounding box center [81, 229] width 92 height 16
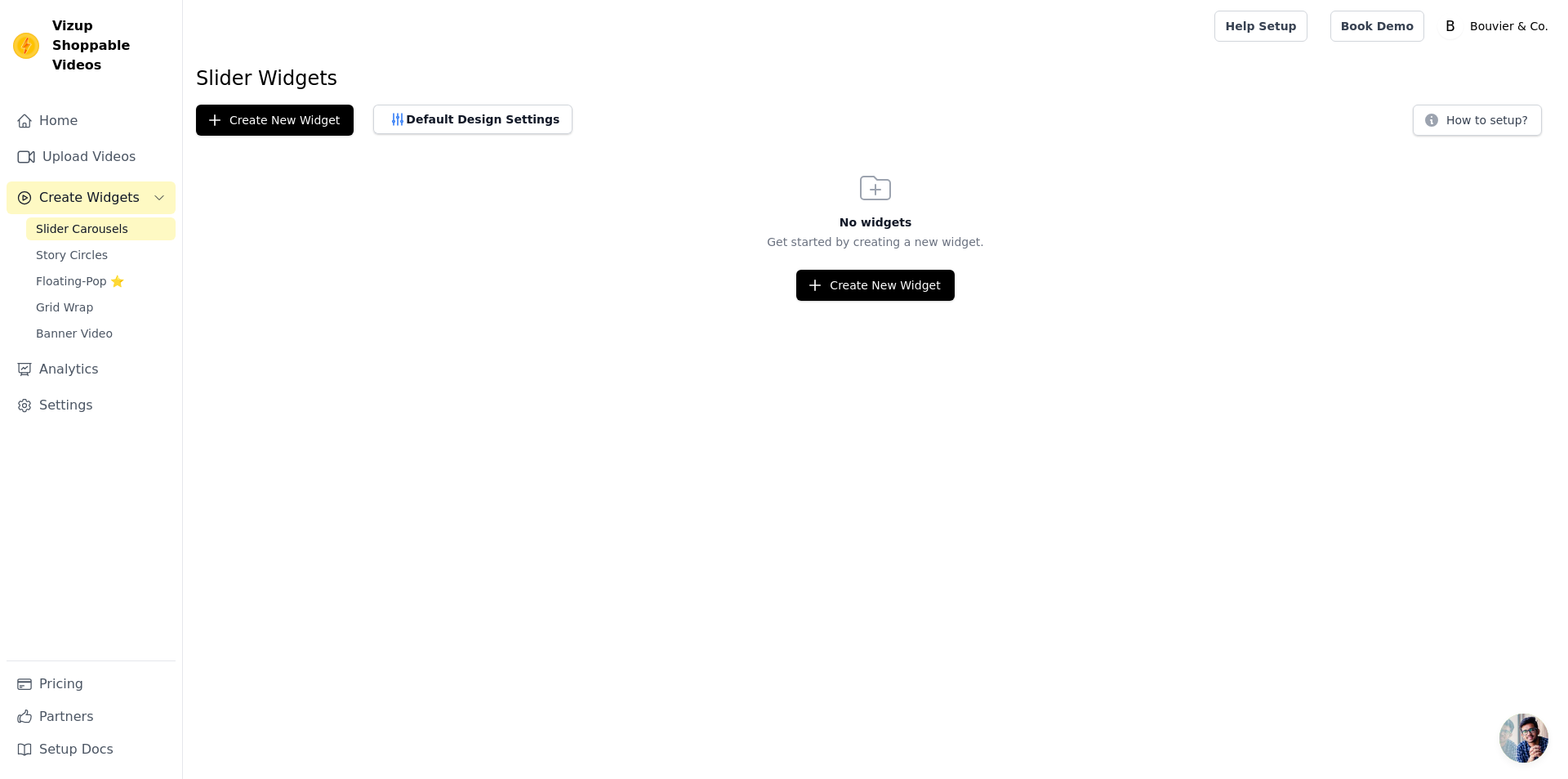
click at [102, 221] on span "Slider Carousels" at bounding box center [81, 229] width 92 height 16
click at [102, 218] on link "Slider Carousels" at bounding box center [101, 229] width 149 height 23
click at [102, 243] on link "Story Circles" at bounding box center [101, 255] width 149 height 23
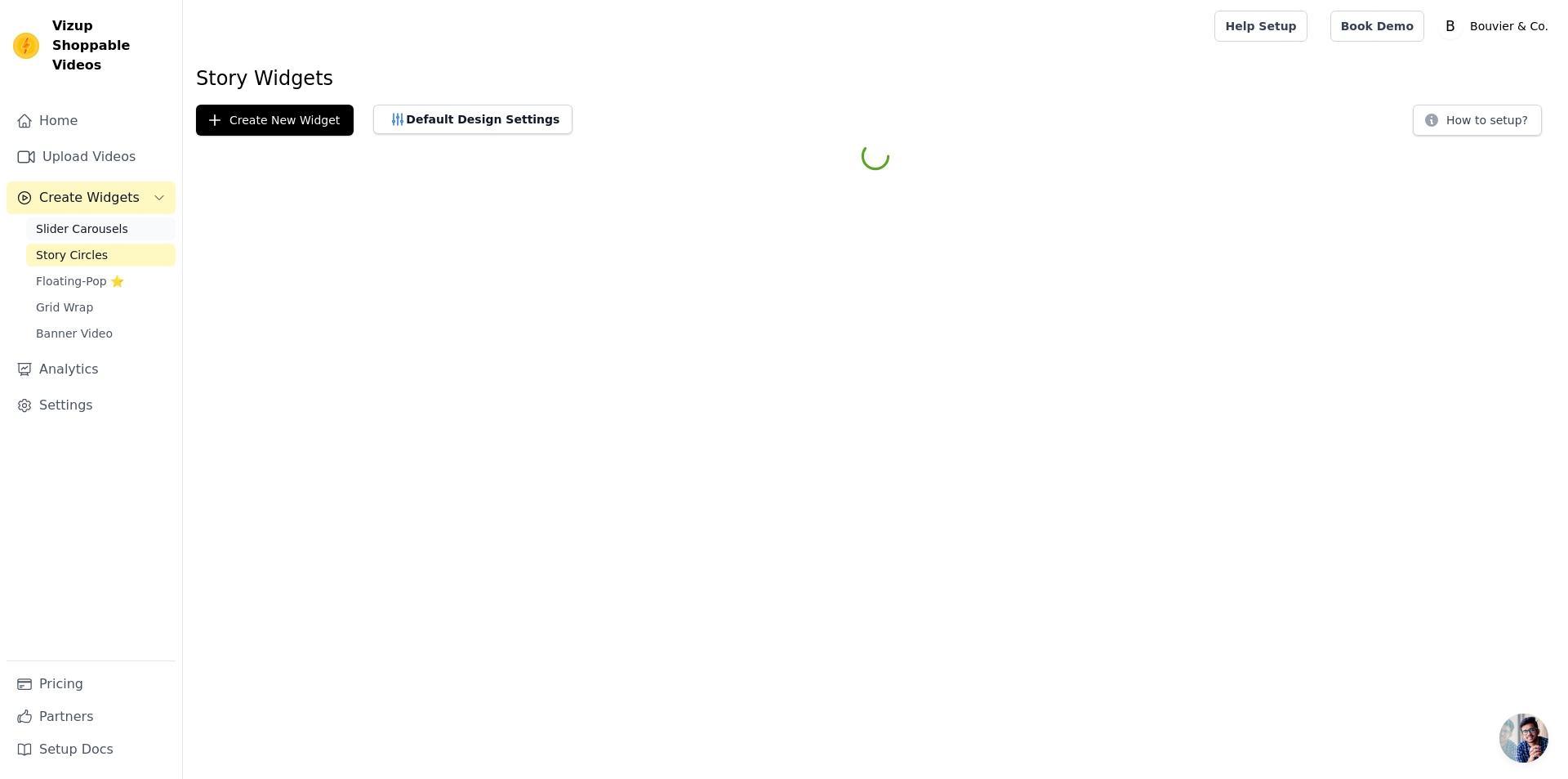
click at [103, 221] on span "Slider Carousels" at bounding box center [81, 229] width 92 height 16
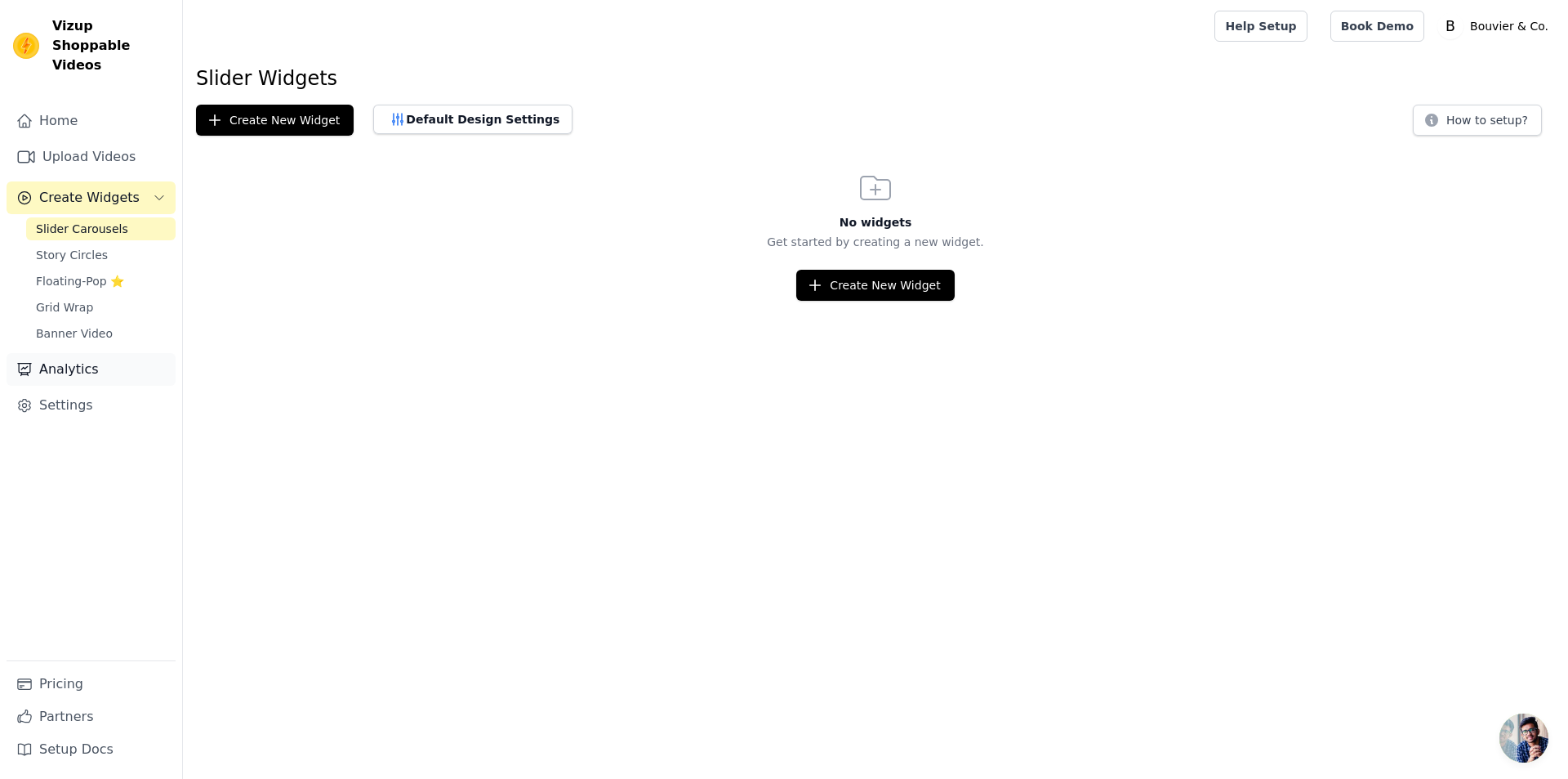
click at [52, 358] on link "Analytics" at bounding box center [91, 369] width 169 height 33
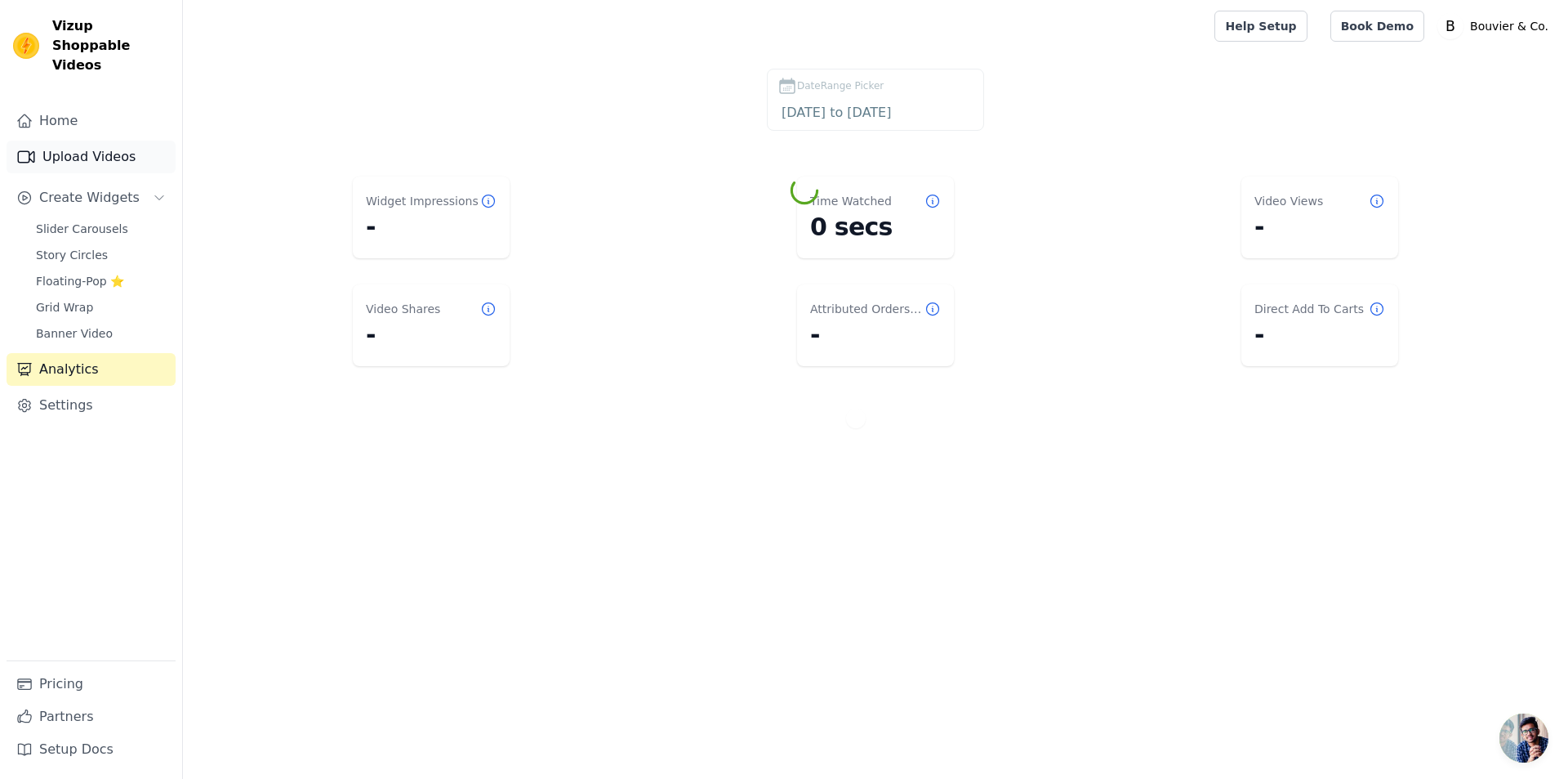
click at [77, 140] on link "Upload Videos" at bounding box center [91, 157] width 169 height 33
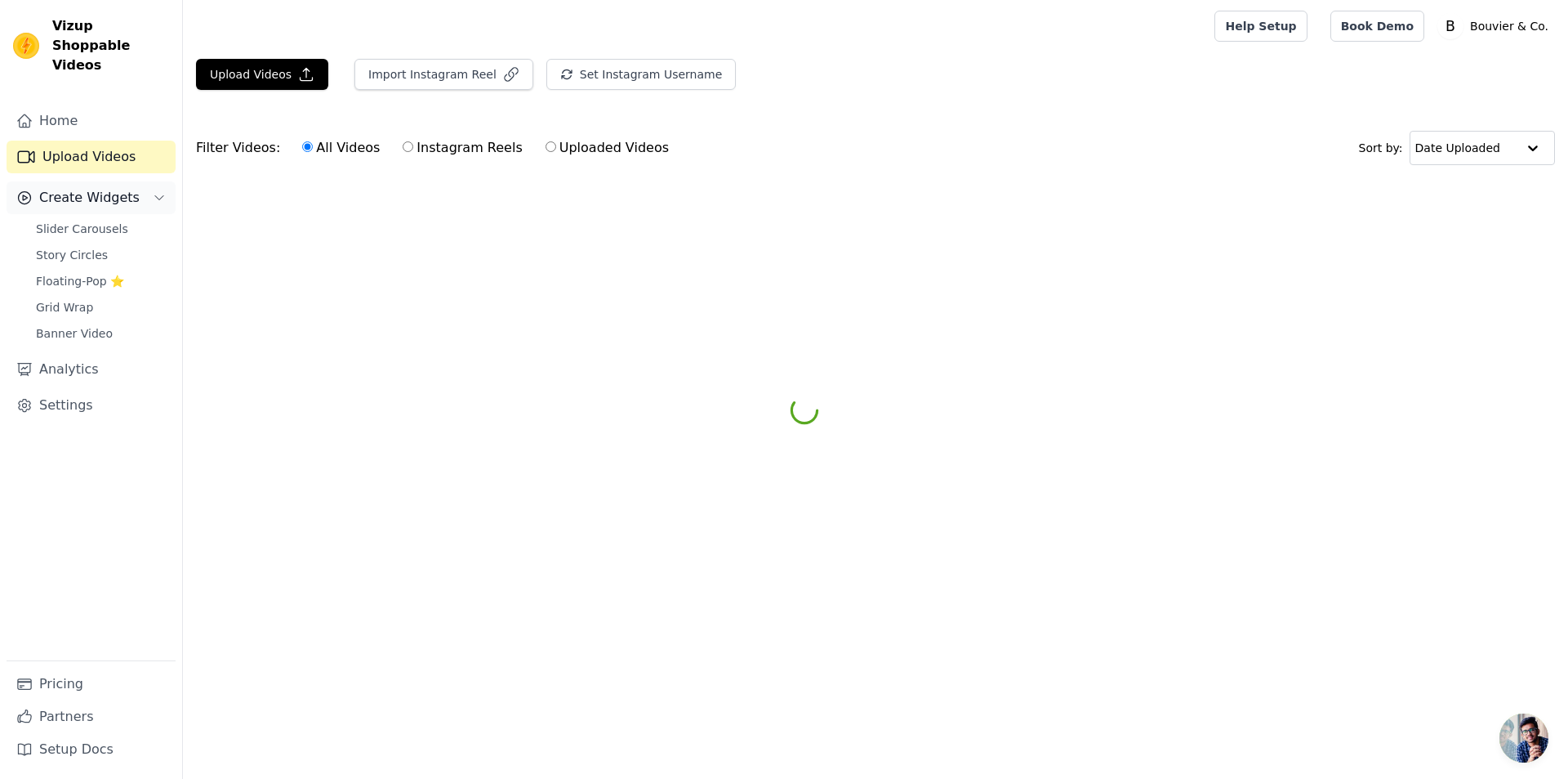
click at [77, 188] on span "Create Widgets" at bounding box center [89, 198] width 101 height 19
click at [80, 221] on span "Slider Carousels" at bounding box center [81, 229] width 92 height 16
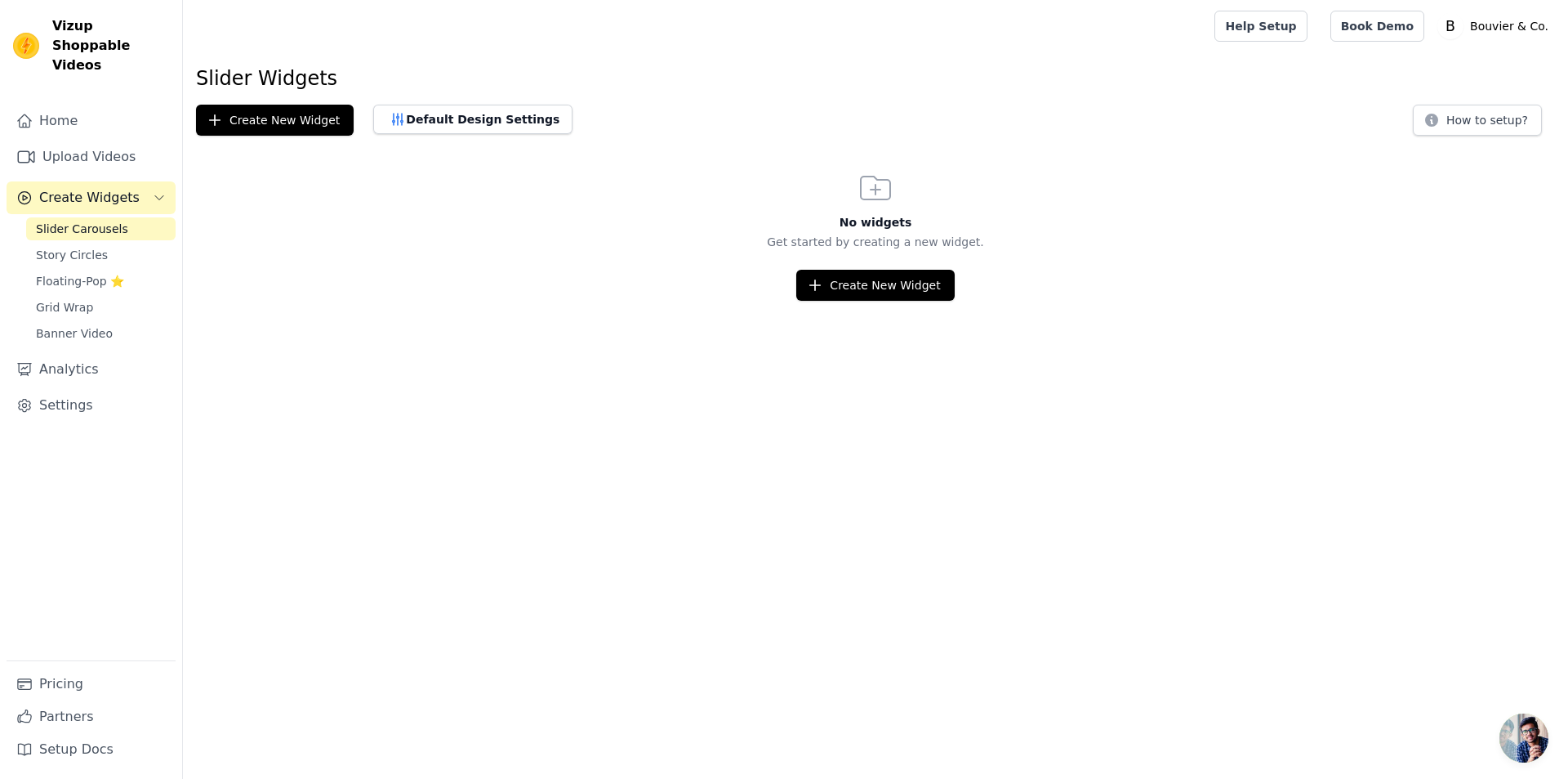
click at [545, 23] on div at bounding box center [694, 26] width 999 height 52
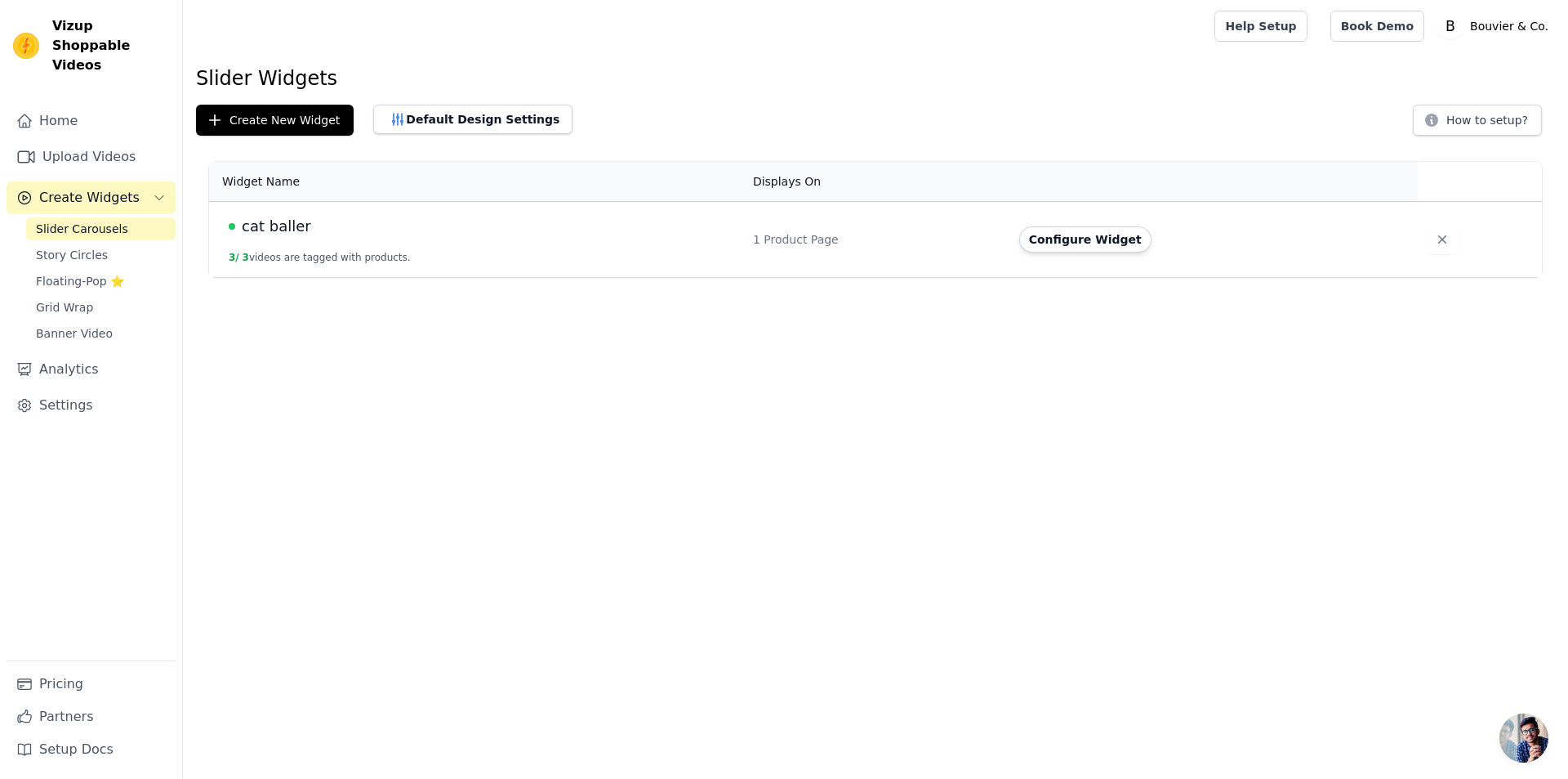
click at [423, 227] on div "cat baller" at bounding box center [480, 227] width 505 height 23
click at [1438, 245] on icon "button" at bounding box center [1442, 239] width 16 height 16
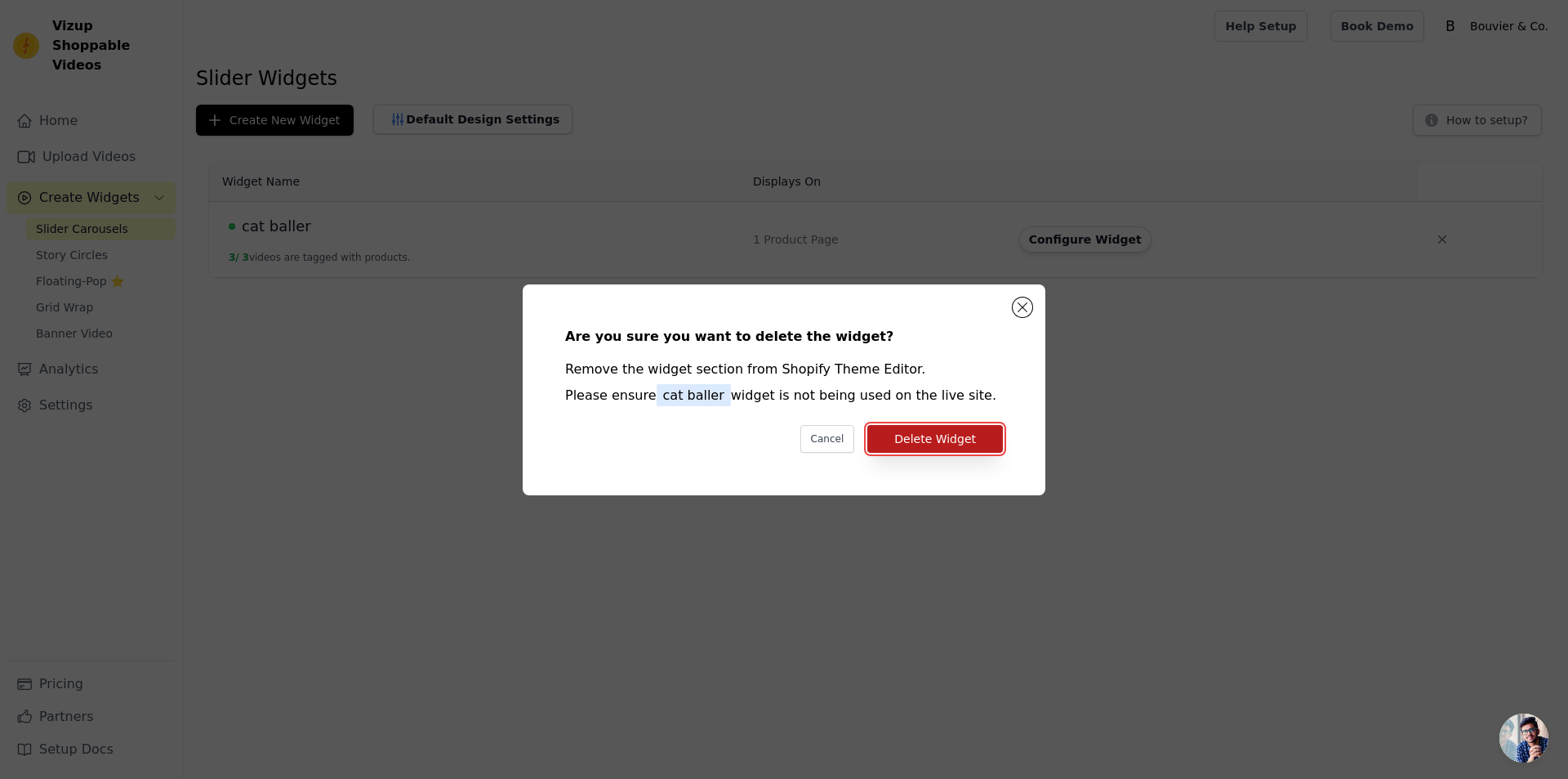
click at [955, 448] on button "Delete Widget" at bounding box center [936, 439] width 136 height 28
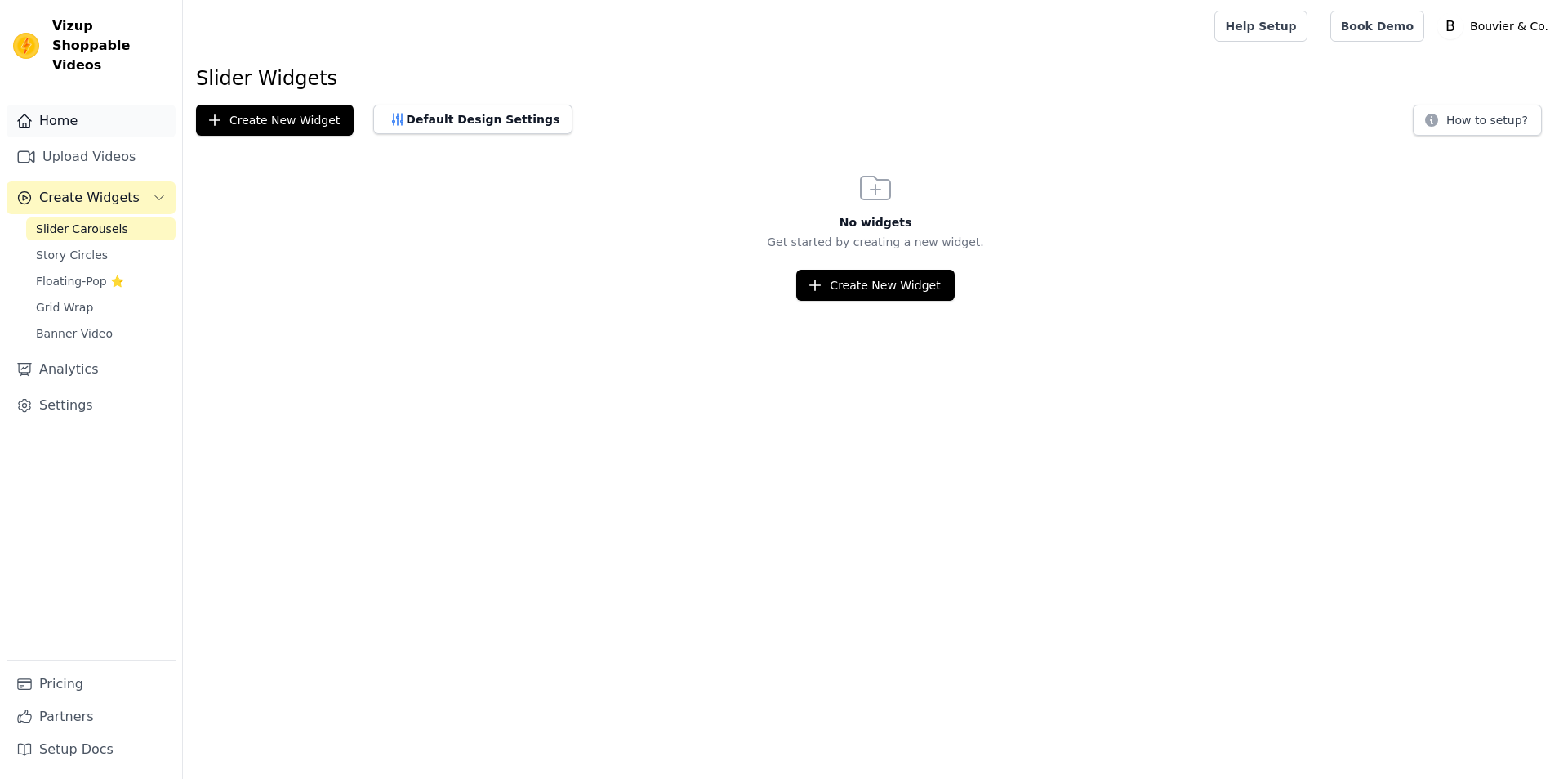
click at [60, 105] on link "Home" at bounding box center [91, 121] width 169 height 33
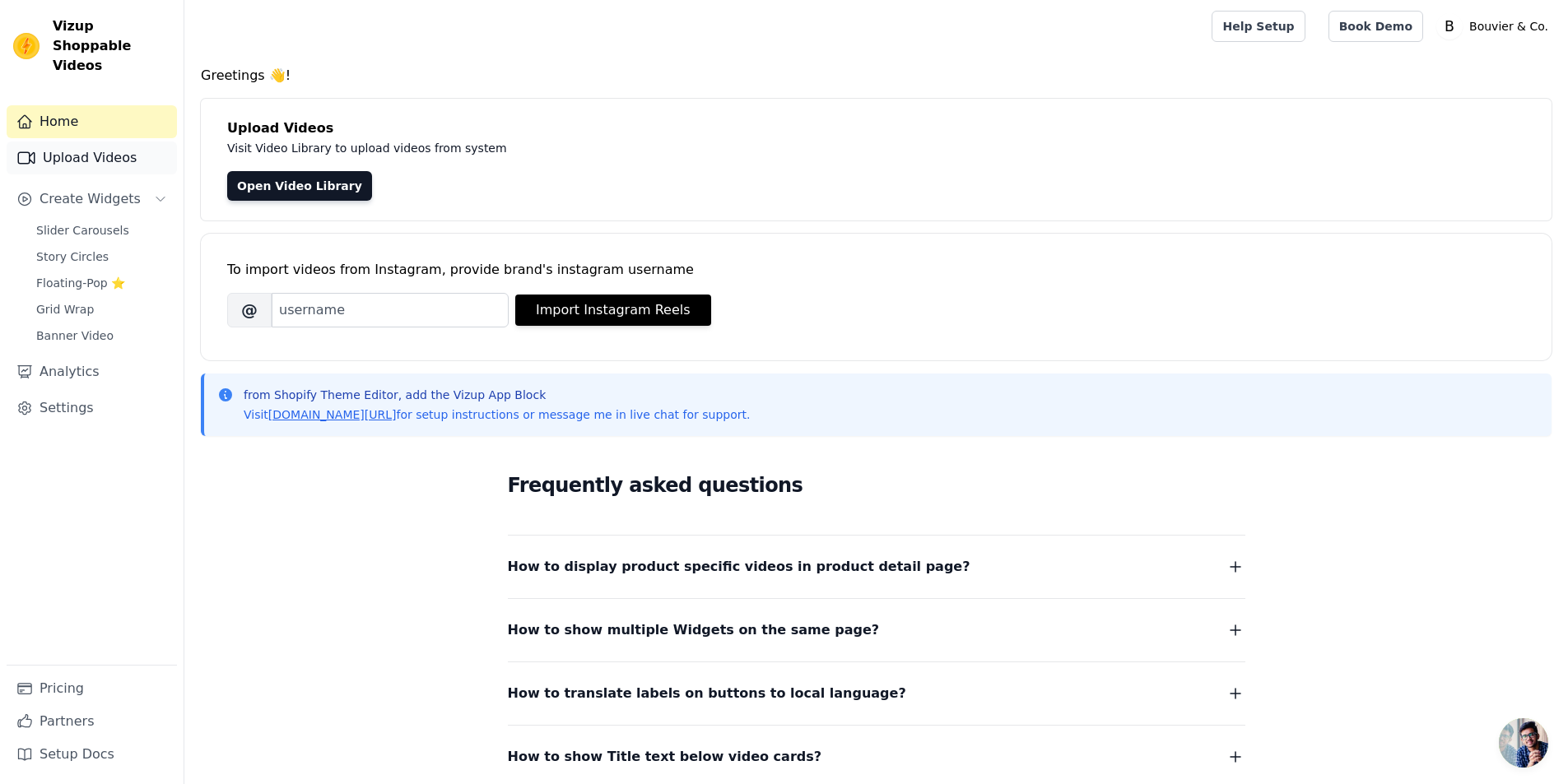
click at [120, 149] on link "Upload Videos" at bounding box center [92, 158] width 171 height 33
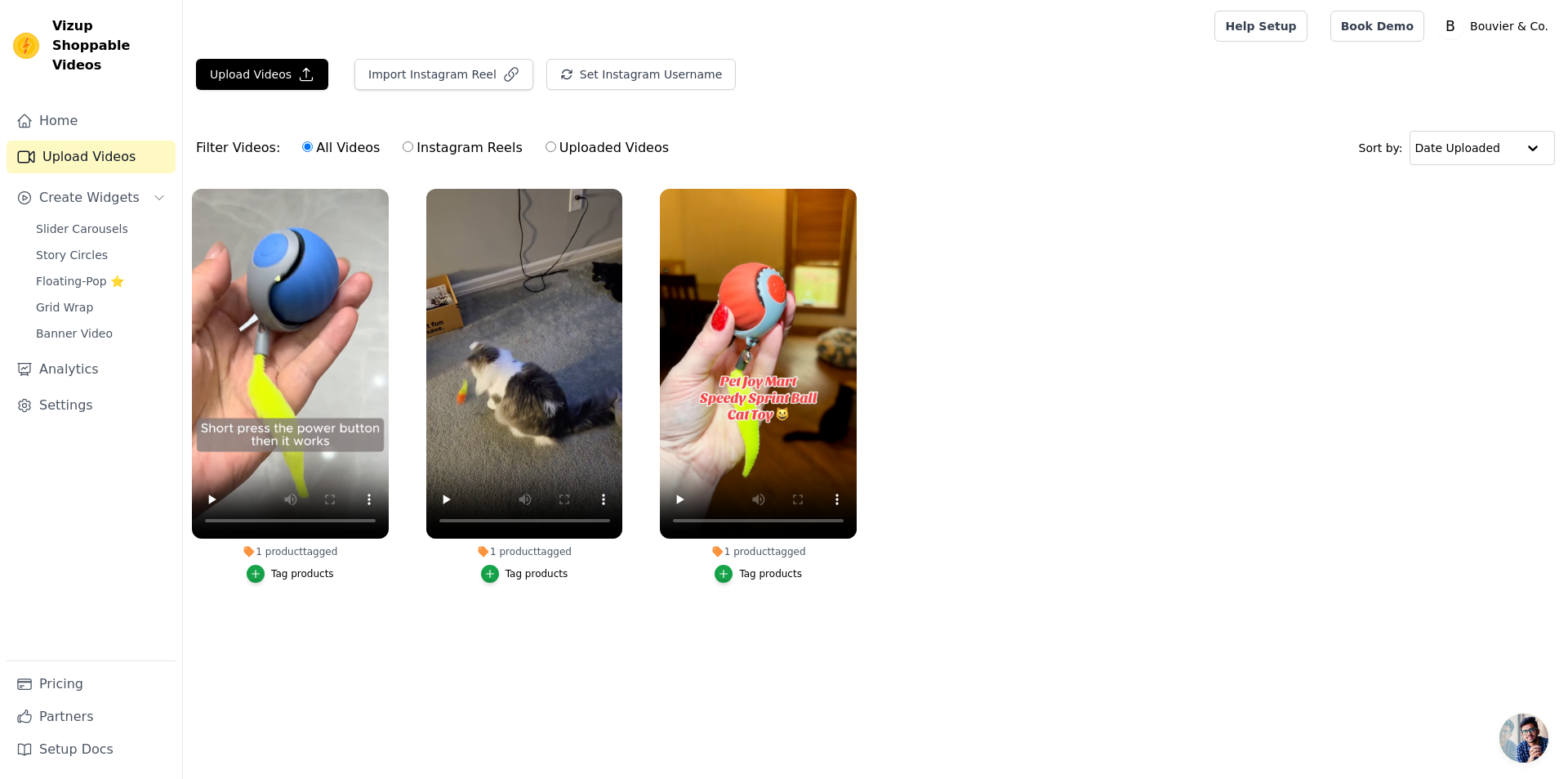
click at [278, 550] on div "1 product tagged" at bounding box center [290, 551] width 197 height 13
click at [248, 550] on icon at bounding box center [249, 550] width 11 height 11
click at [248, 548] on icon at bounding box center [249, 550] width 11 height 11
click at [249, 548] on icon at bounding box center [248, 551] width 13 height 13
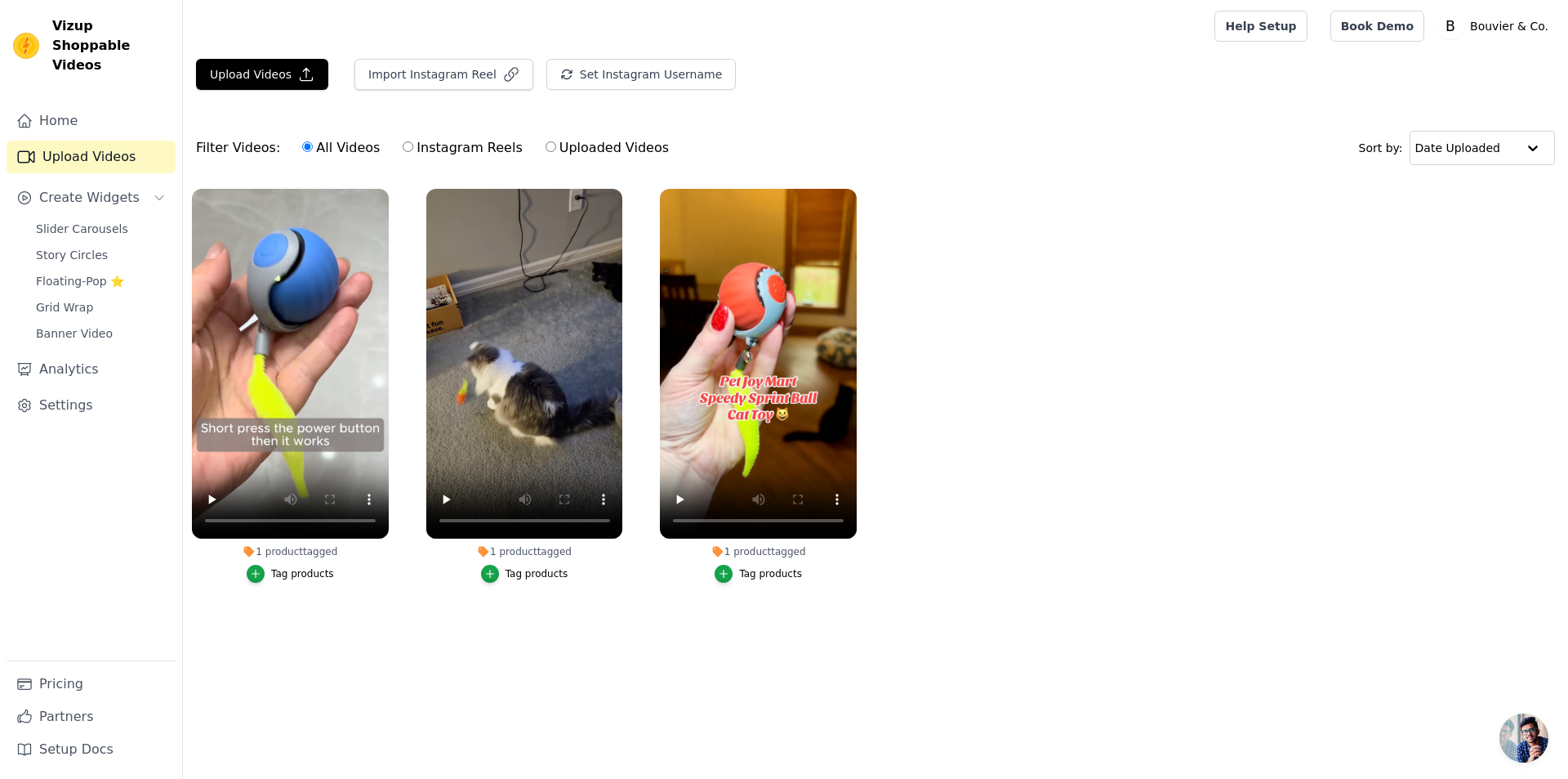
click at [249, 548] on icon at bounding box center [248, 551] width 13 height 13
click at [257, 568] on icon "button" at bounding box center [256, 574] width 12 height 12
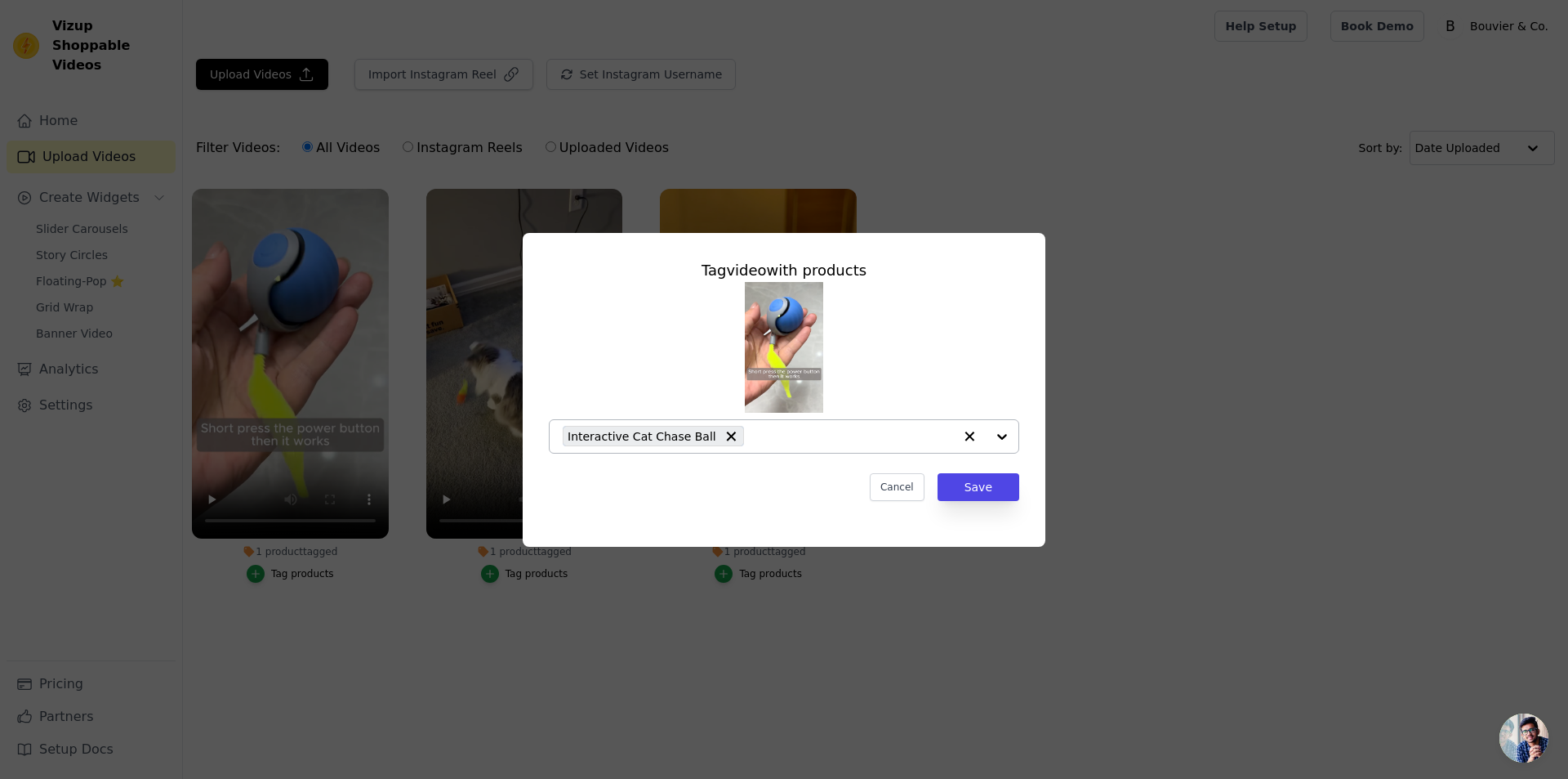
drag, startPoint x: 705, startPoint y: 423, endPoint x: 707, endPoint y: 436, distance: 13.2
click at [707, 433] on div "Interactive Cat Chase Ball" at bounding box center [757, 436] width 390 height 33
click at [707, 436] on input "1 product tagged Tag video with products Cancel Save Tag products" at bounding box center [774, 436] width 423 height 16
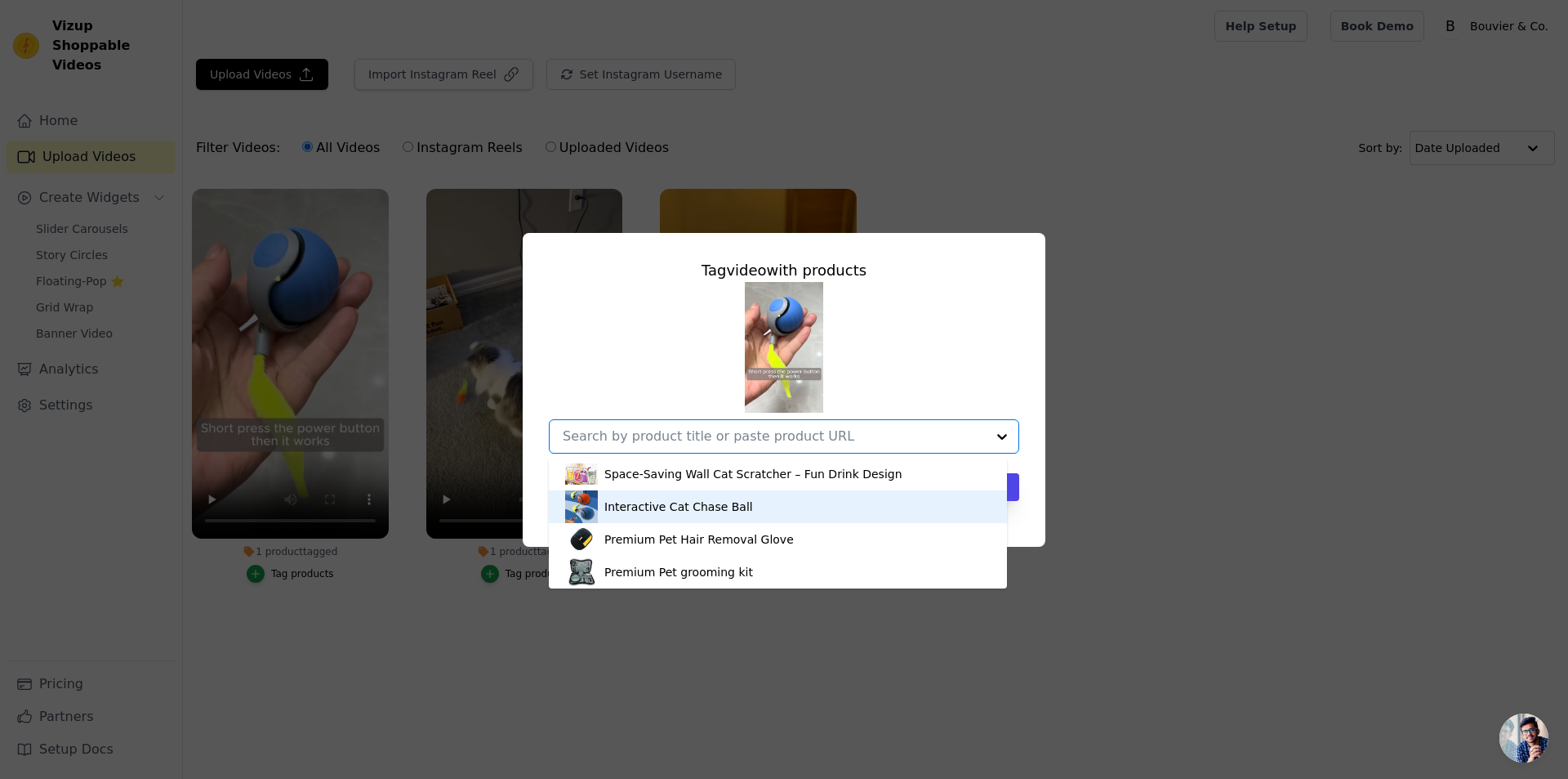
click at [945, 441] on input "1 product tagged Tag video with products Space-Saving Wall Cat Scratcher – Fun …" at bounding box center [774, 436] width 423 height 16
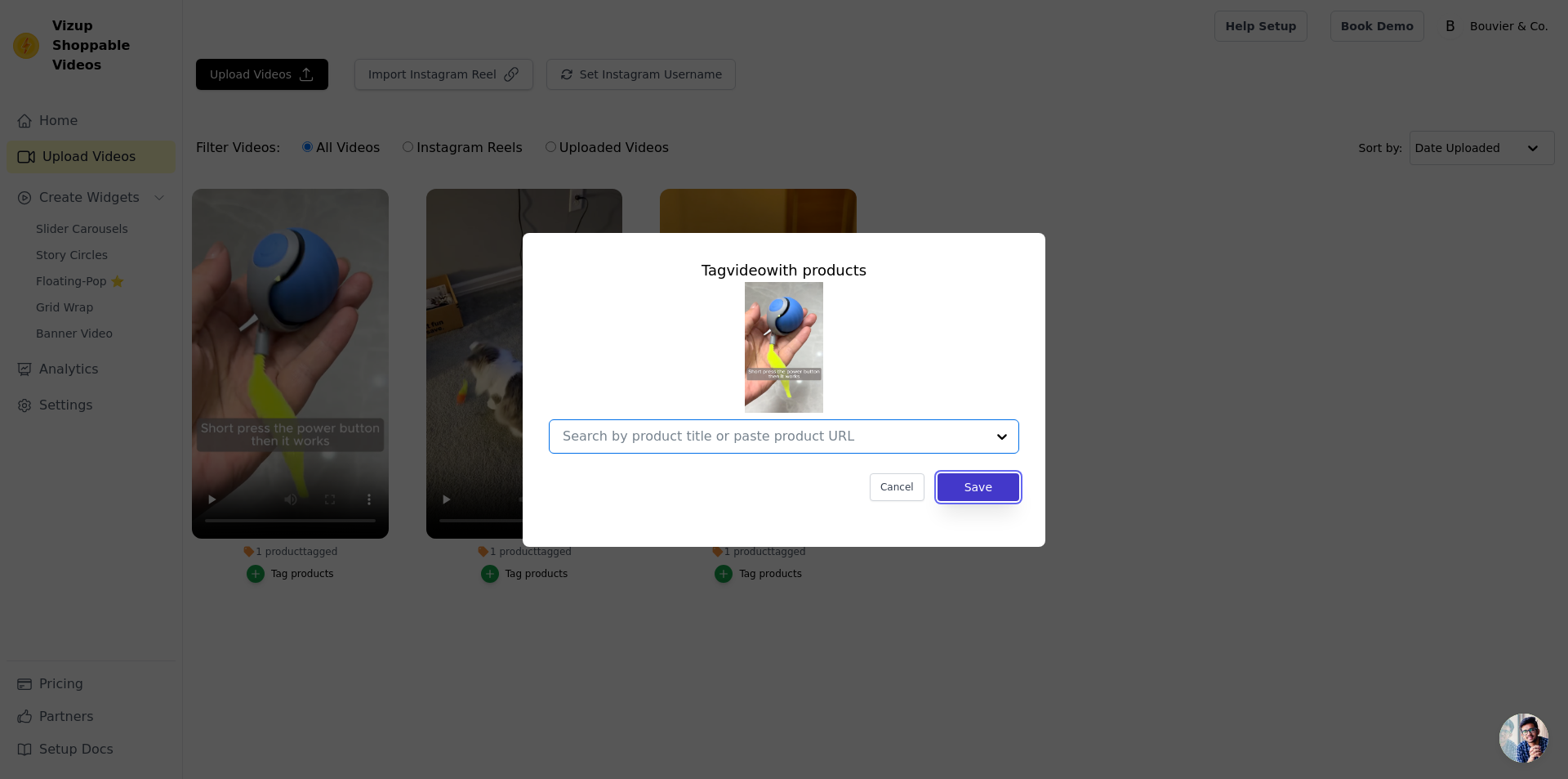
click at [985, 489] on button "Save" at bounding box center [978, 486] width 81 height 28
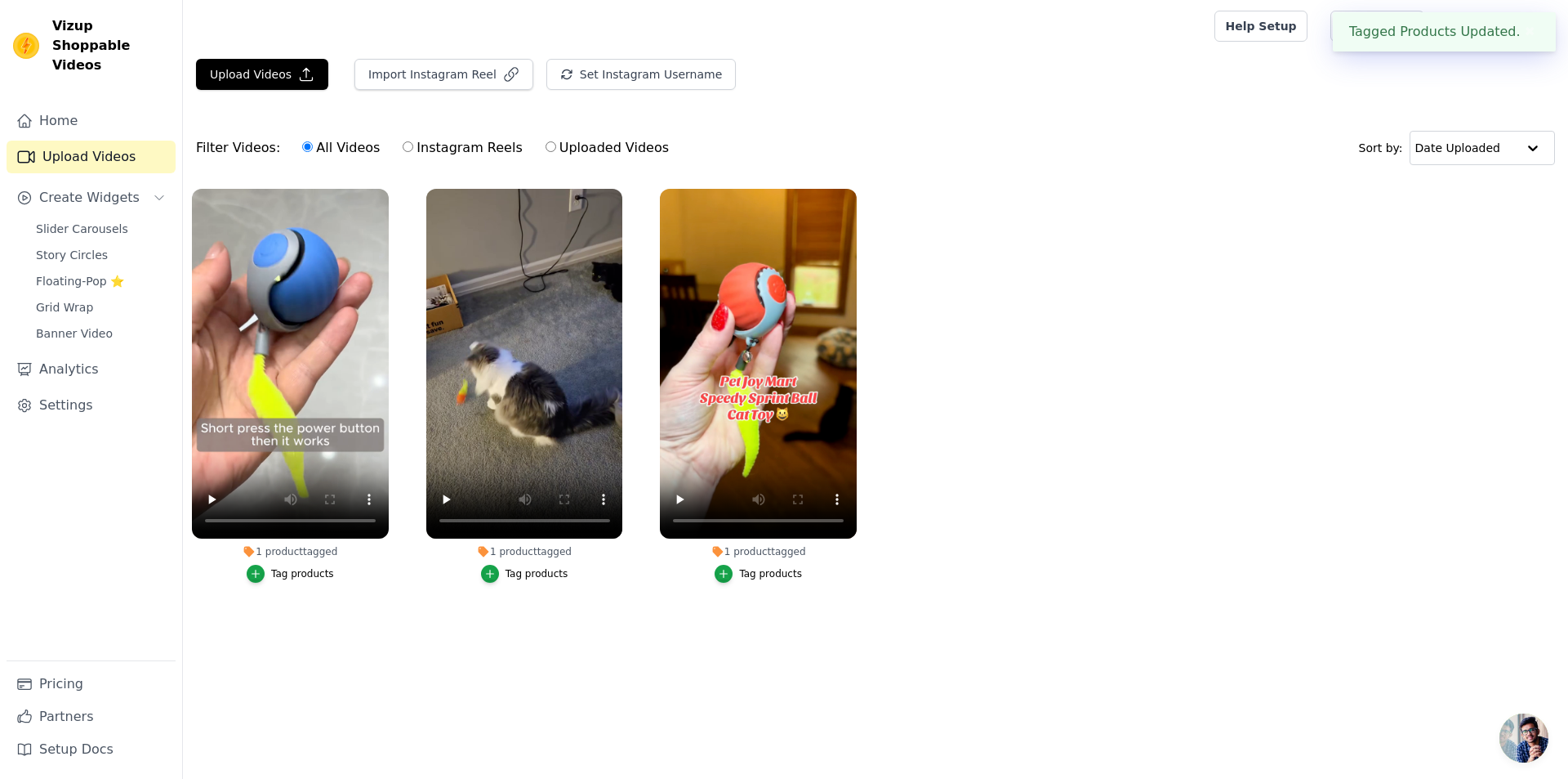
click at [502, 548] on div "1 product tagged" at bounding box center [524, 551] width 197 height 13
click at [489, 576] on icon "button" at bounding box center [490, 574] width 12 height 12
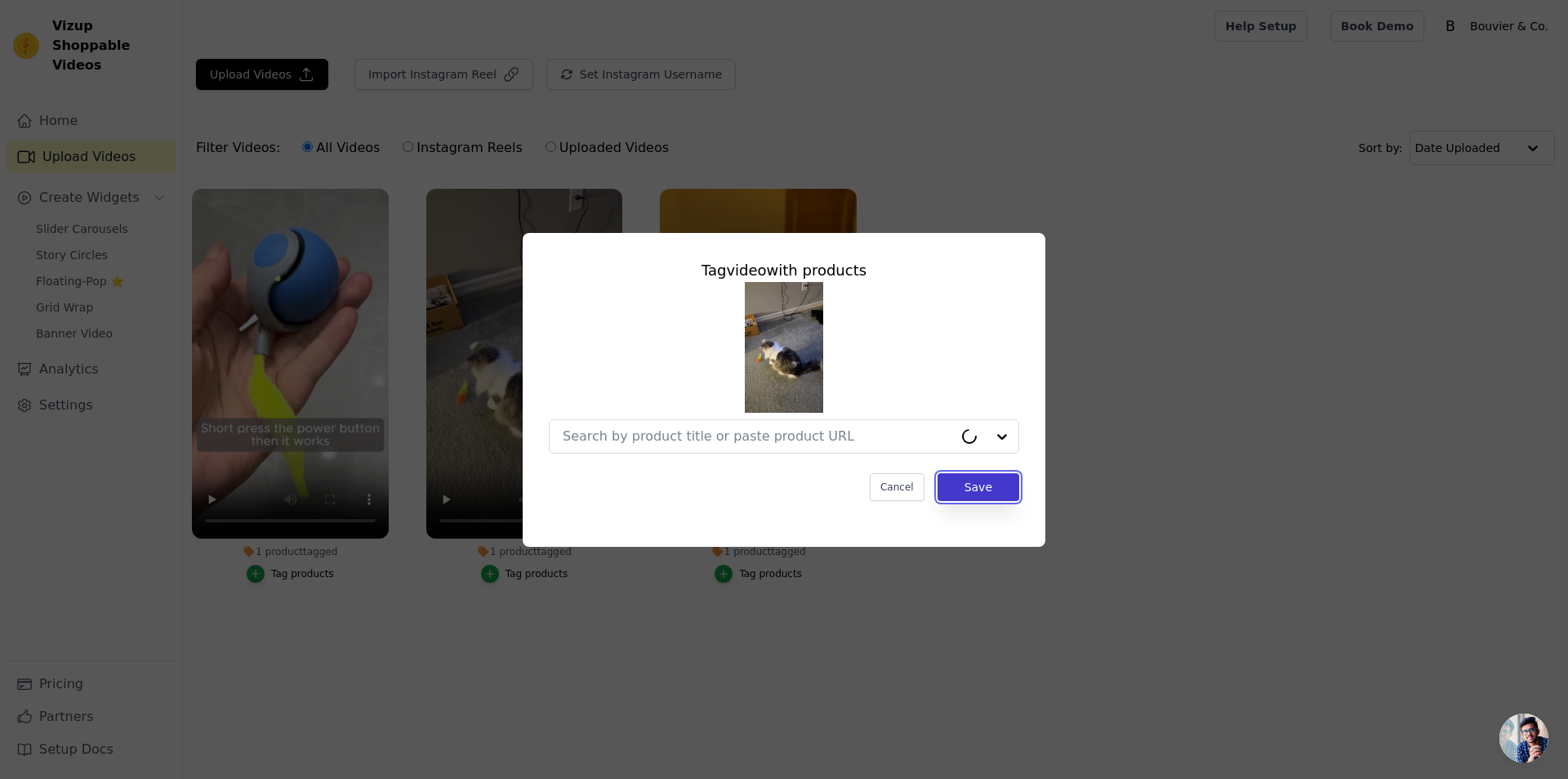
click at [981, 488] on button "Save" at bounding box center [978, 486] width 81 height 28
click at [993, 483] on button "Save" at bounding box center [978, 486] width 81 height 28
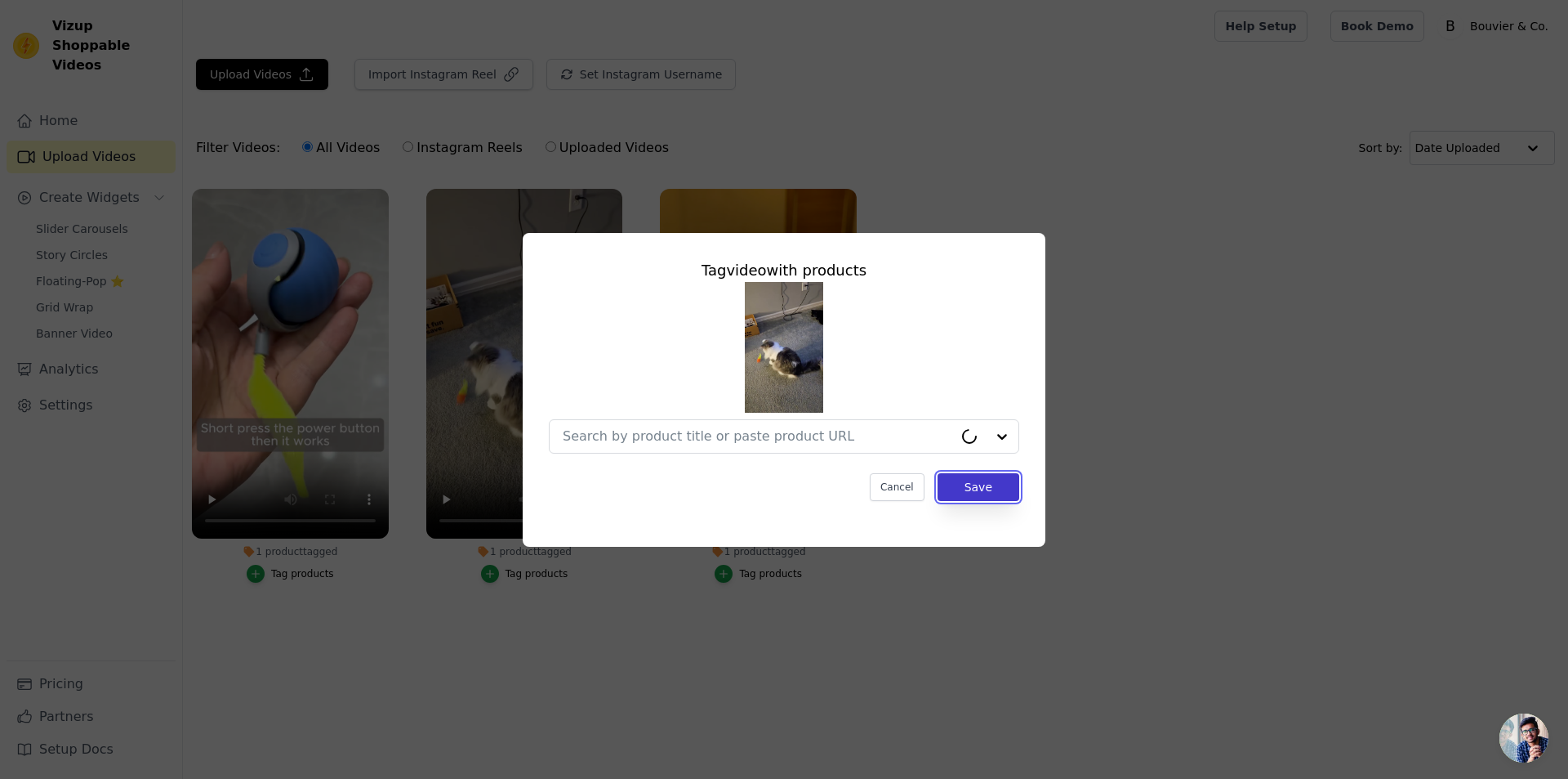
click at [993, 483] on button "Save" at bounding box center [978, 486] width 81 height 28
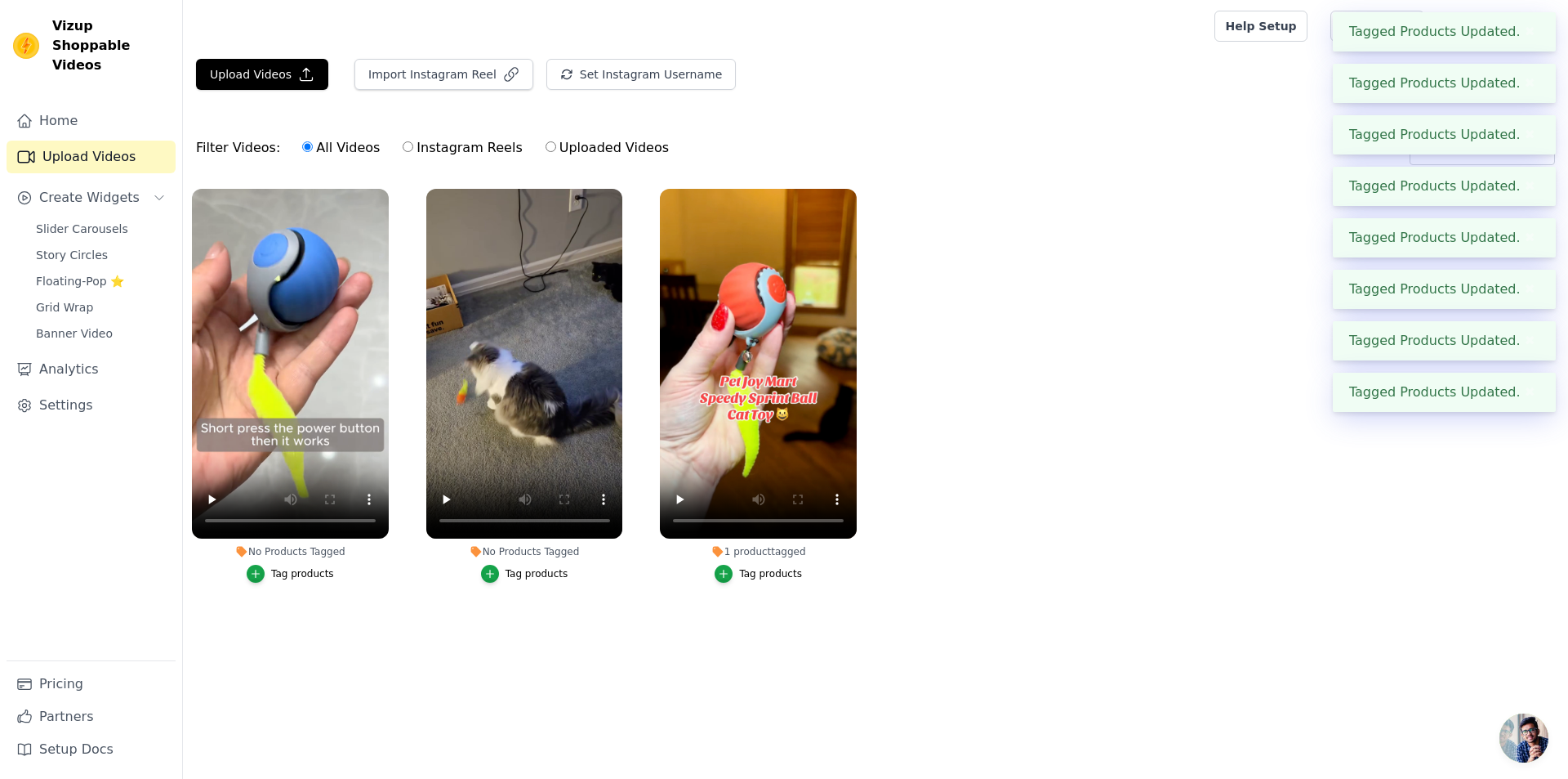
click at [780, 545] on div "1 product tagged" at bounding box center [757, 551] width 197 height 13
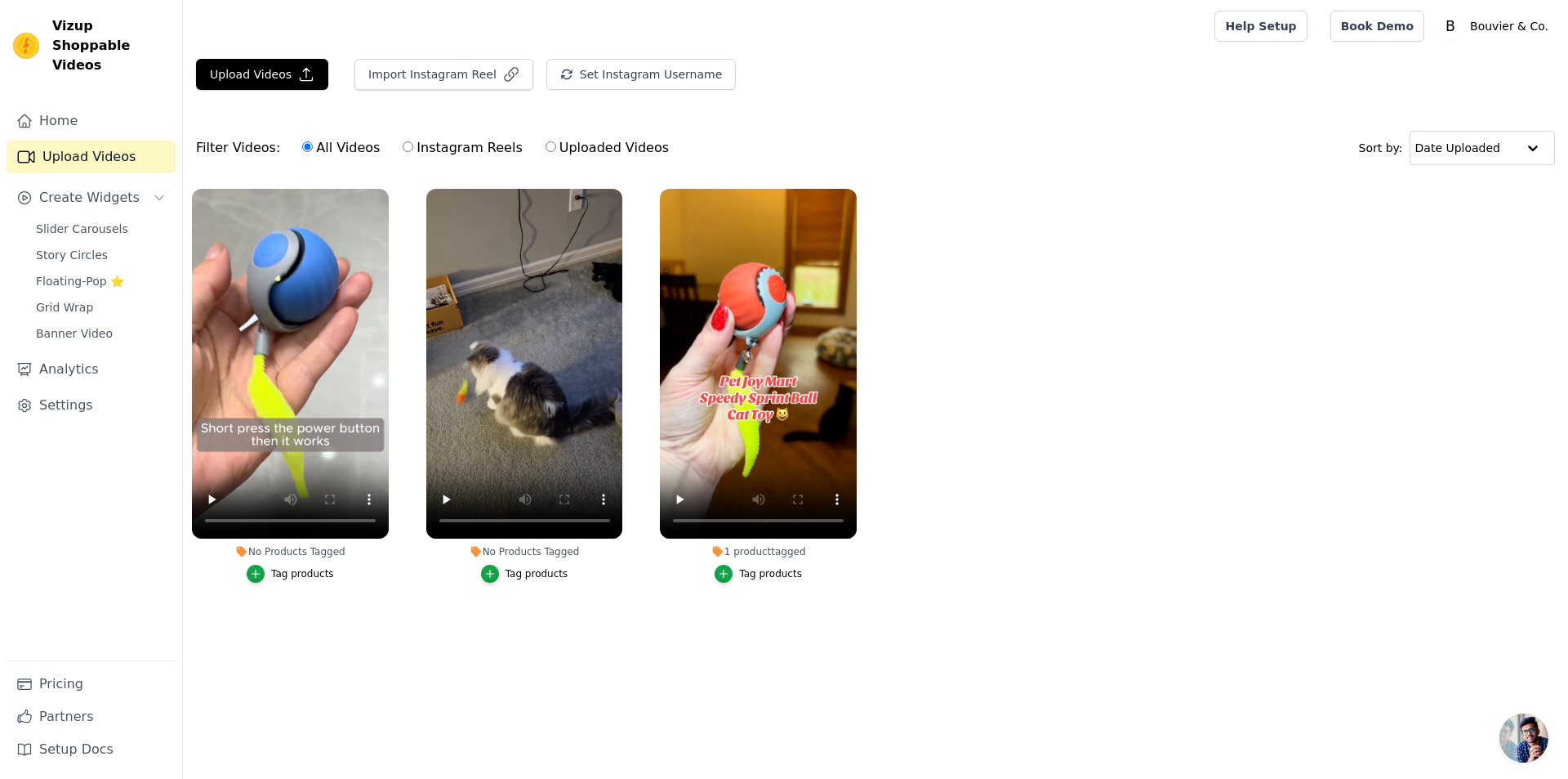
click at [764, 576] on div "Tag products" at bounding box center [770, 573] width 63 height 13
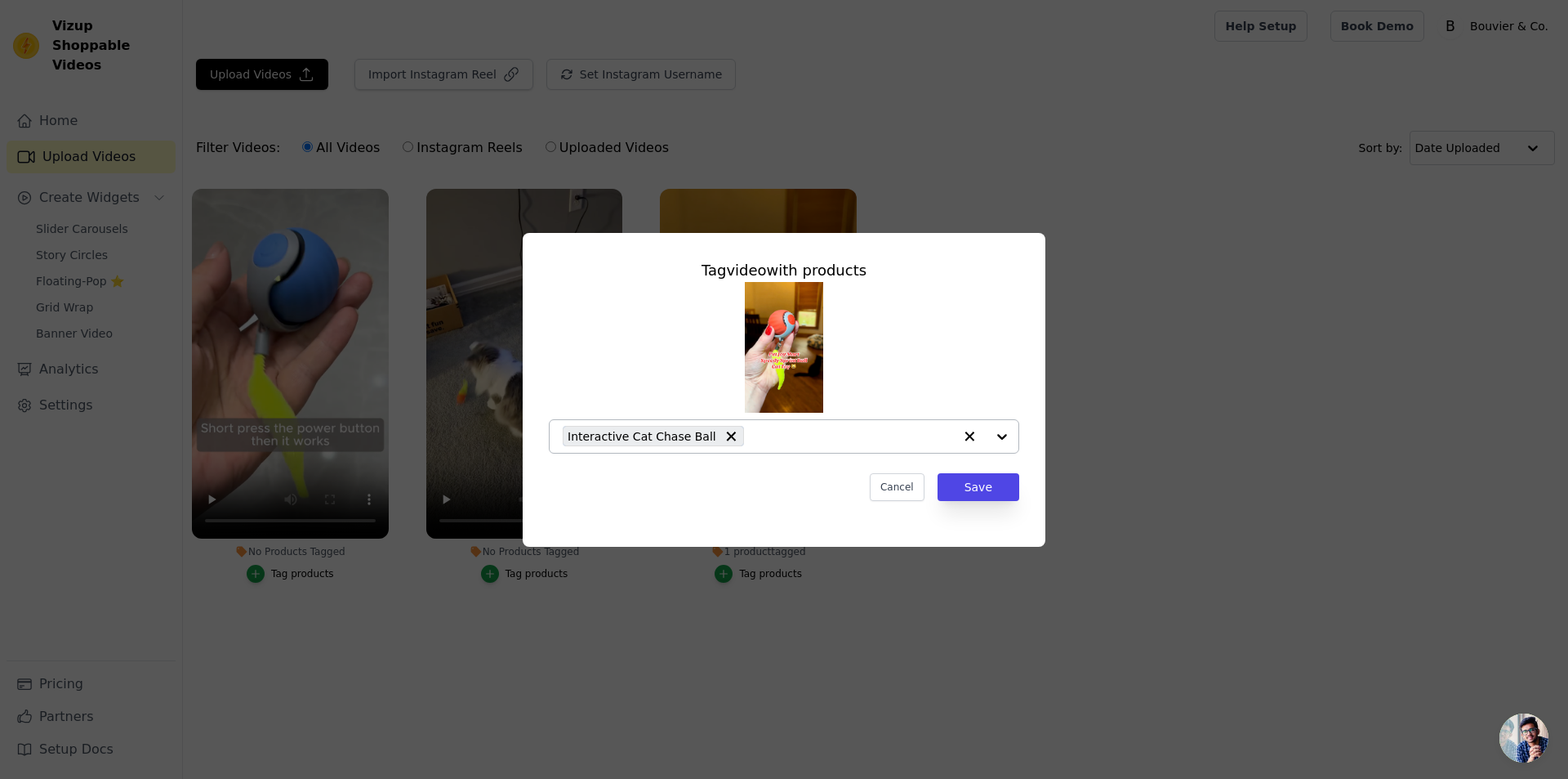
click at [691, 444] on span "Interactive Cat Chase Ball" at bounding box center [641, 435] width 148 height 18
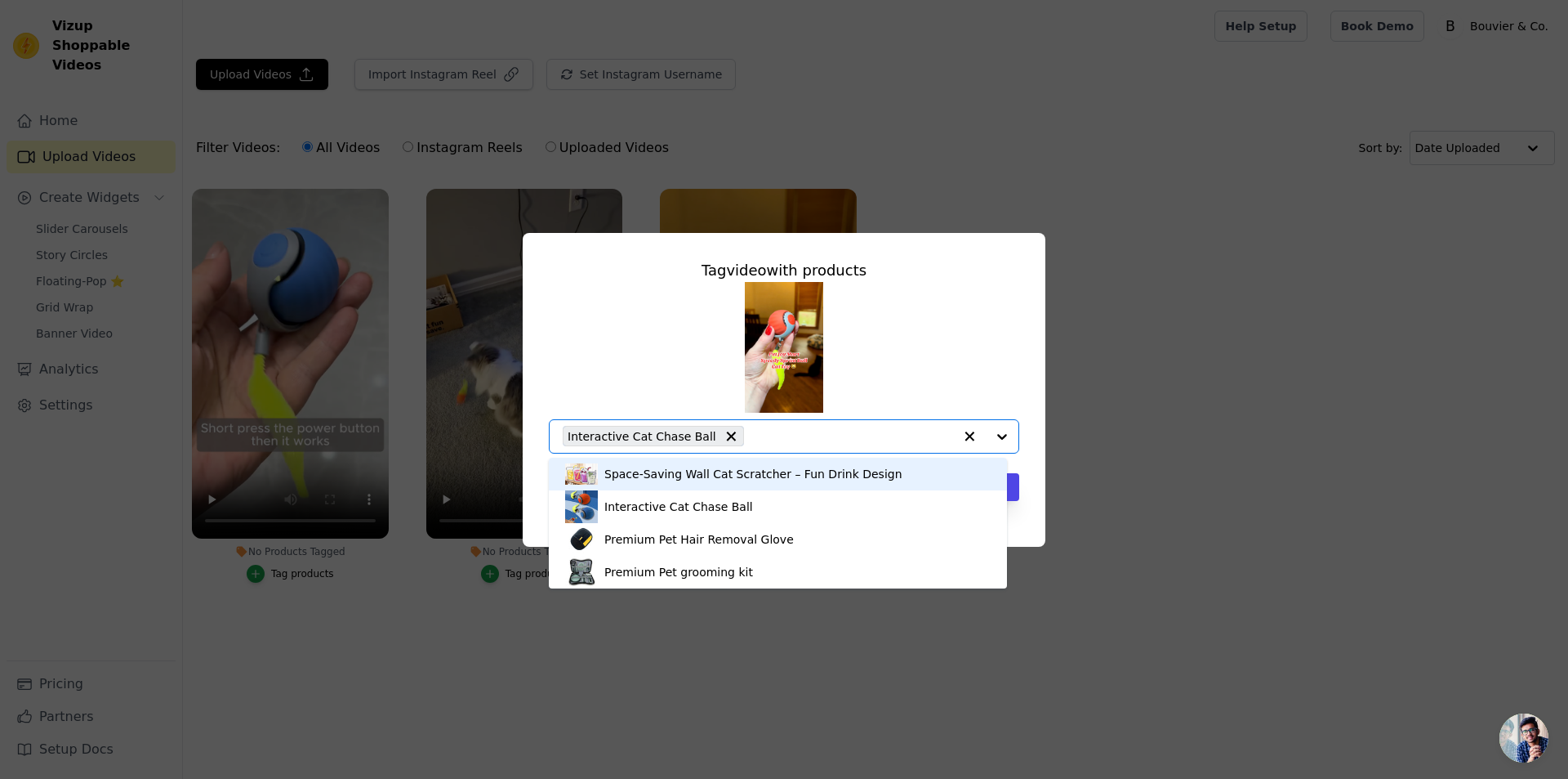
click at [726, 436] on div "Interactive Cat Chase Ball" at bounding box center [757, 436] width 390 height 33
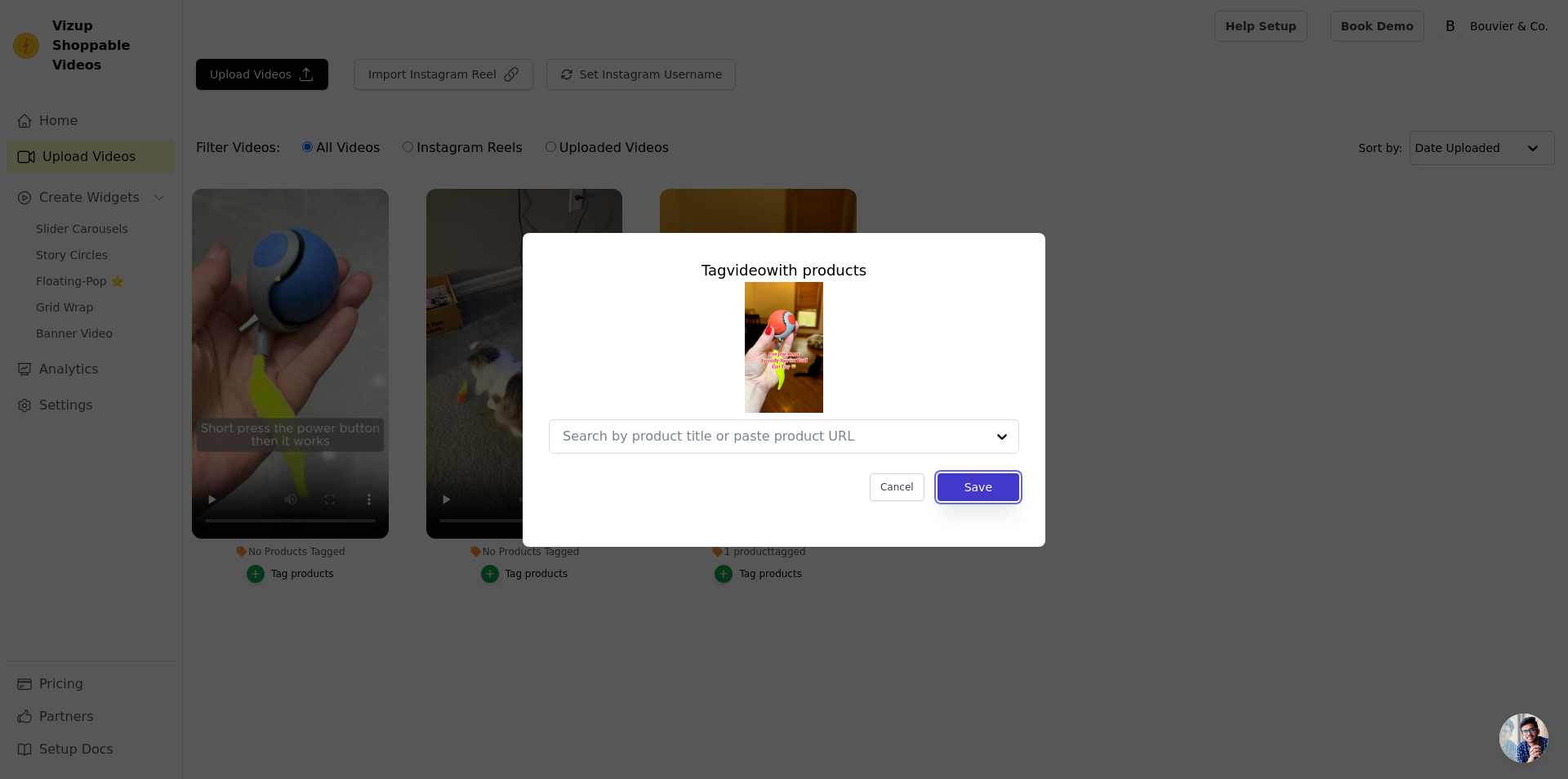
click at [957, 494] on button "Save" at bounding box center [978, 486] width 81 height 28
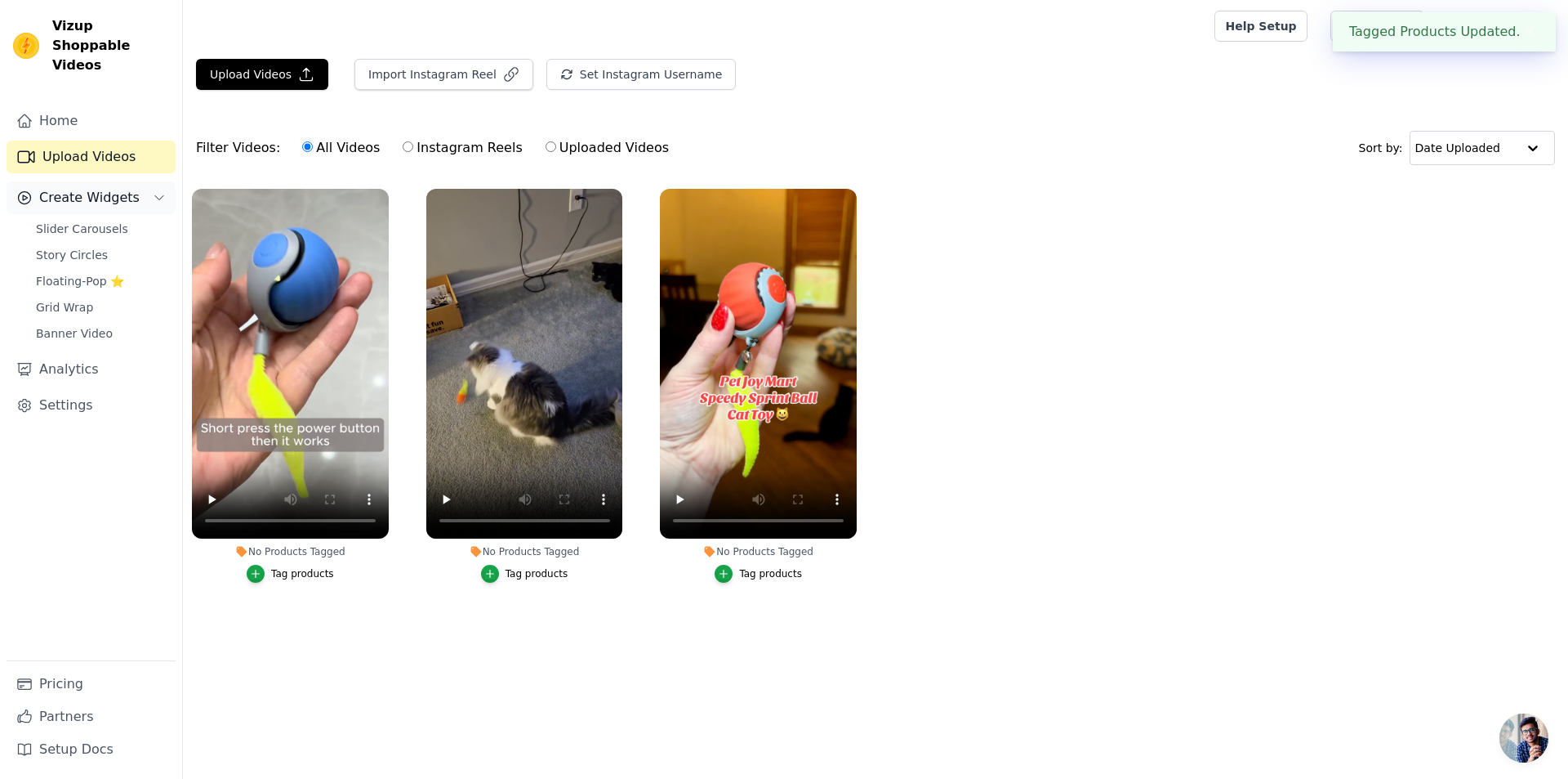
click at [129, 181] on button "Create Widgets" at bounding box center [91, 198] width 169 height 33
click at [113, 181] on button "Create Widgets" at bounding box center [91, 198] width 169 height 33
click at [97, 221] on span "Slider Carousels" at bounding box center [81, 229] width 92 height 16
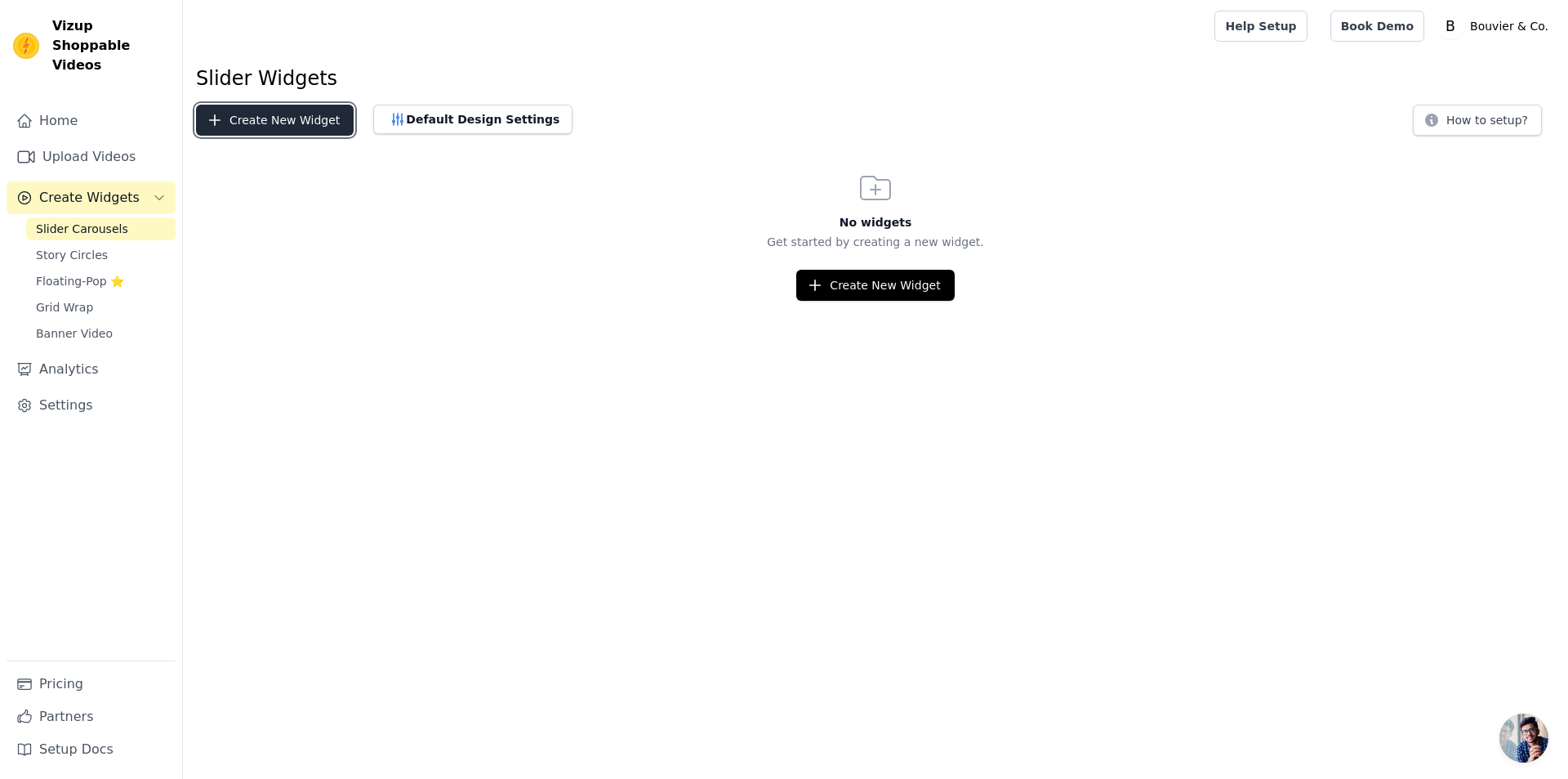
click at [268, 113] on button "Create New Widget" at bounding box center [274, 120] width 158 height 31
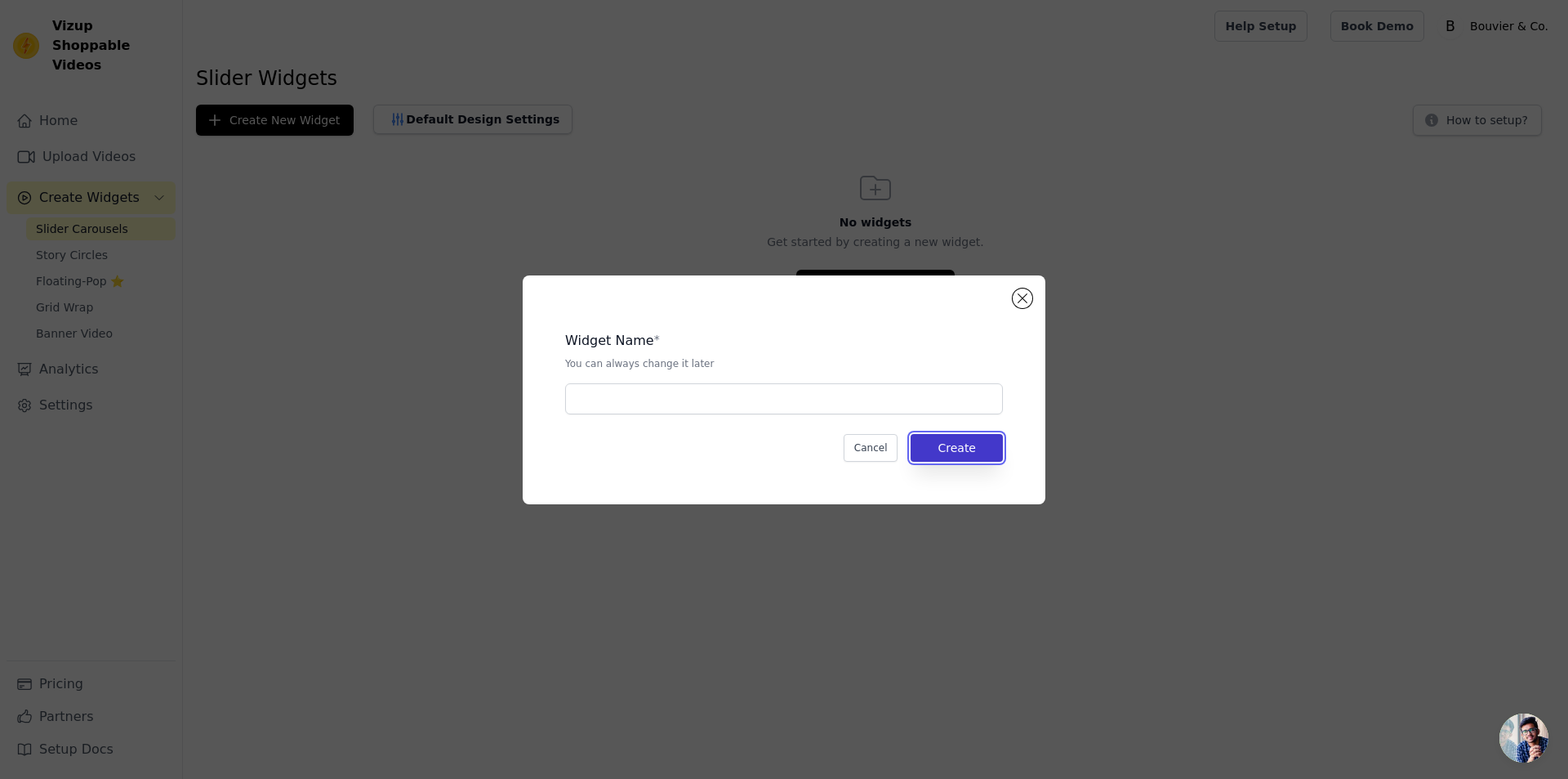
click at [926, 448] on button "Create" at bounding box center [956, 448] width 92 height 28
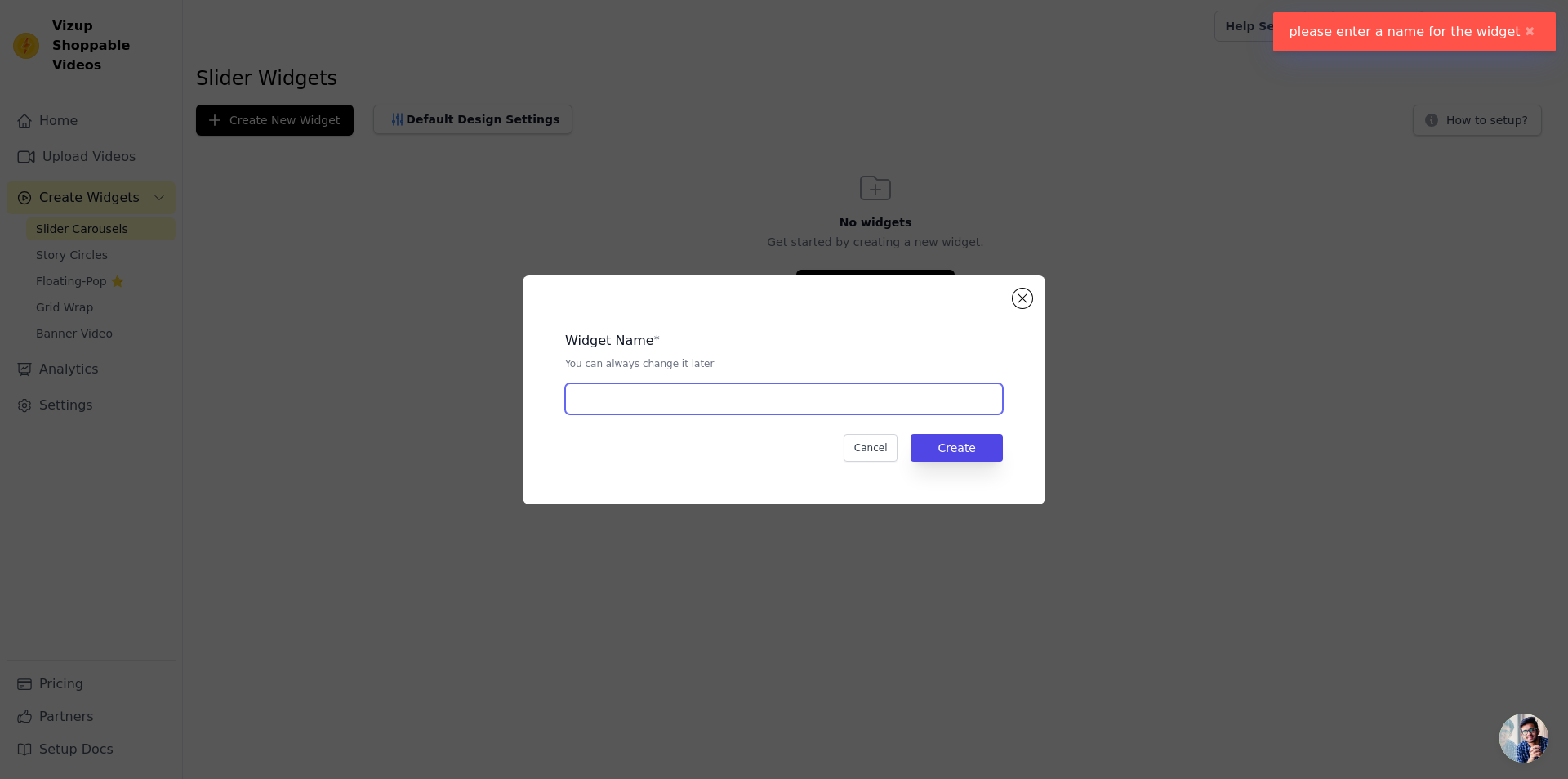
click at [655, 401] on input "text" at bounding box center [784, 399] width 438 height 31
type input "cat baller"
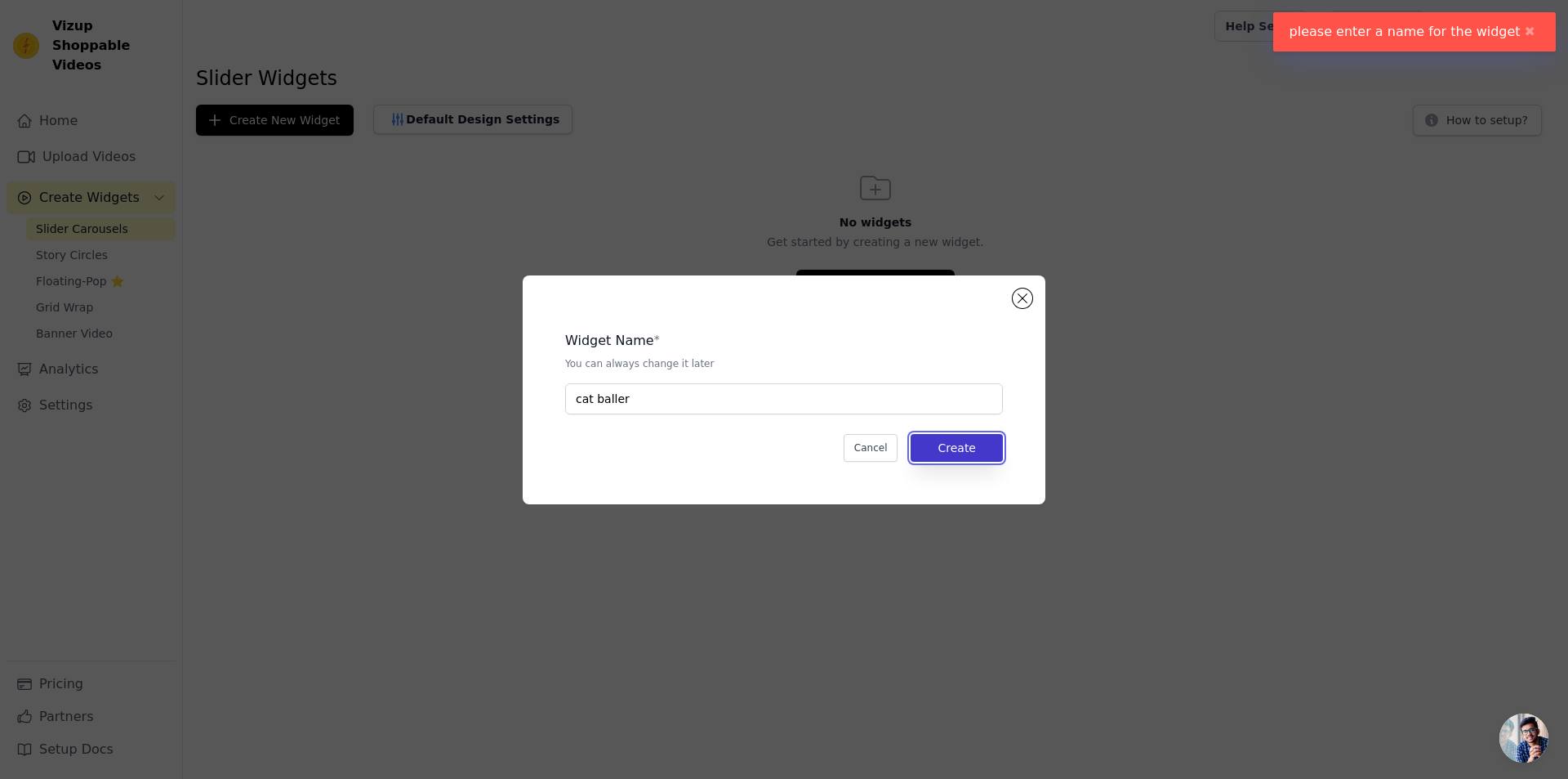
click at [969, 446] on button "Create" at bounding box center [956, 448] width 92 height 28
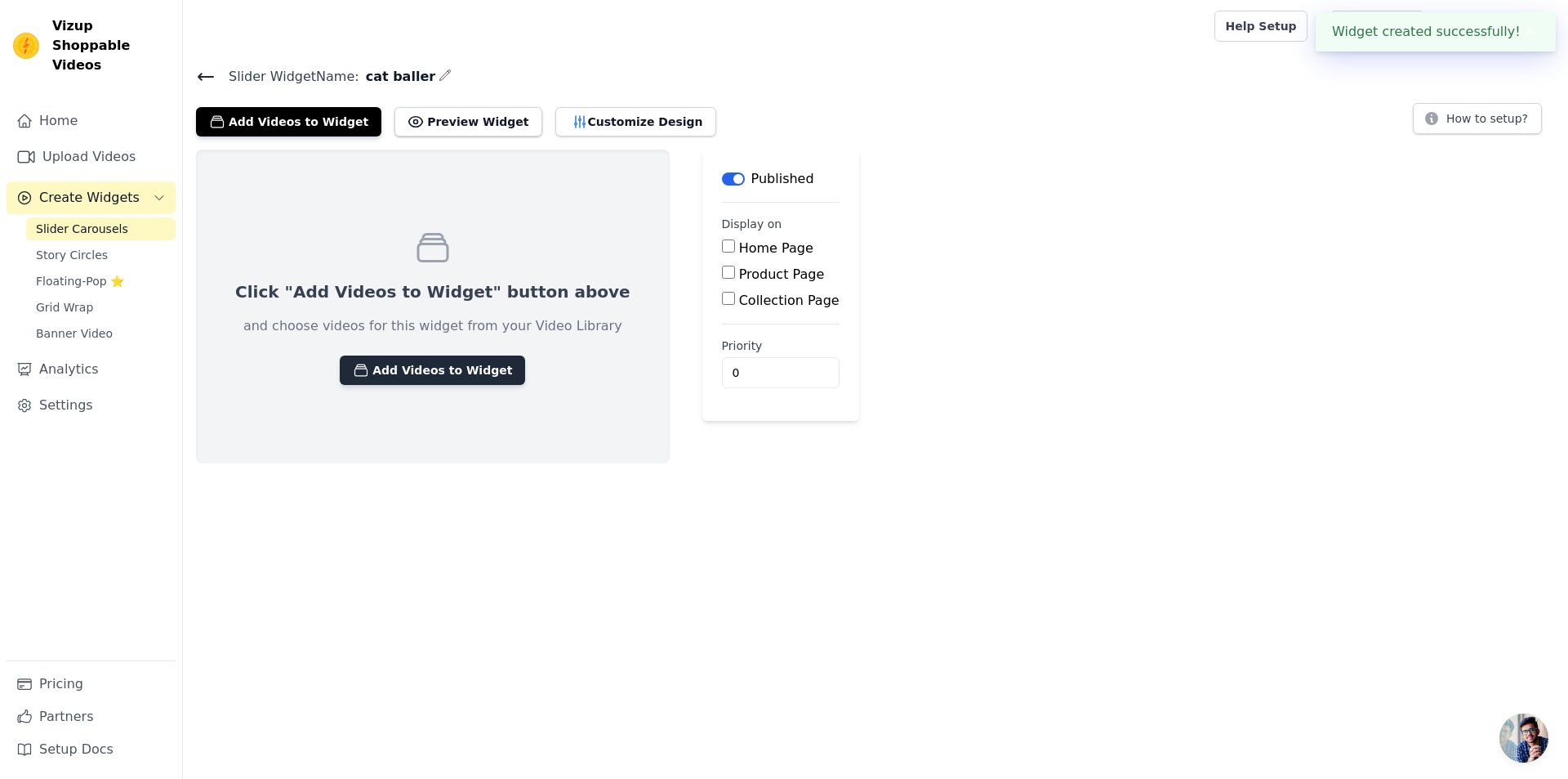
click at [368, 375] on button "Add Videos to Widget" at bounding box center [432, 370] width 185 height 29
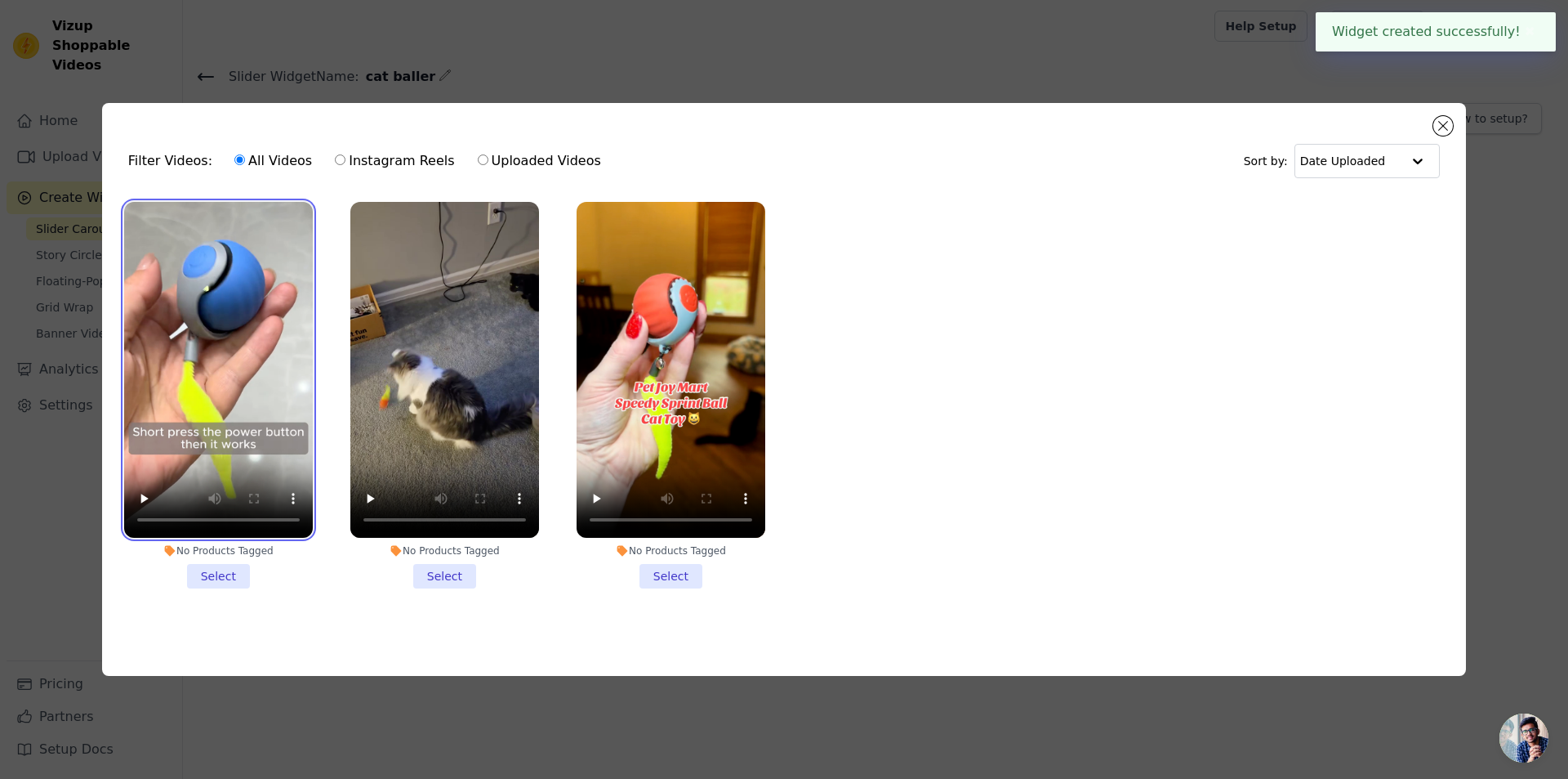
click at [229, 373] on video at bounding box center [218, 369] width 189 height 336
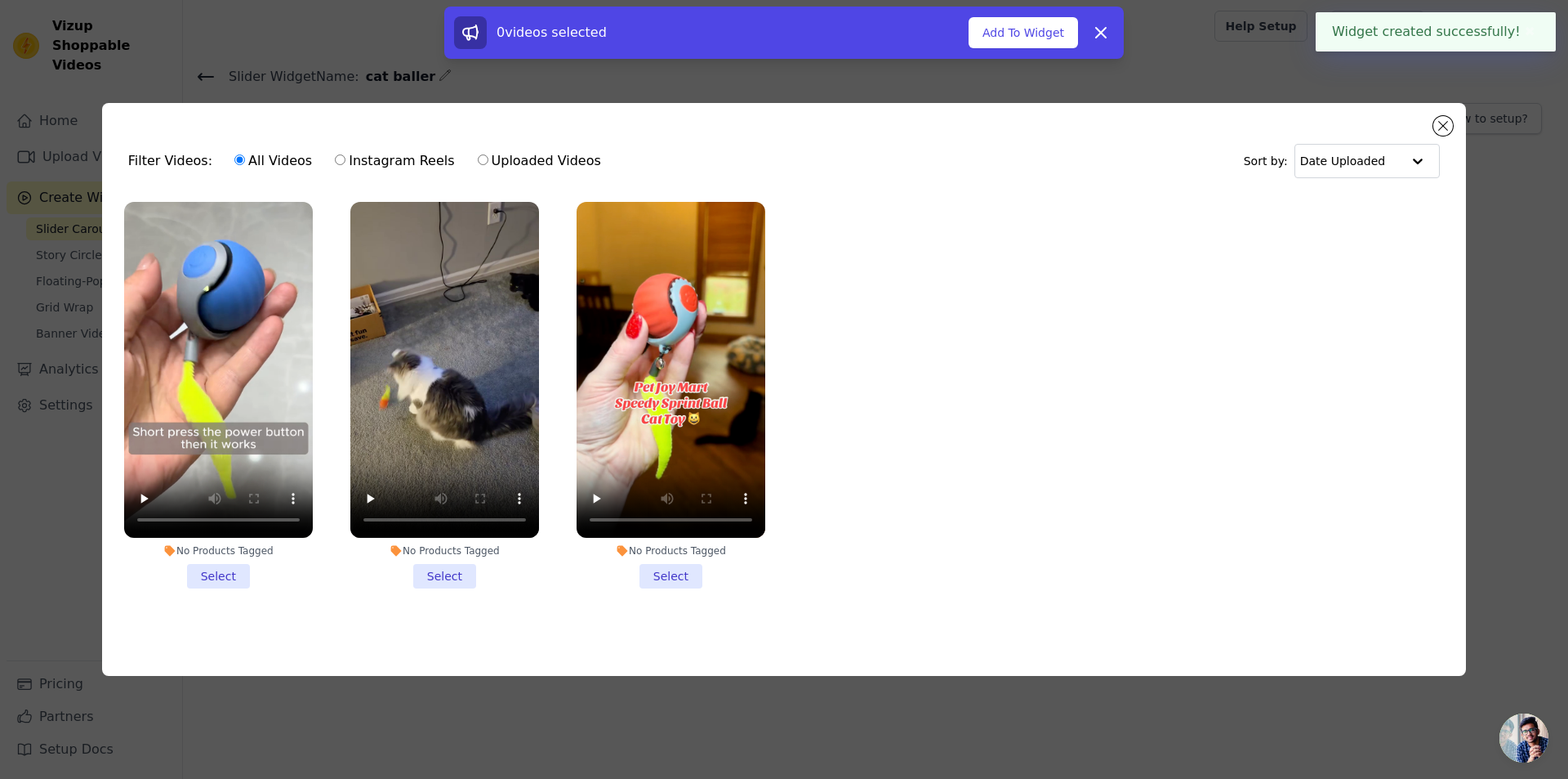
click at [561, 422] on ul "No Products Tagged Select No Products Tagged Select No Products Tagged Select" at bounding box center [784, 408] width 1337 height 430
click at [472, 417] on video at bounding box center [445, 369] width 189 height 336
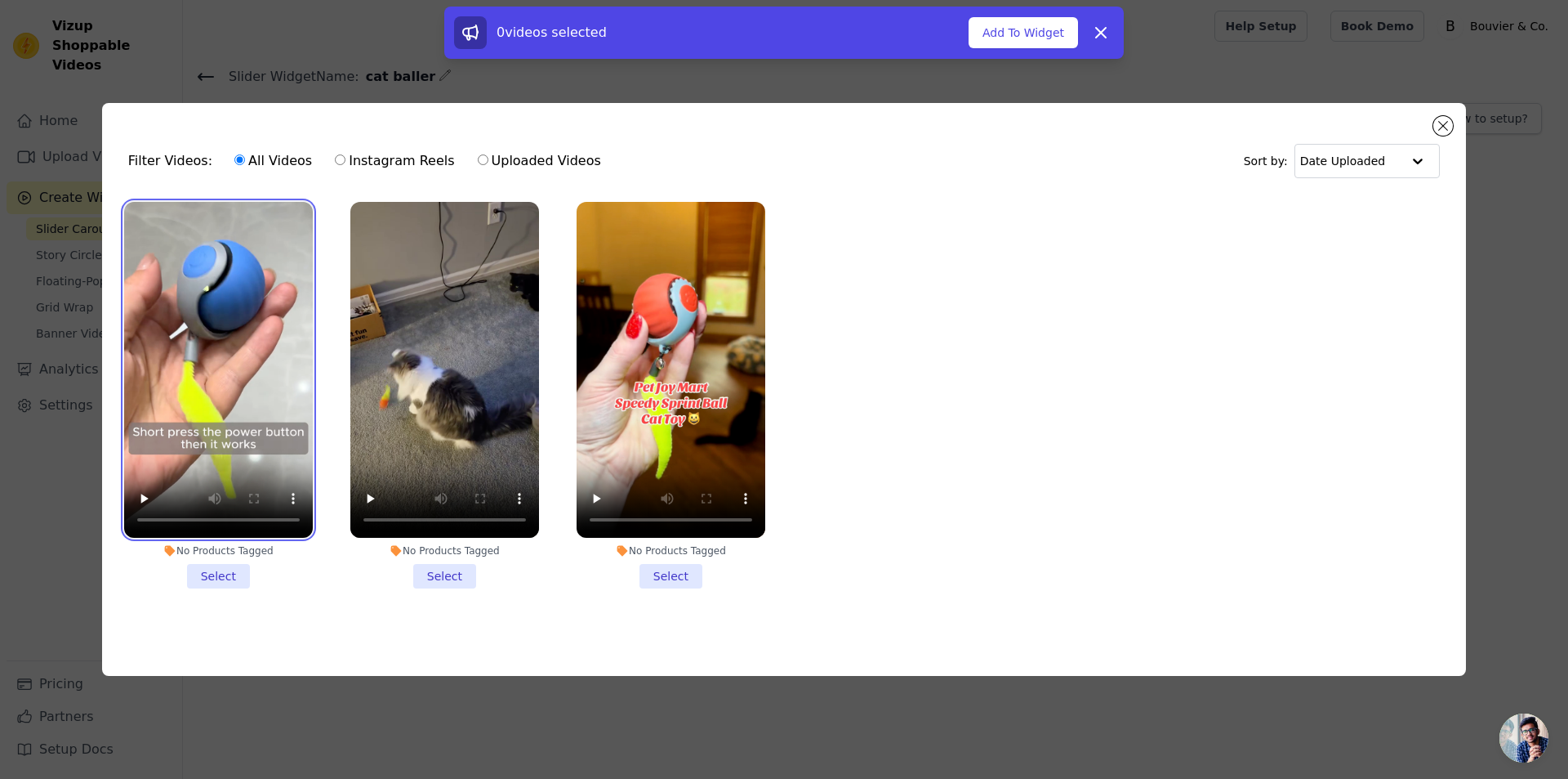
click at [277, 414] on video at bounding box center [218, 369] width 189 height 336
click at [224, 576] on li "No Products Tagged Select" at bounding box center [218, 394] width 189 height 387
click at [0, 0] on input "No Products Tagged Select" at bounding box center [0, 0] width 0 height 0
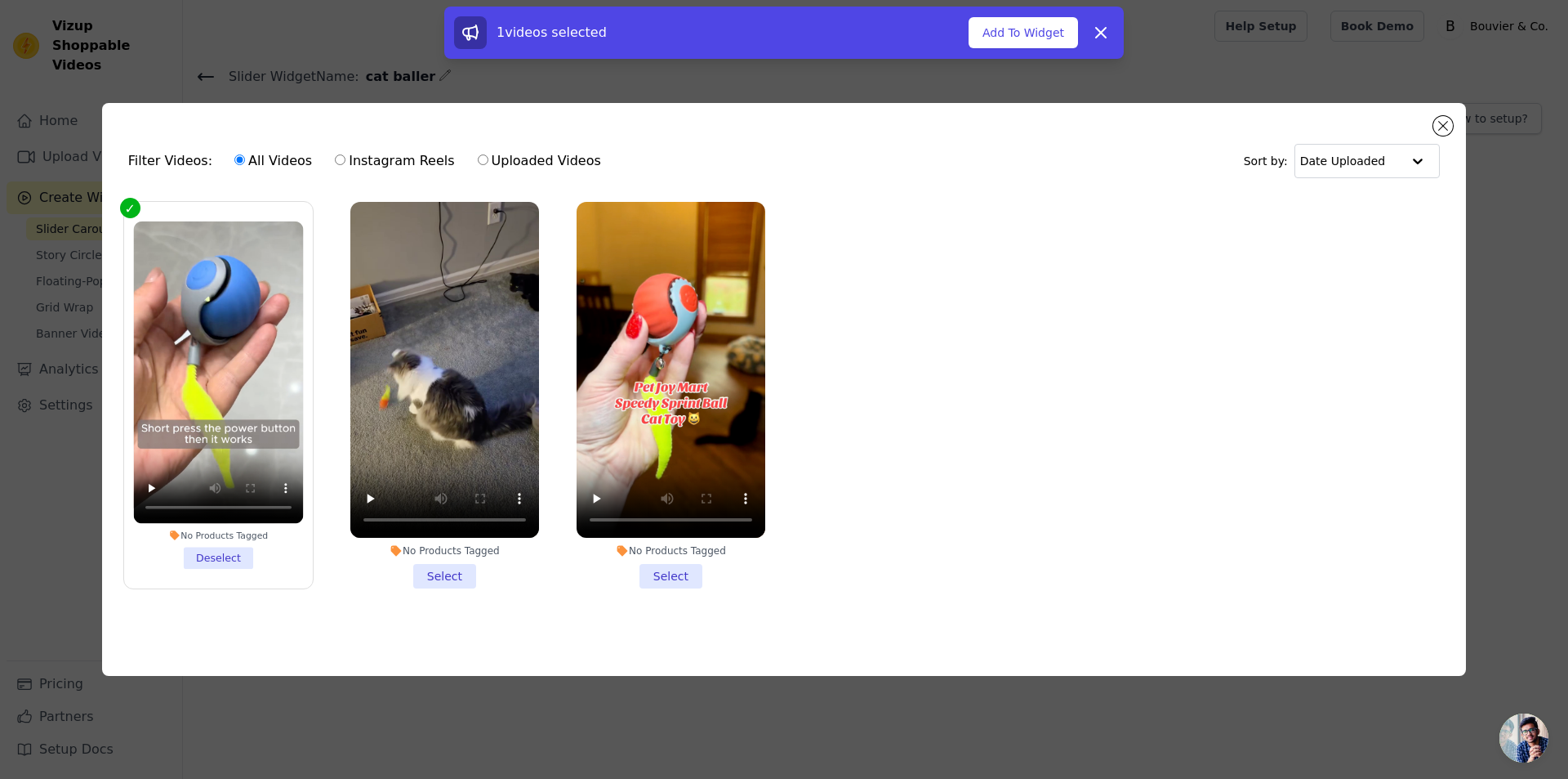
click at [459, 561] on li "No Products Tagged Select" at bounding box center [445, 394] width 189 height 387
click at [0, 0] on input "No Products Tagged Select" at bounding box center [0, 0] width 0 height 0
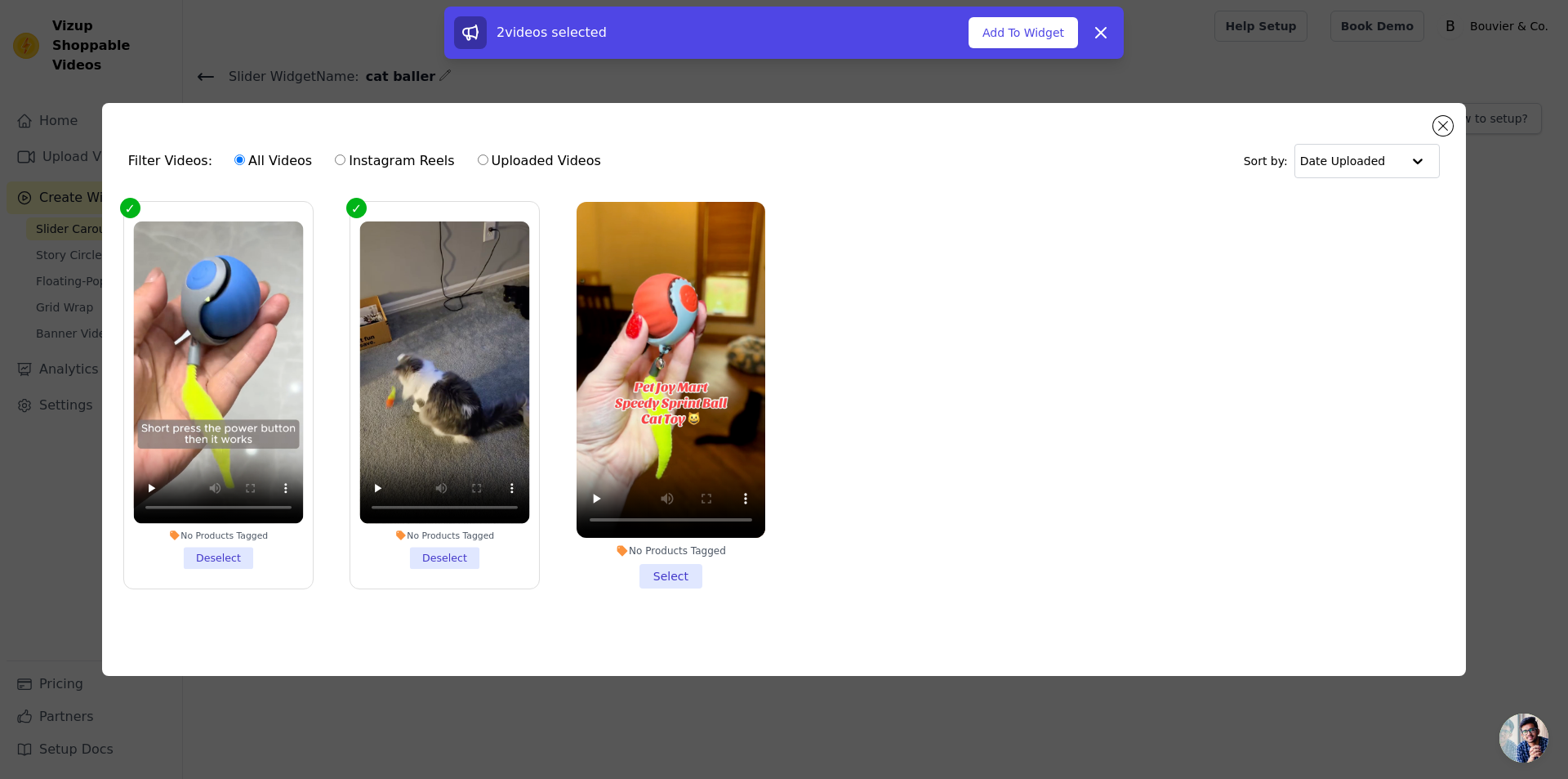
click at [661, 577] on li "No Products Tagged Select" at bounding box center [670, 394] width 189 height 387
click at [0, 0] on input "No Products Tagged Select" at bounding box center [0, 0] width 0 height 0
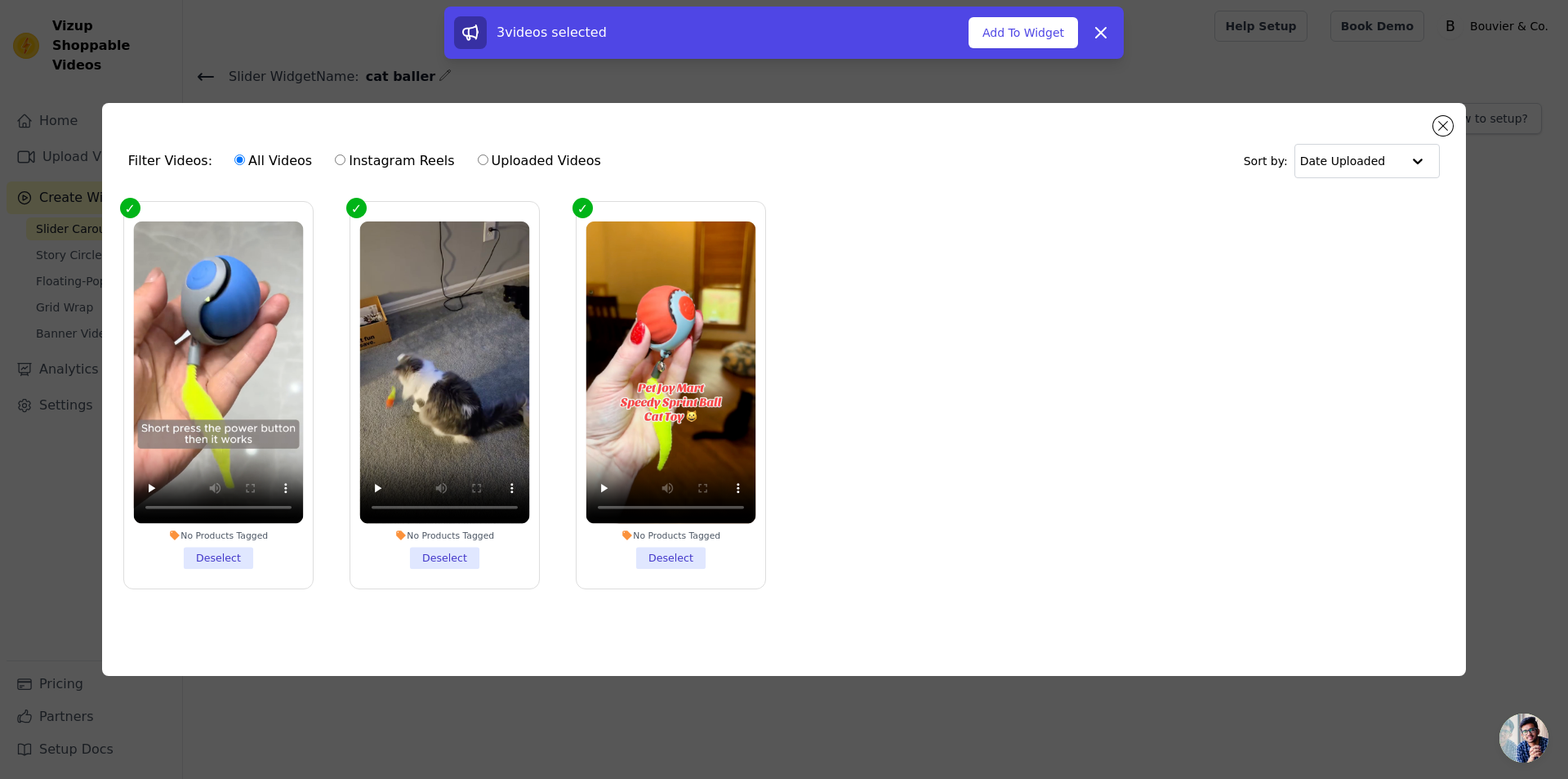
click at [668, 568] on label "No Products Tagged Deselect" at bounding box center [671, 394] width 190 height 389
click at [0, 0] on input "No Products Tagged Deselect" at bounding box center [0, 0] width 0 height 0
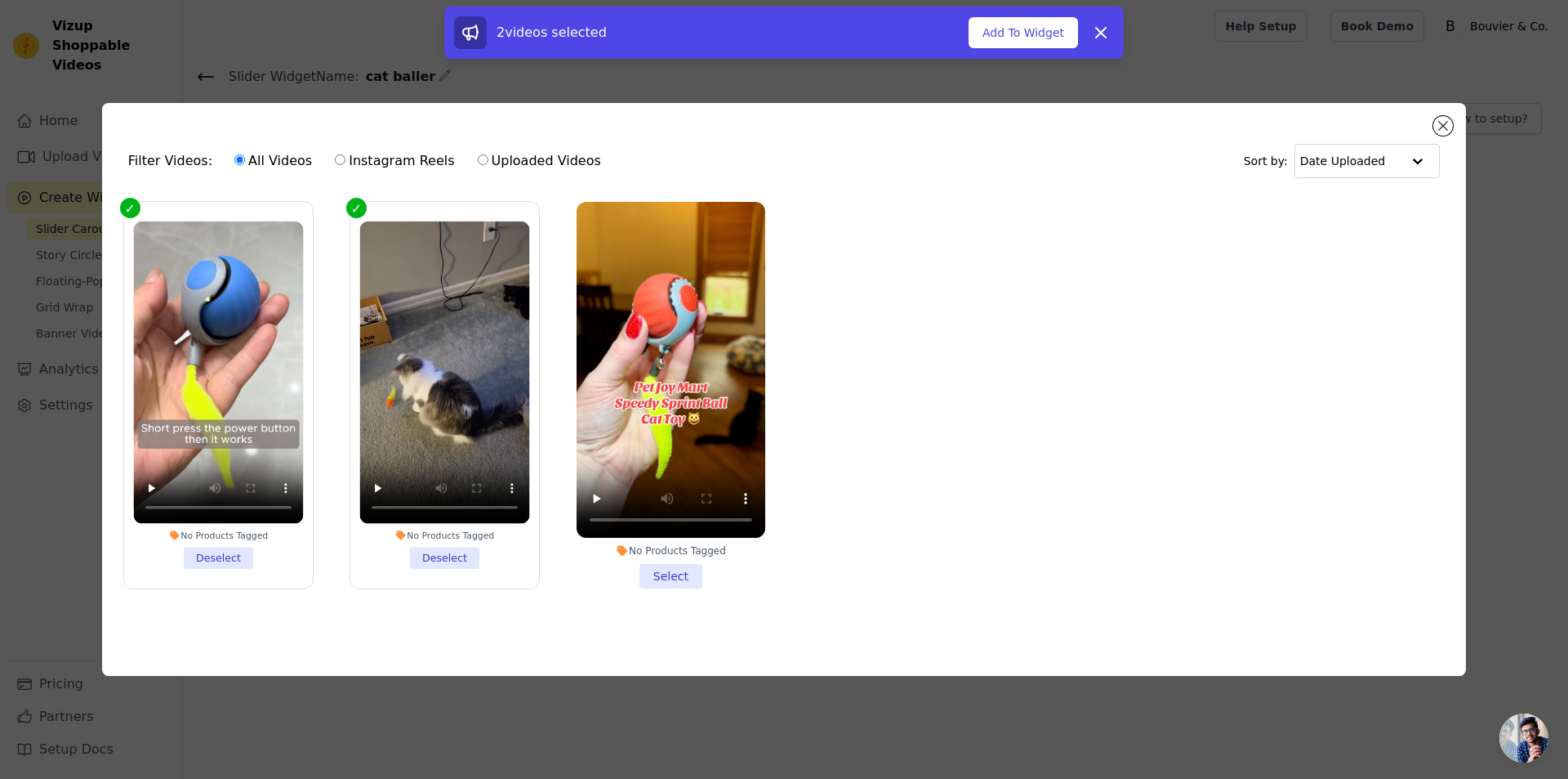
click at [399, 555] on li "No Products Tagged Deselect" at bounding box center [444, 395] width 169 height 347
click at [0, 0] on input "No Products Tagged Deselect" at bounding box center [0, 0] width 0 height 0
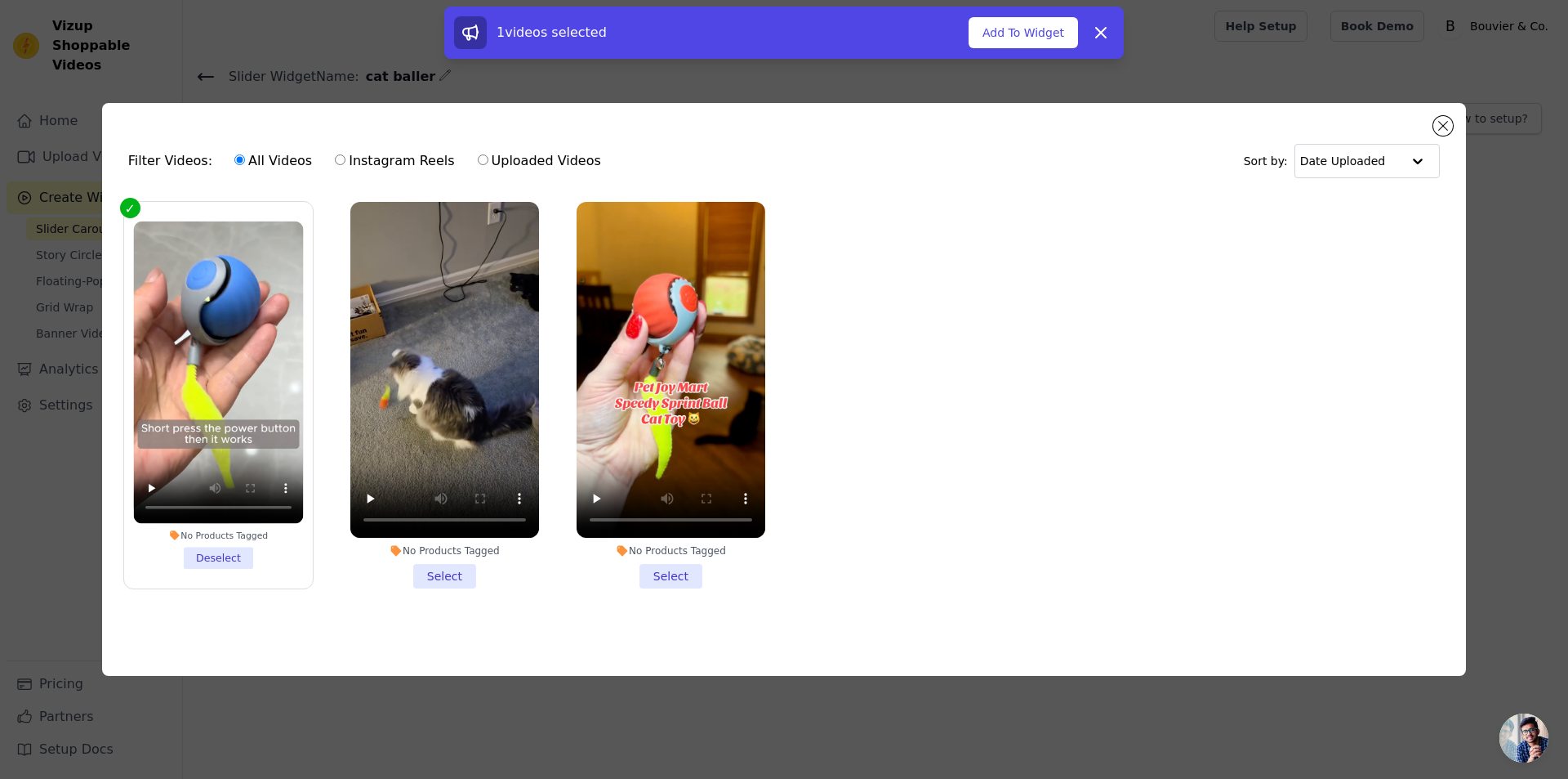
click at [625, 564] on li "No Products Tagged Select" at bounding box center [670, 394] width 189 height 387
click at [0, 0] on input "No Products Tagged Select" at bounding box center [0, 0] width 0 height 0
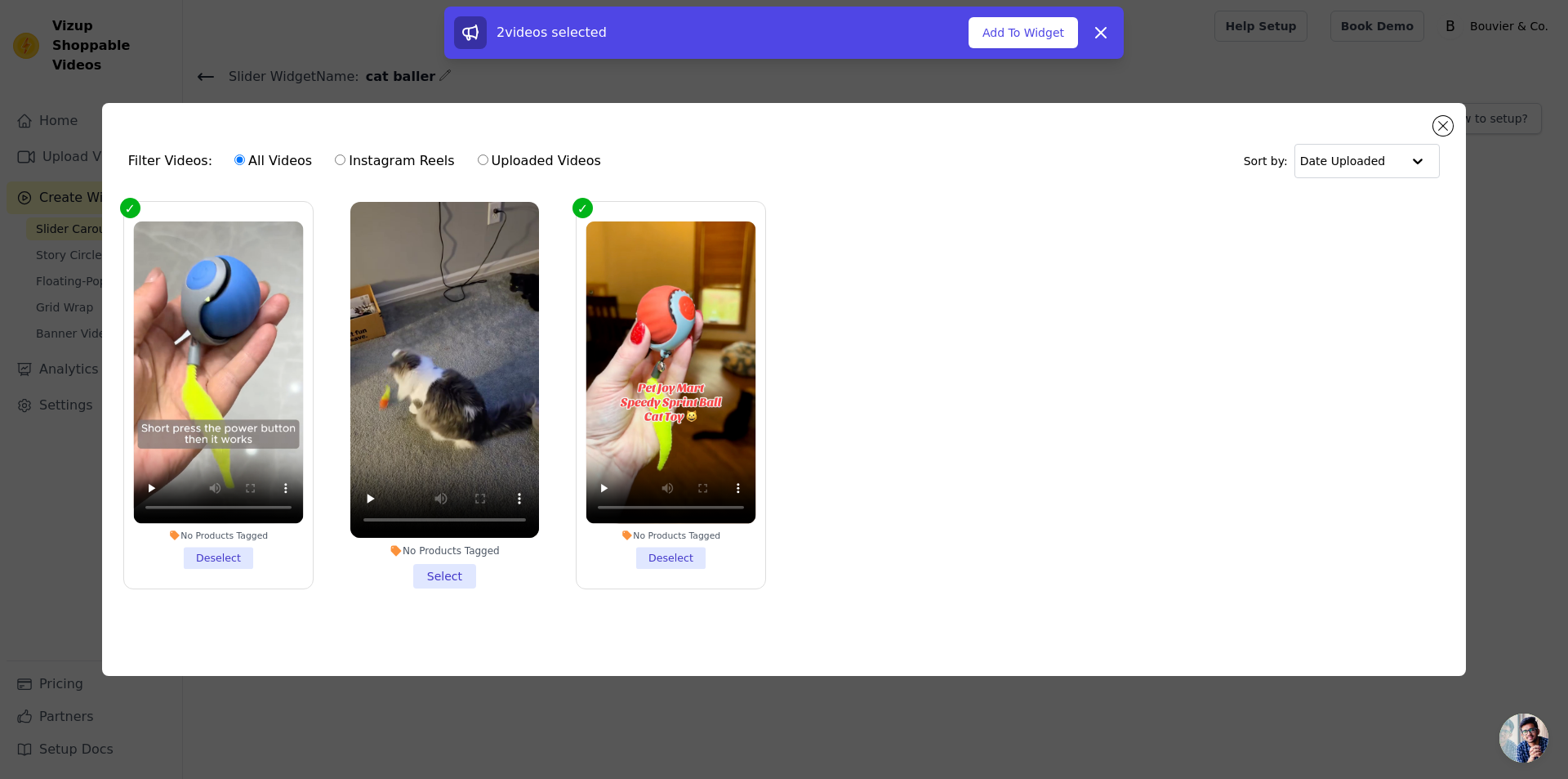
click at [387, 563] on li "No Products Tagged Select" at bounding box center [445, 394] width 189 height 387
click at [0, 0] on input "No Products Tagged Select" at bounding box center [0, 0] width 0 height 0
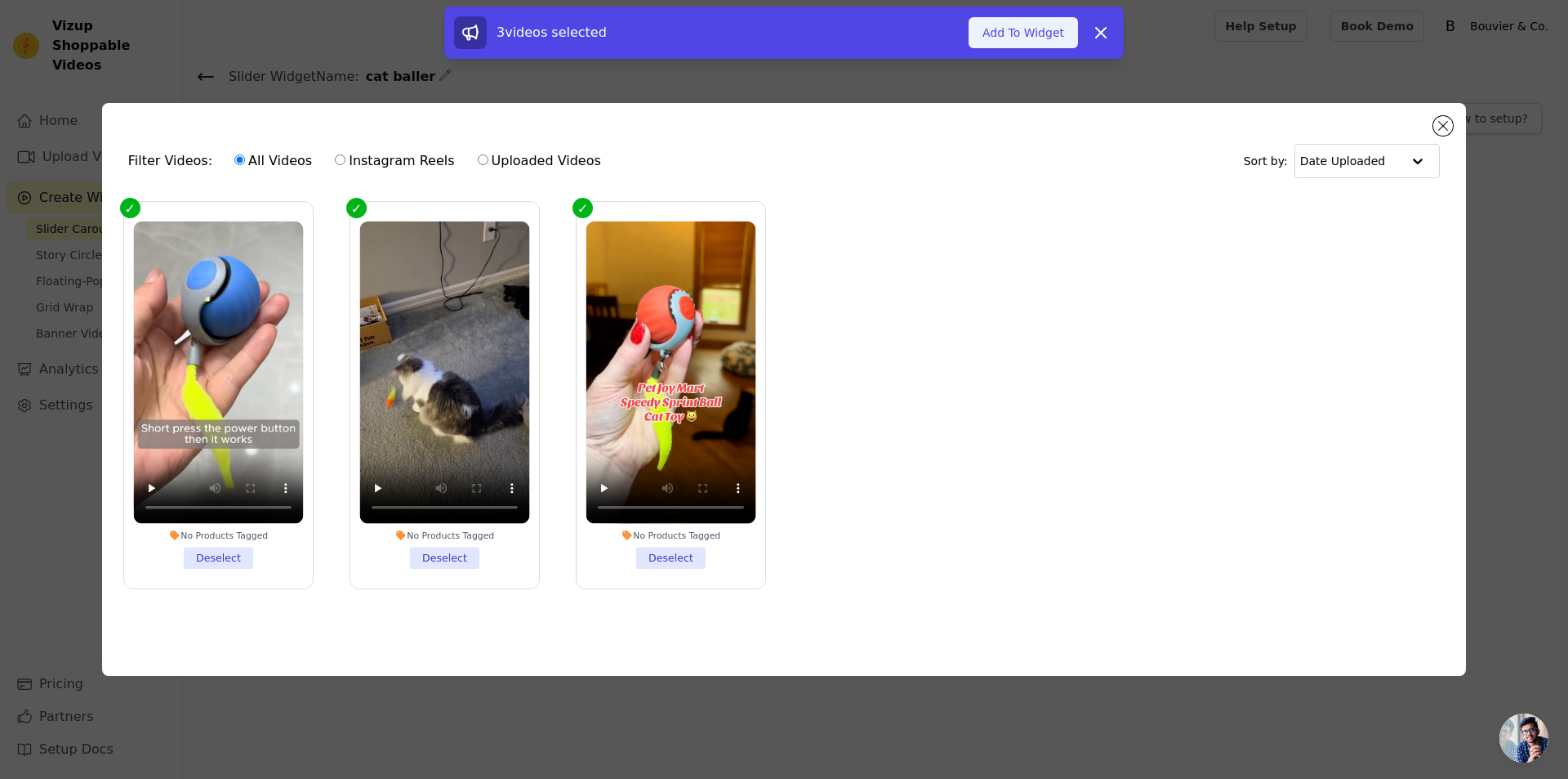
click at [1062, 44] on button "Add To Widget" at bounding box center [1023, 33] width 109 height 31
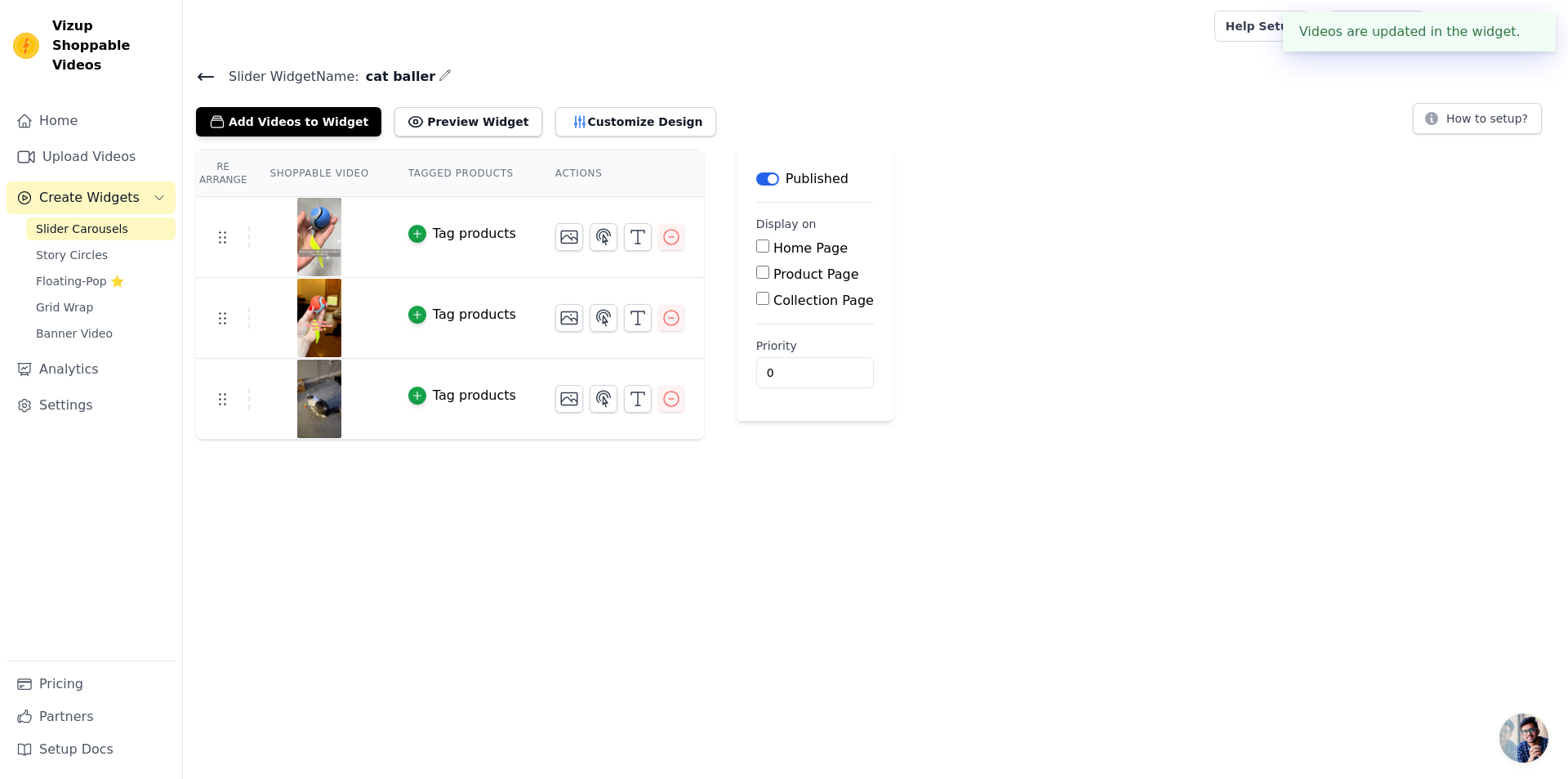
click at [756, 269] on div "Product Page" at bounding box center [815, 274] width 117 height 19
click at [756, 278] on input "Product Page" at bounding box center [762, 271] width 13 height 13
checkbox input "true"
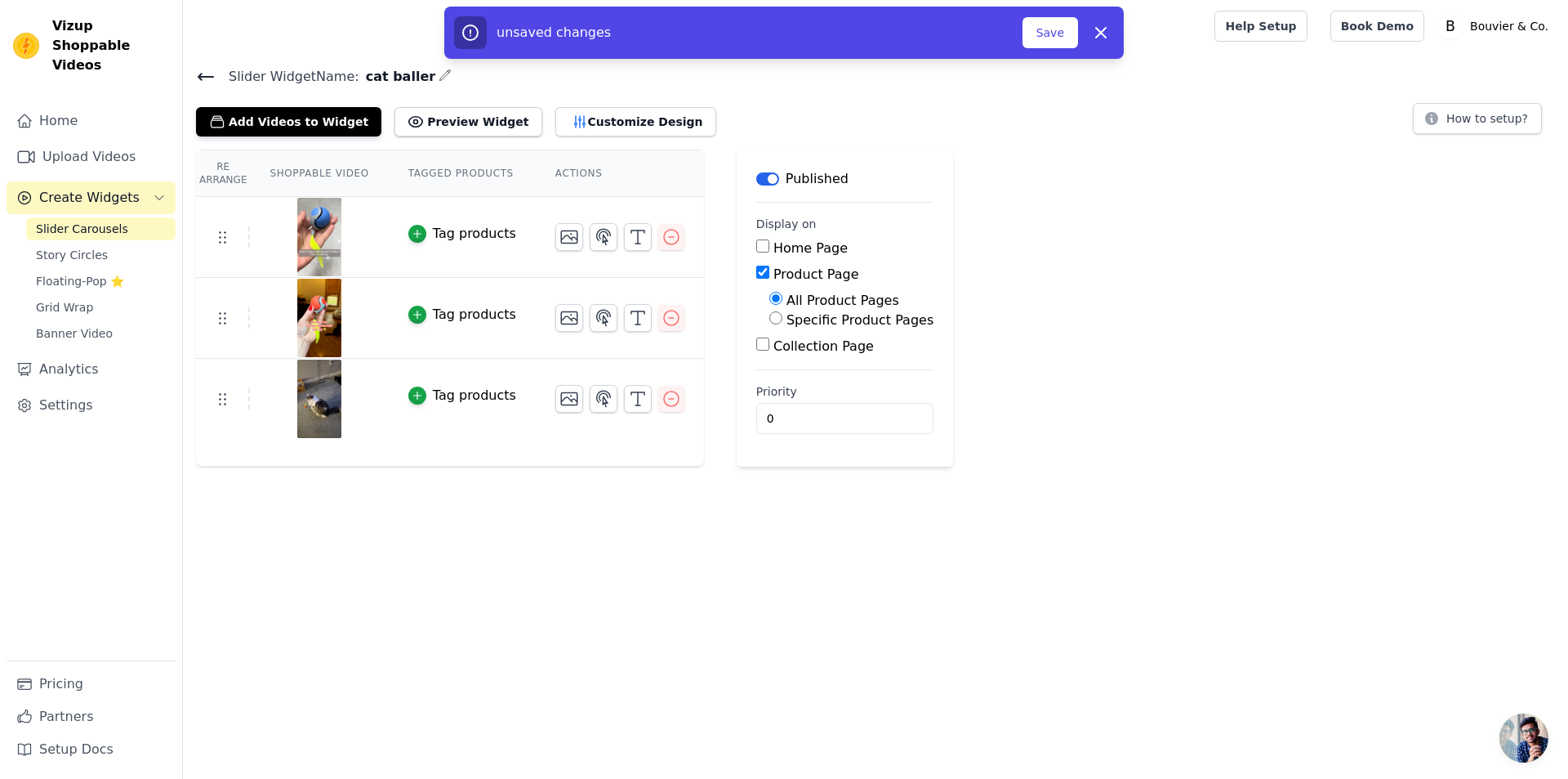
click at [769, 327] on div "Specific Product Pages" at bounding box center [851, 320] width 165 height 19
click at [769, 318] on input "Specific Product Pages" at bounding box center [775, 317] width 13 height 13
radio input "true"
click at [784, 363] on button "Select Products" at bounding box center [823, 357] width 109 height 28
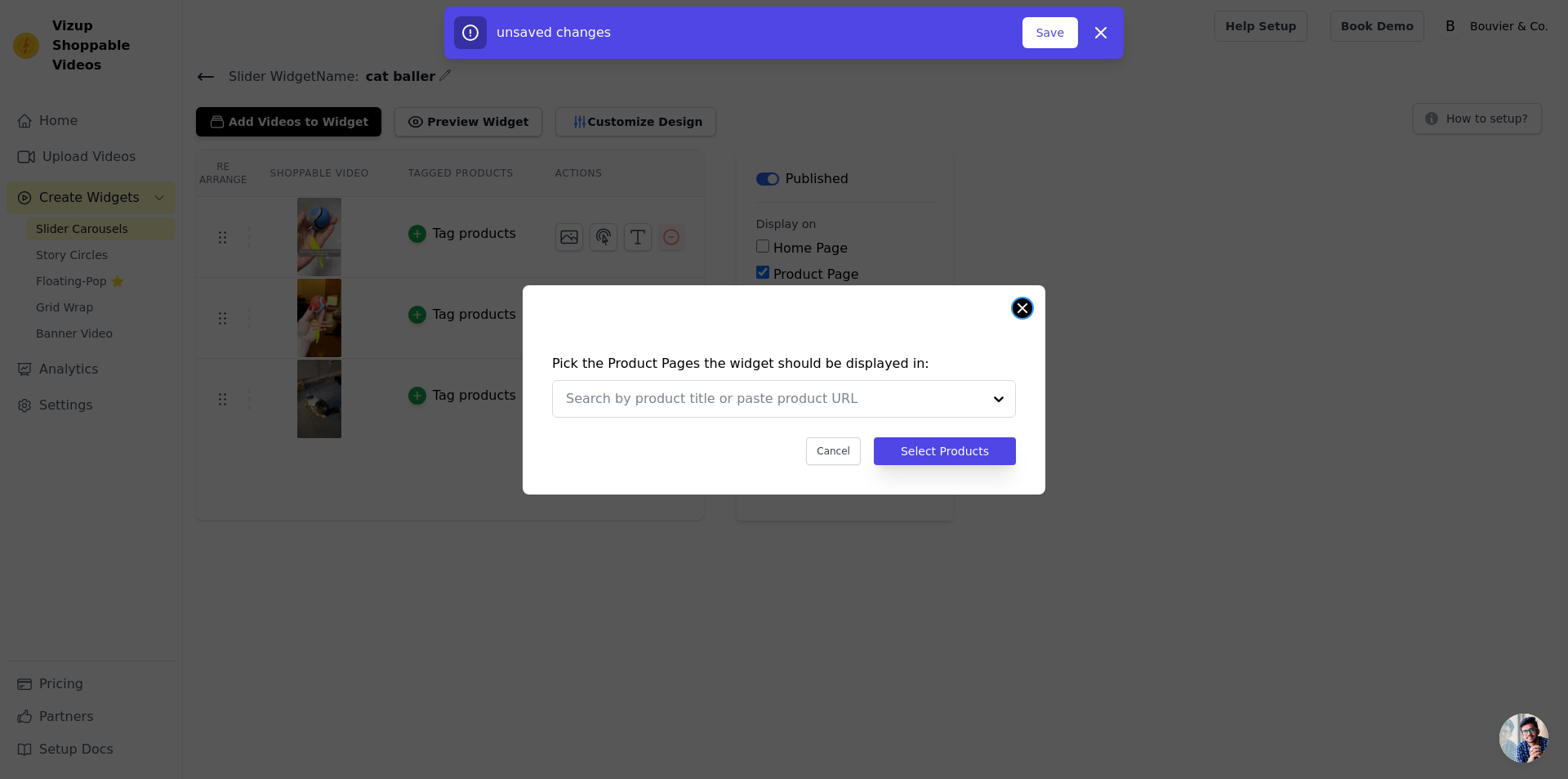
click at [1020, 308] on button "Close modal" at bounding box center [1023, 308] width 19 height 19
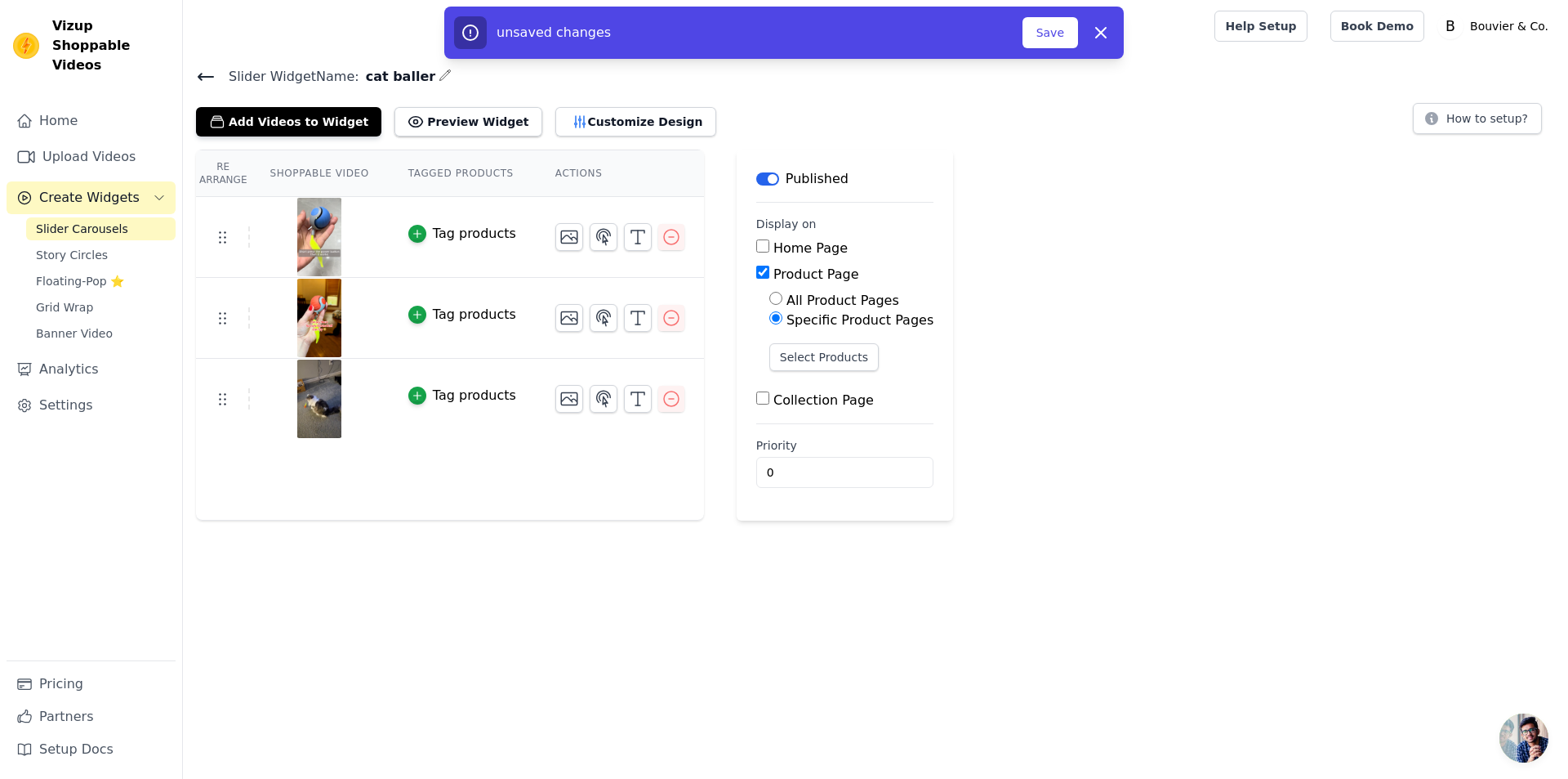
click at [756, 277] on div "Product Page" at bounding box center [845, 274] width 177 height 19
click at [756, 277] on input "Product Page" at bounding box center [762, 271] width 13 height 13
click at [1041, 19] on button "Save" at bounding box center [1050, 33] width 55 height 31
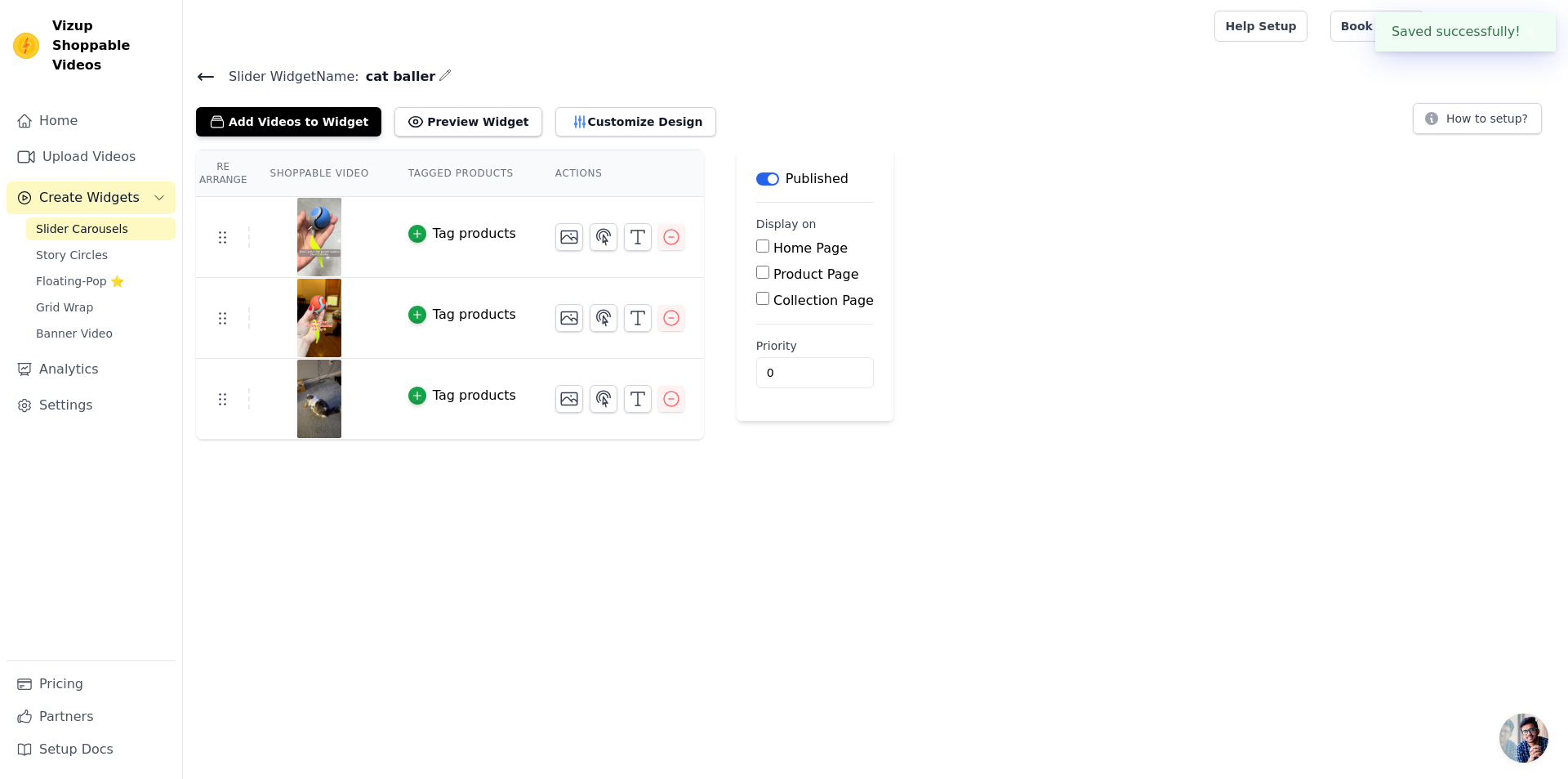
click at [1045, 23] on div at bounding box center [694, 26] width 999 height 52
click at [756, 275] on input "Product Page" at bounding box center [762, 271] width 13 height 13
checkbox input "true"
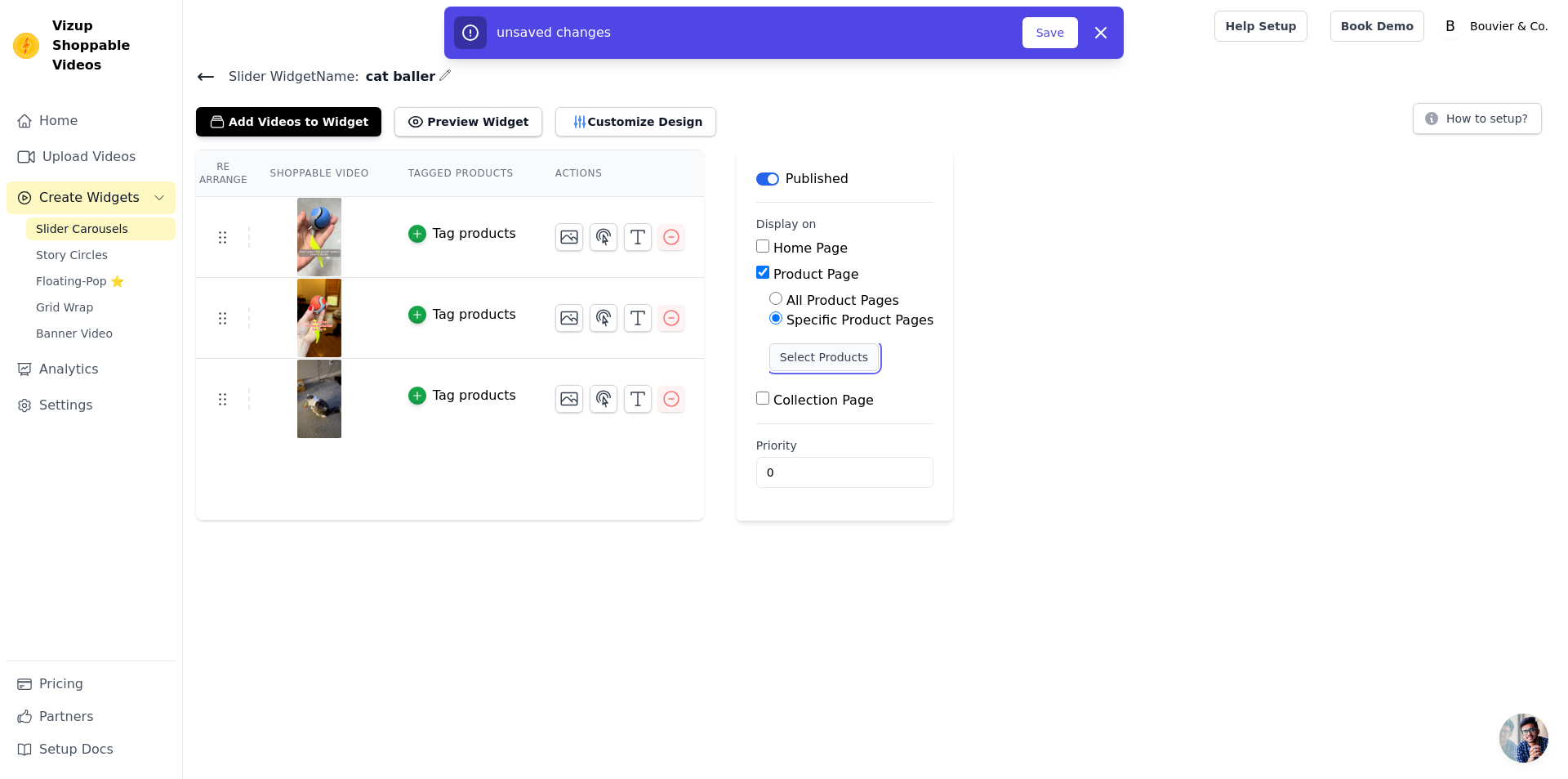
click at [778, 355] on button "Select Products" at bounding box center [823, 357] width 109 height 28
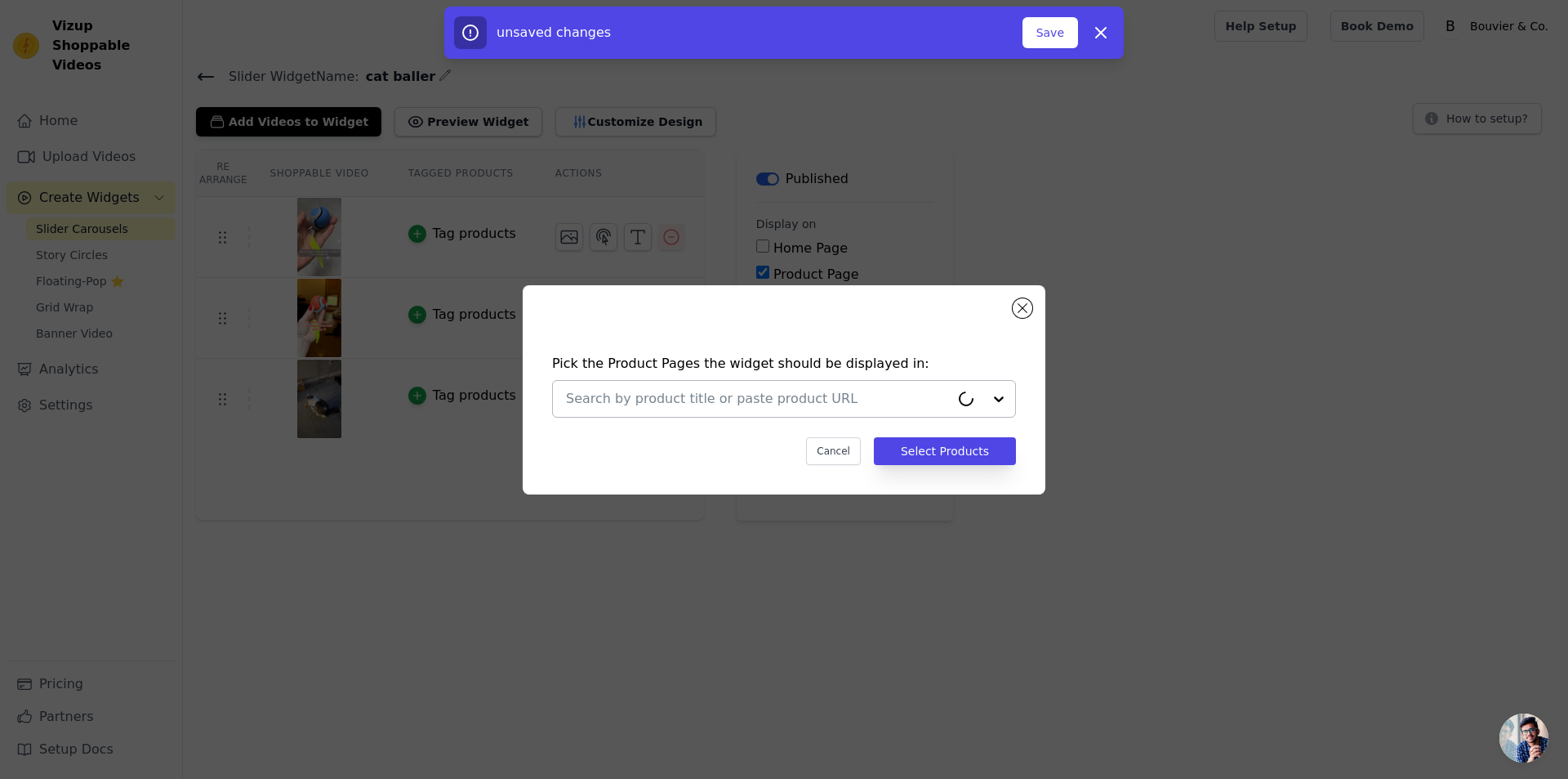
click at [776, 390] on input "text" at bounding box center [757, 398] width 384 height 19
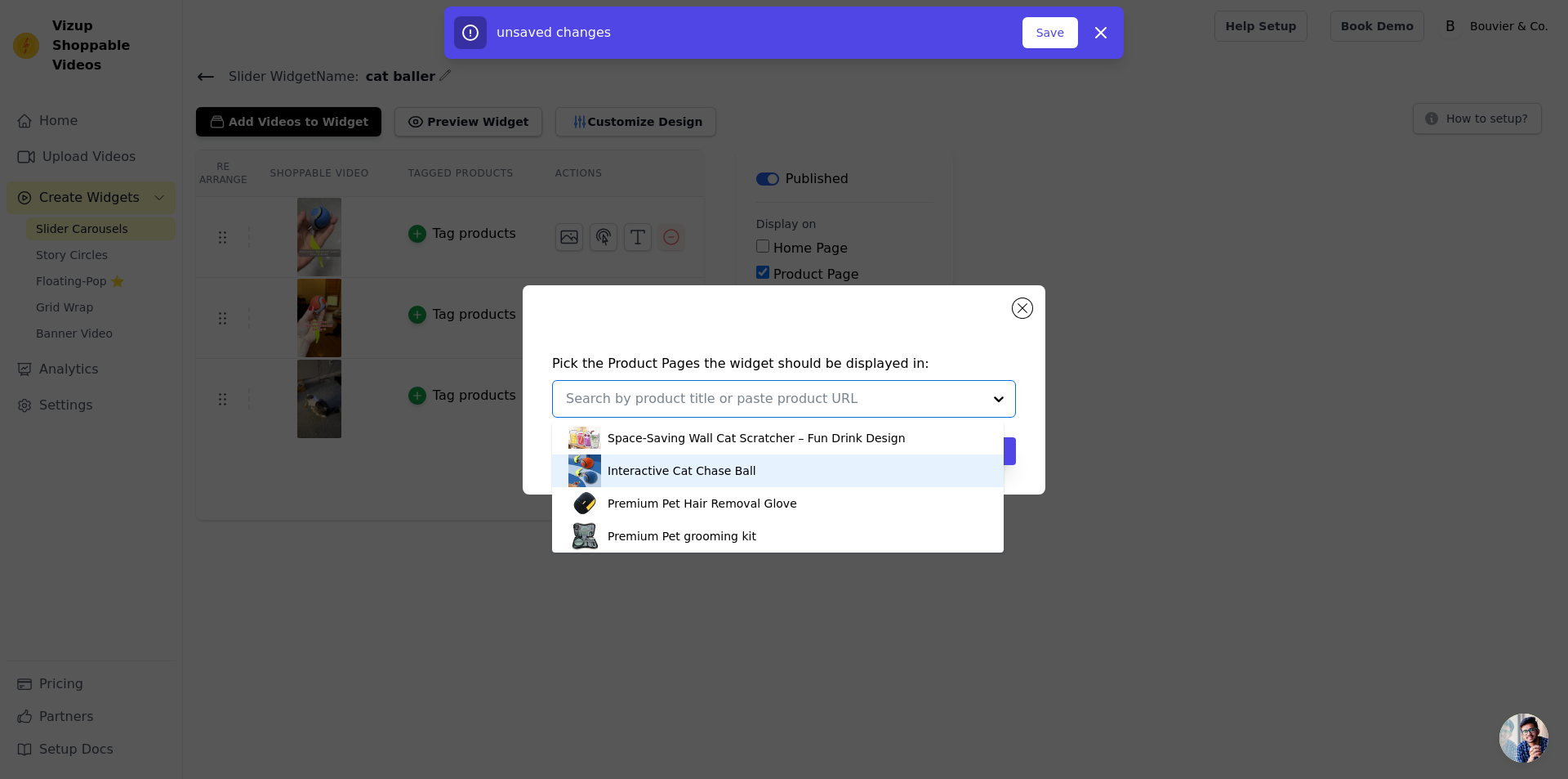
click at [750, 473] on div "Interactive Cat Chase Ball" at bounding box center [778, 471] width 419 height 33
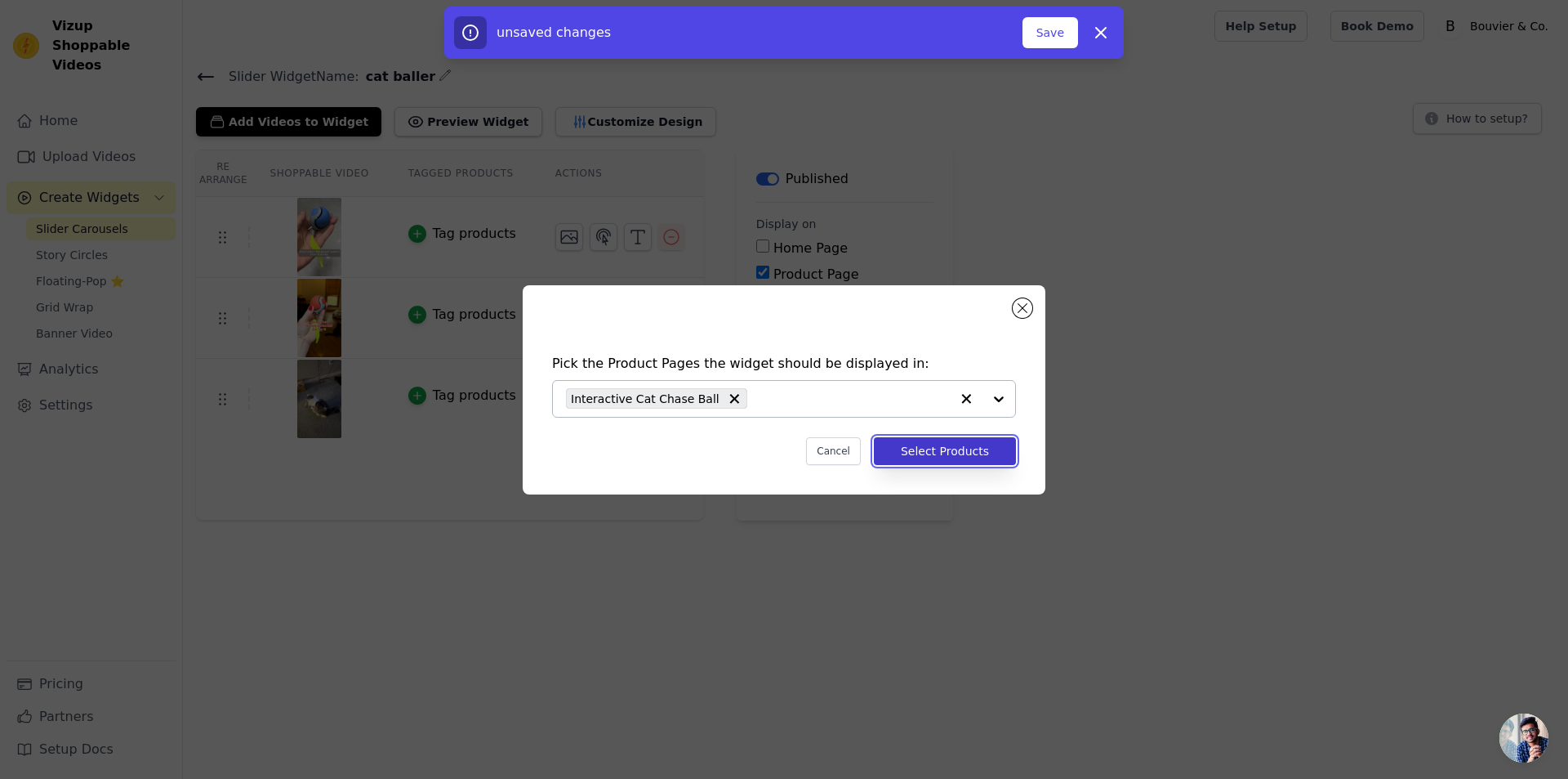
click at [889, 446] on button "Select Products" at bounding box center [944, 451] width 142 height 28
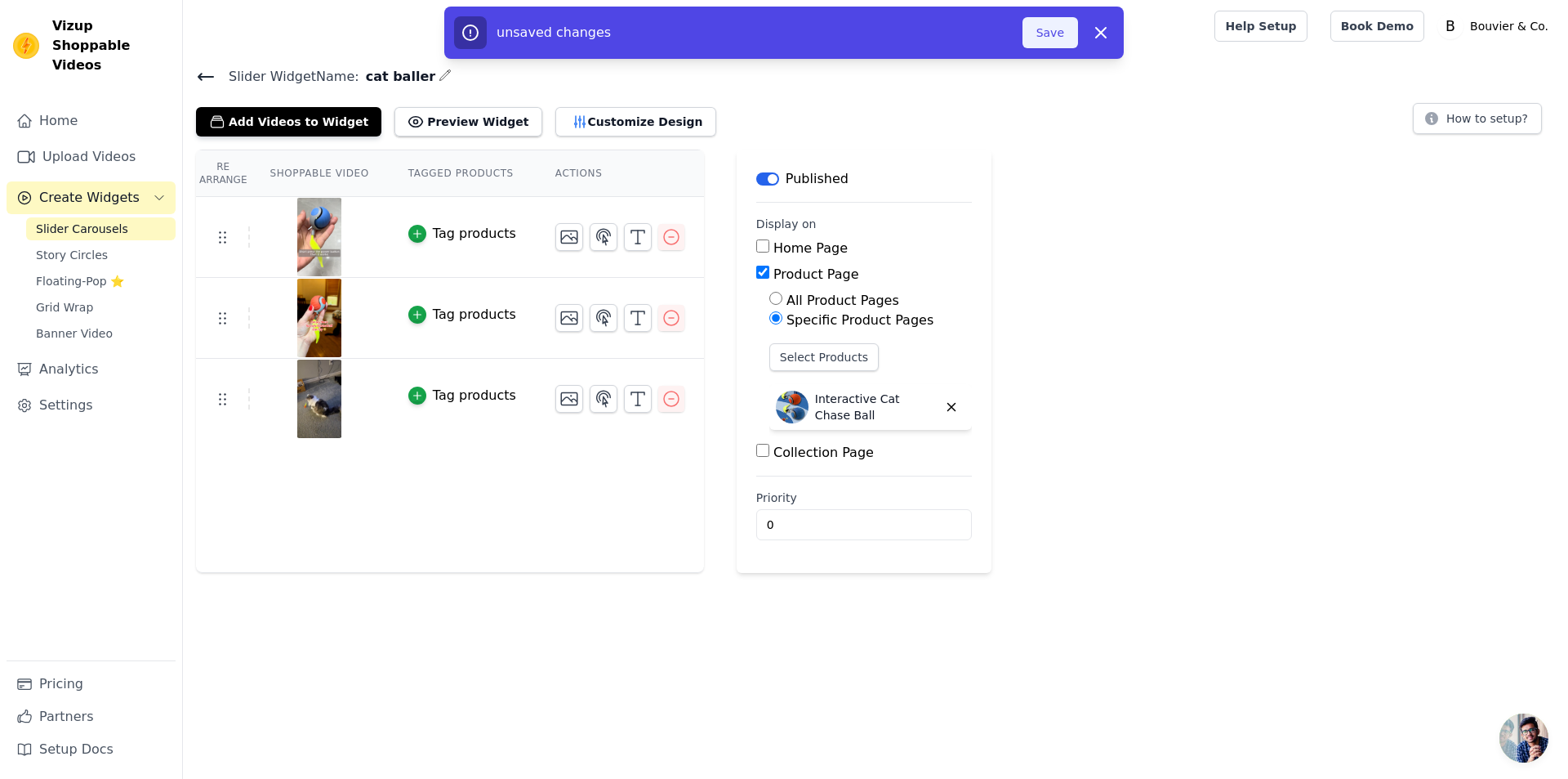
click at [1061, 37] on button "Save" at bounding box center [1050, 33] width 55 height 31
click at [1061, 36] on button "Save" at bounding box center [1050, 33] width 55 height 31
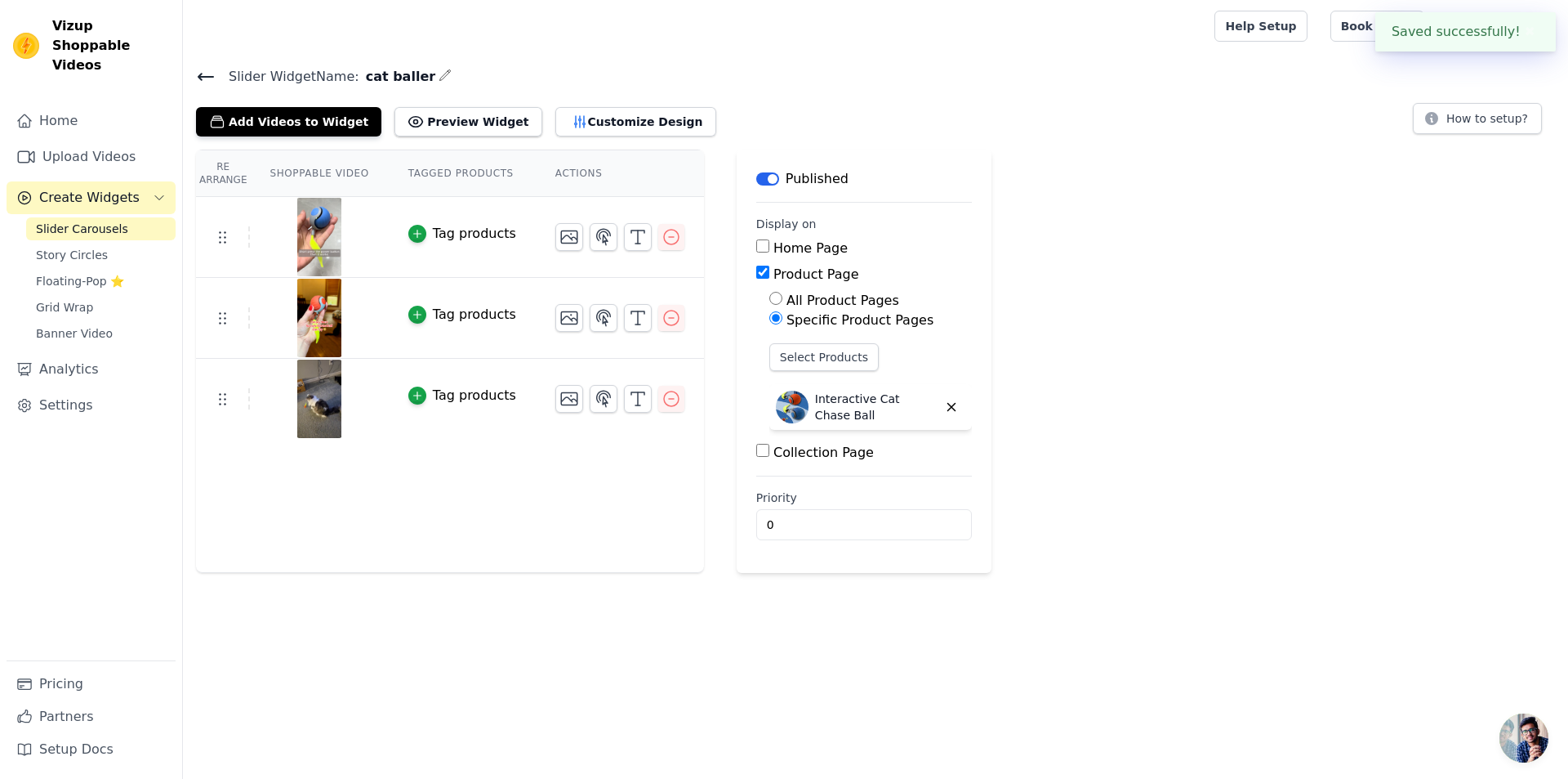
click at [1061, 36] on div at bounding box center [694, 26] width 999 height 52
click at [86, 389] on link "Settings" at bounding box center [91, 405] width 169 height 33
